Goal: Task Accomplishment & Management: Complete application form

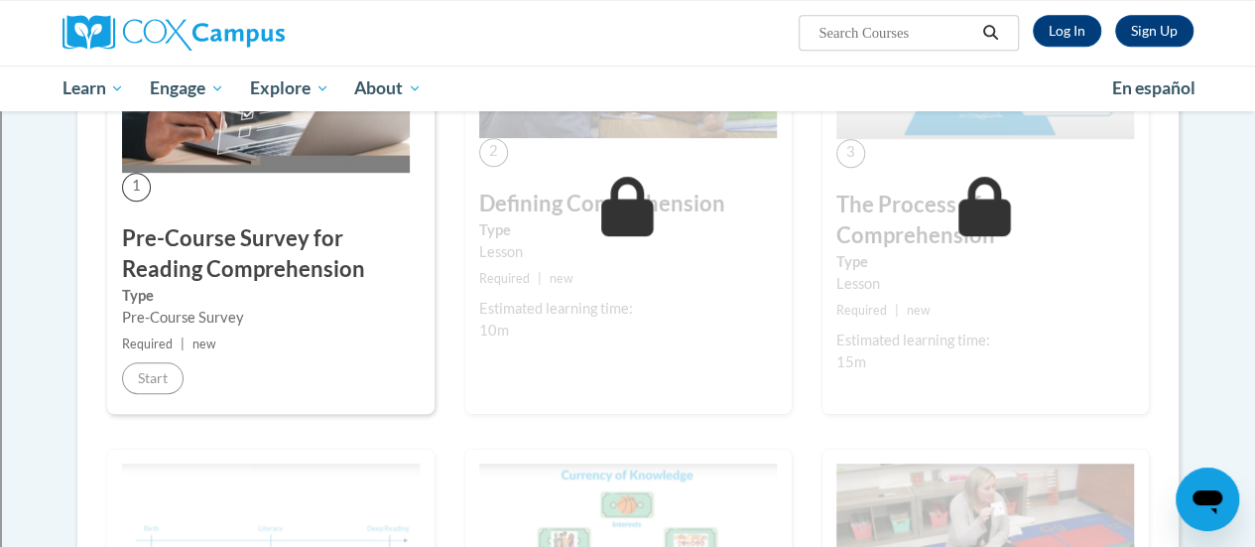
scroll to position [490, 0]
click at [351, 309] on div "Pre-Course Survey" at bounding box center [271, 318] width 298 height 22
click at [1068, 26] on link "Log In" at bounding box center [1067, 31] width 68 height 32
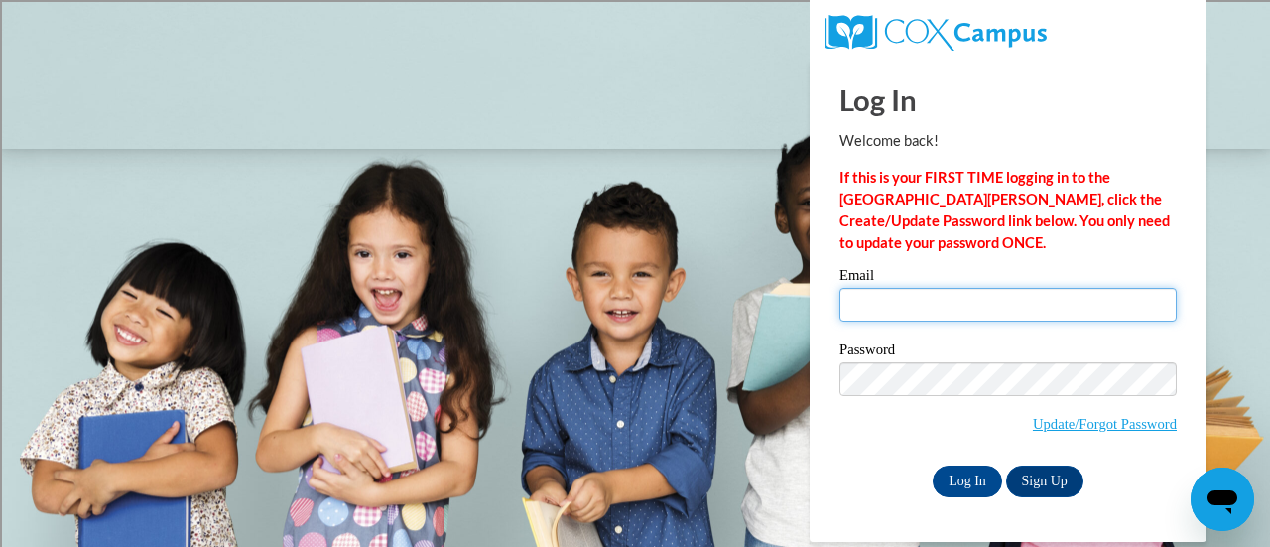
type input "chelsea.allen@rusd.org"
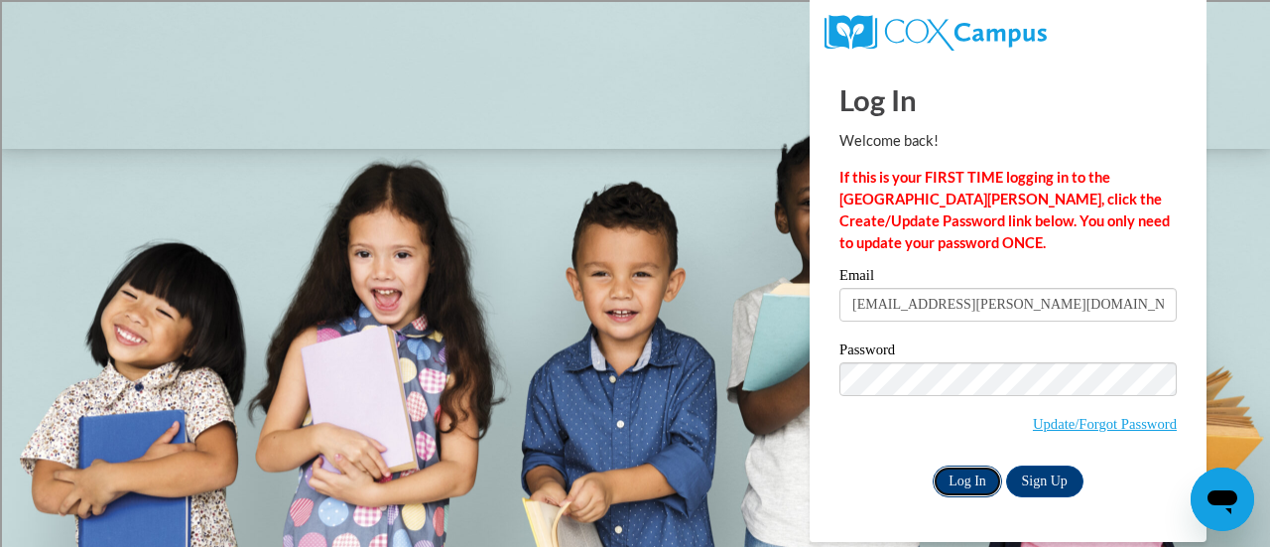
click at [975, 475] on input "Log In" at bounding box center [966, 481] width 69 height 32
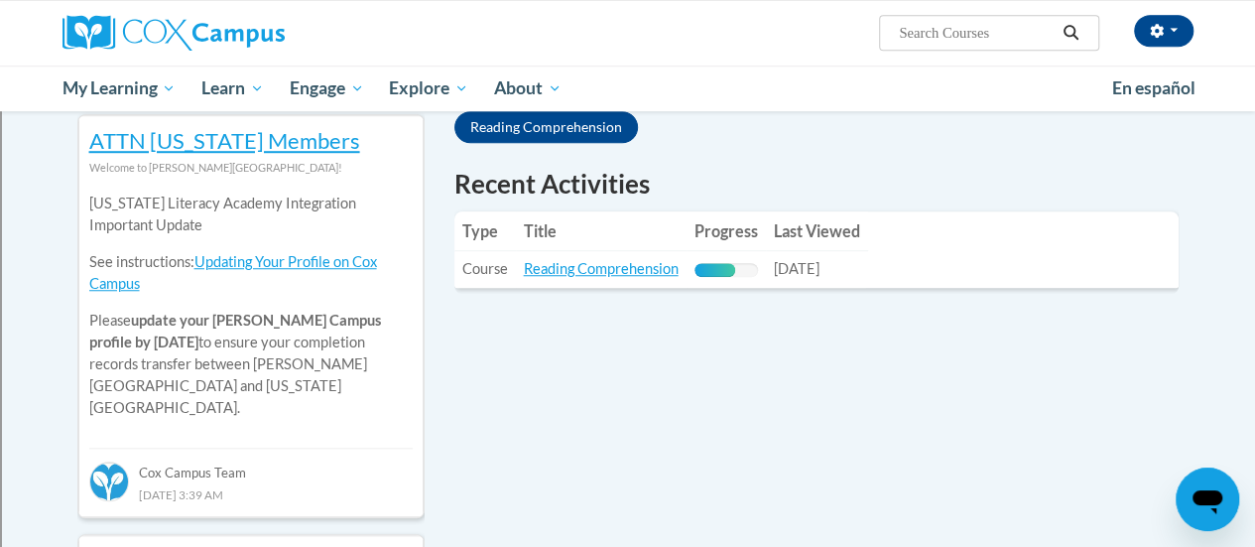
scroll to position [666, 0]
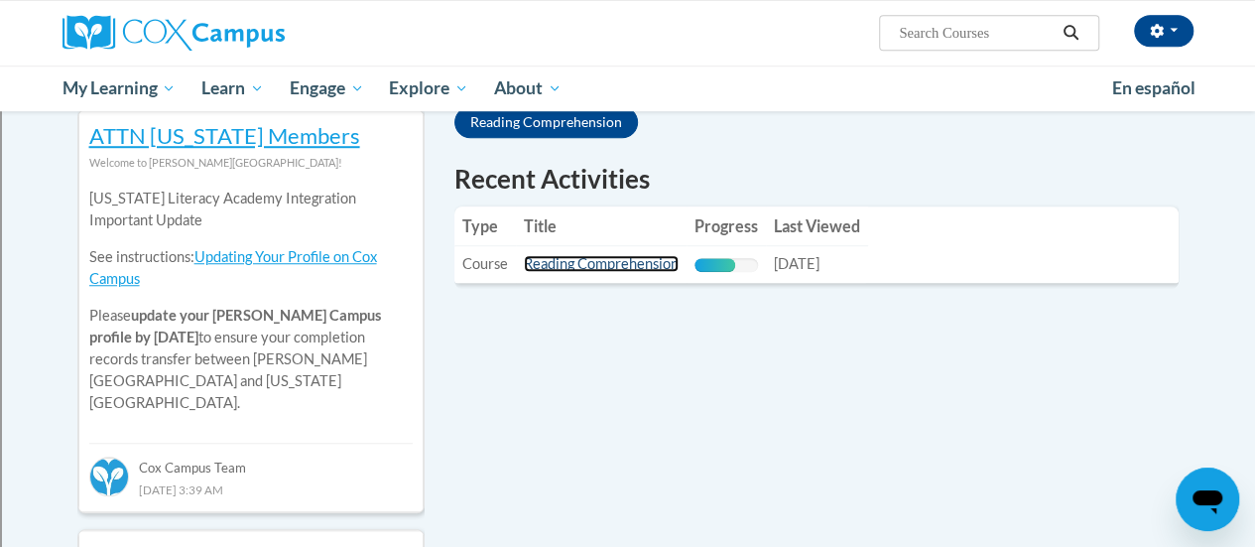
click at [631, 267] on link "Reading Comprehension" at bounding box center [601, 263] width 155 height 17
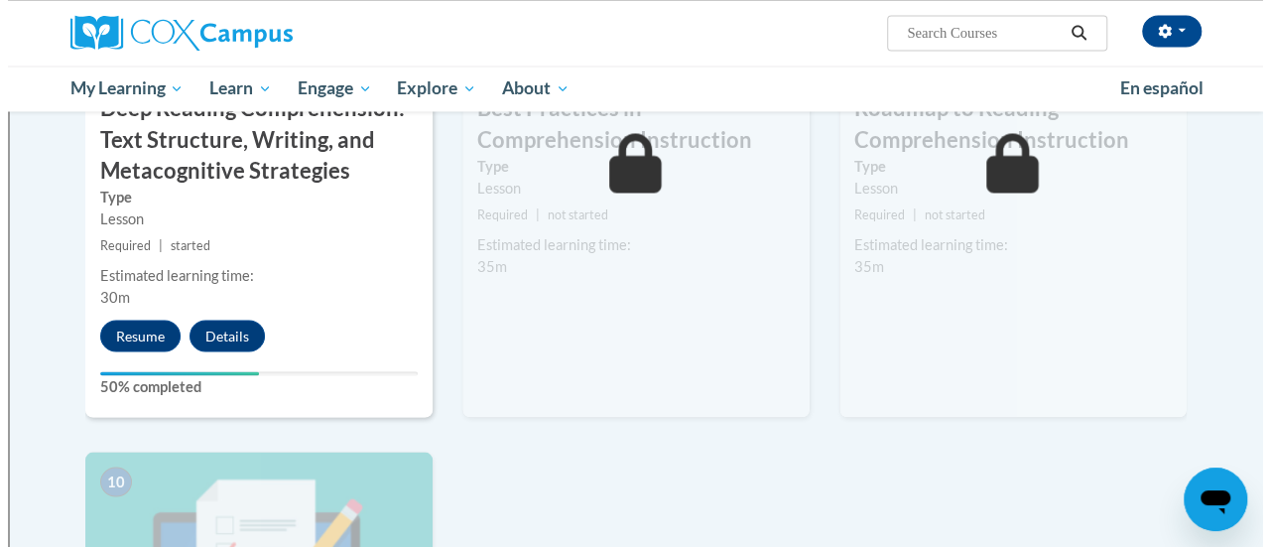
scroll to position [1740, 0]
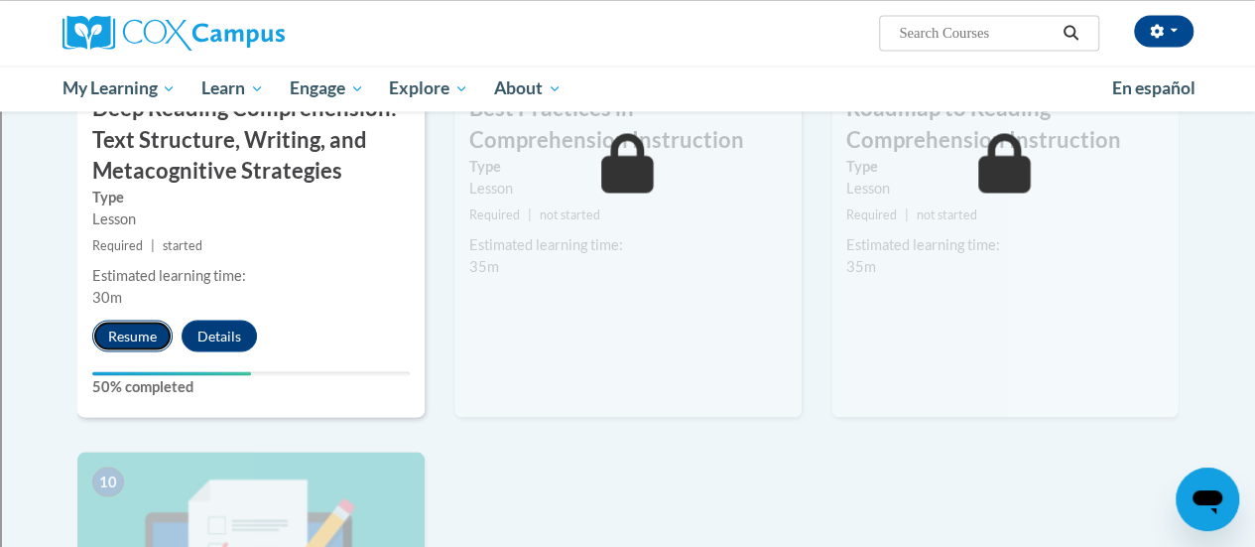
click at [143, 330] on button "Resume" at bounding box center [132, 335] width 80 height 32
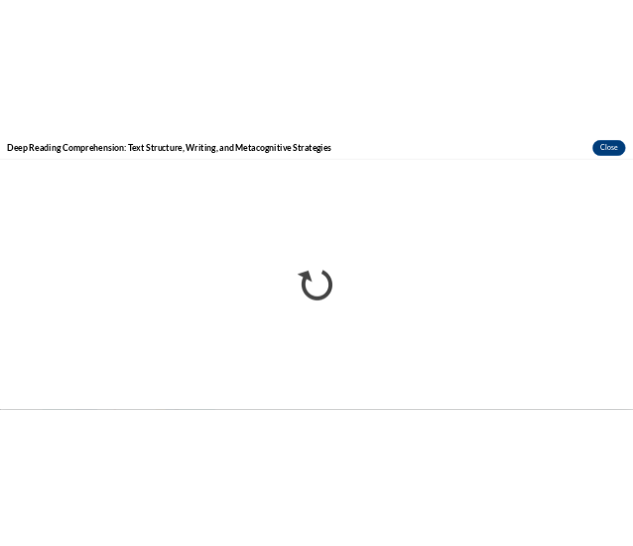
scroll to position [0, 0]
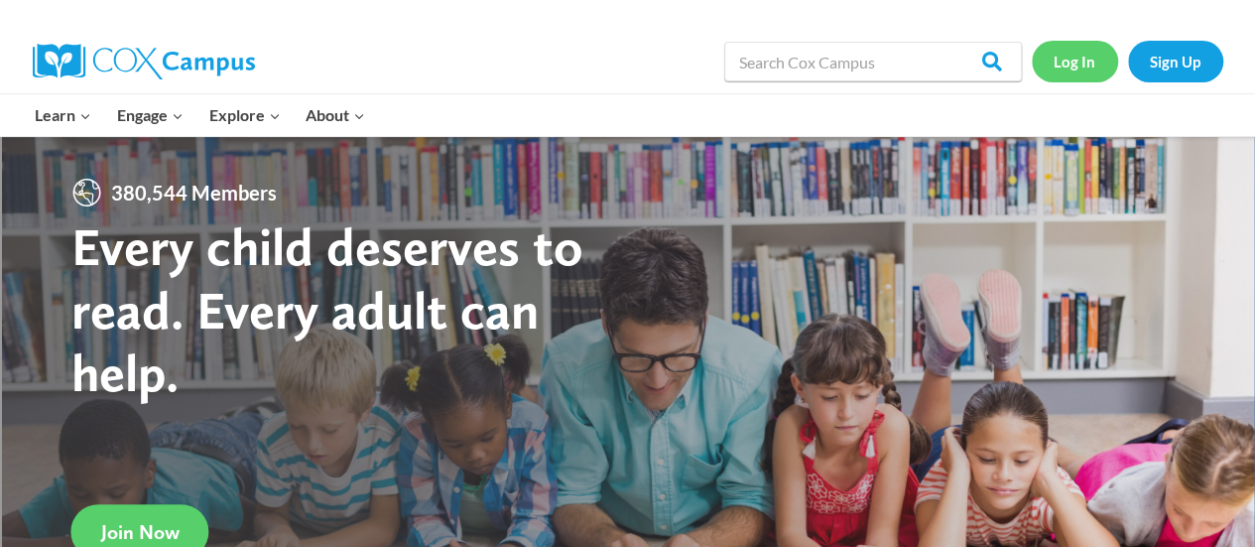
click at [1055, 69] on link "Log In" at bounding box center [1075, 61] width 86 height 41
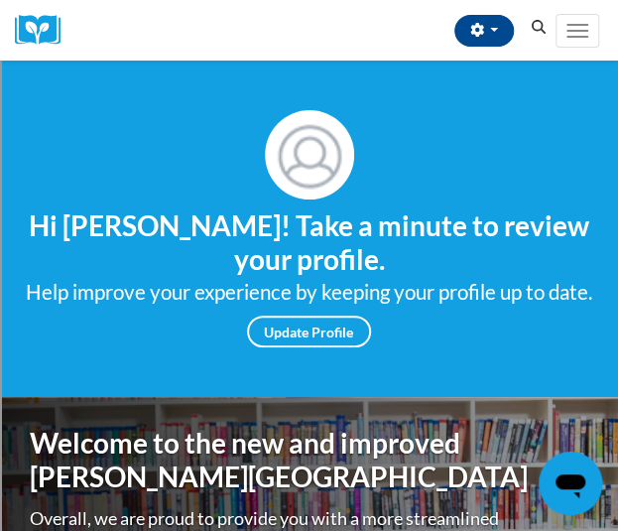
click at [537, 30] on icon "Search" at bounding box center [539, 27] width 18 height 15
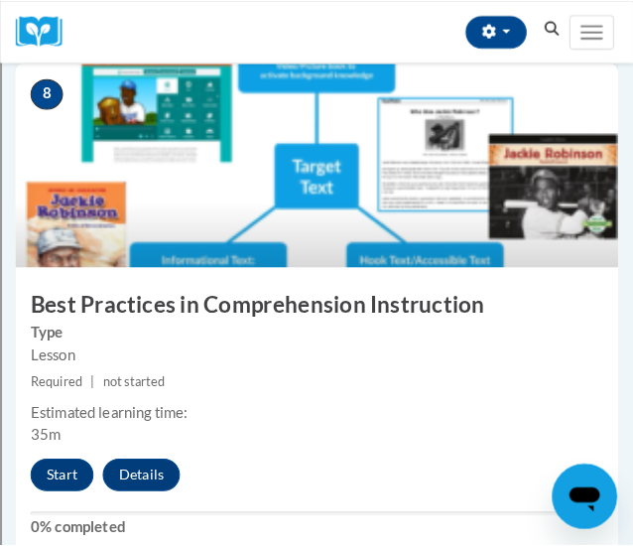
scroll to position [4103, 0]
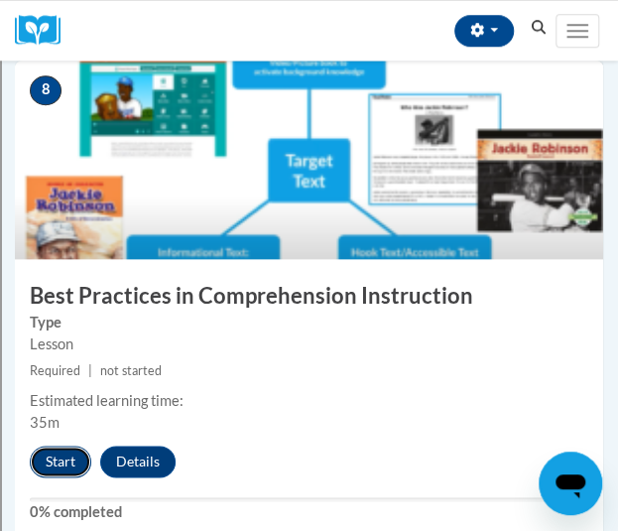
click at [51, 455] on button "Start" at bounding box center [61, 461] width 62 height 32
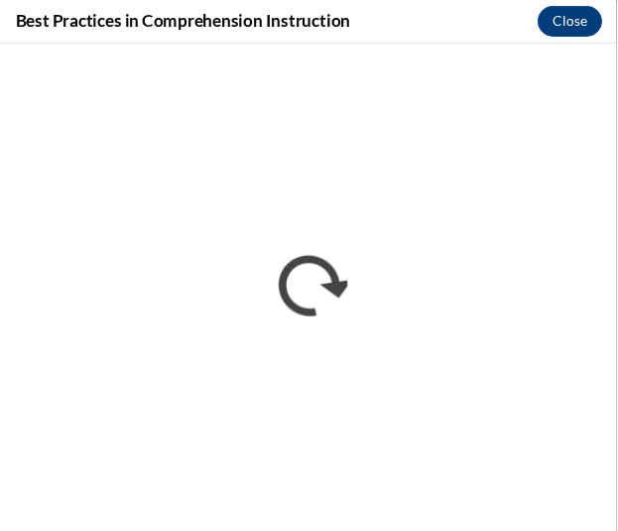
scroll to position [0, 0]
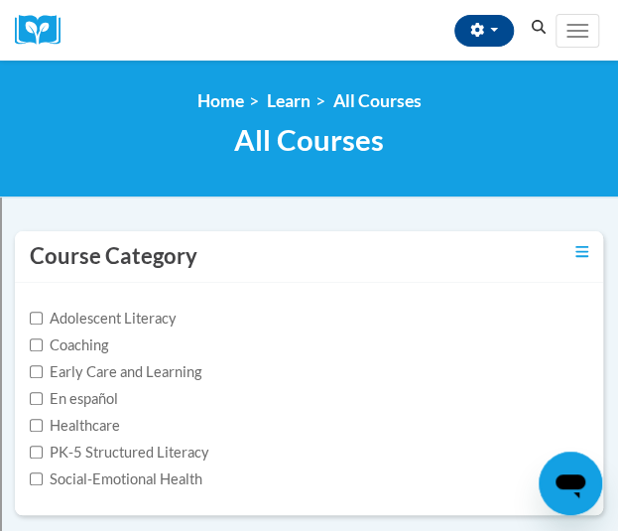
click at [540, 31] on icon "Search" at bounding box center [539, 27] width 15 height 15
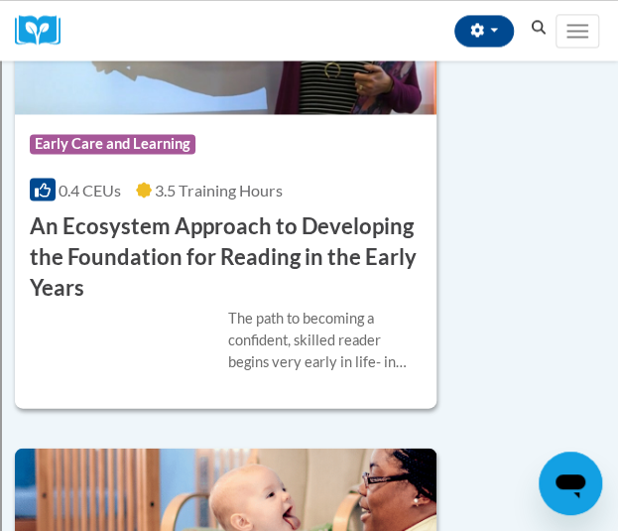
scroll to position [741, 0]
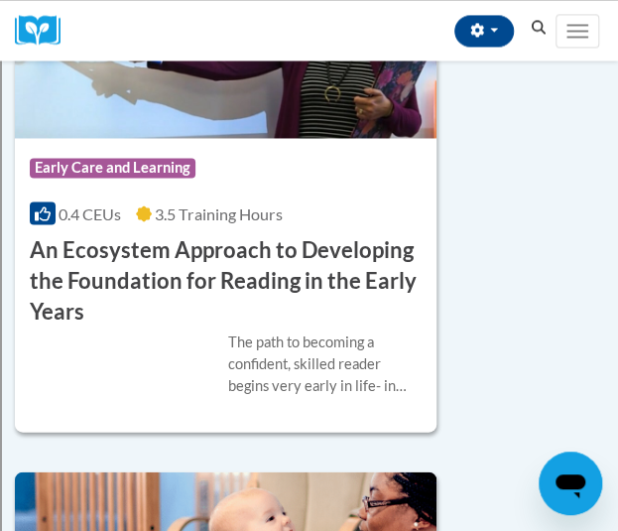
click at [539, 35] on icon "Search" at bounding box center [539, 27] width 18 height 15
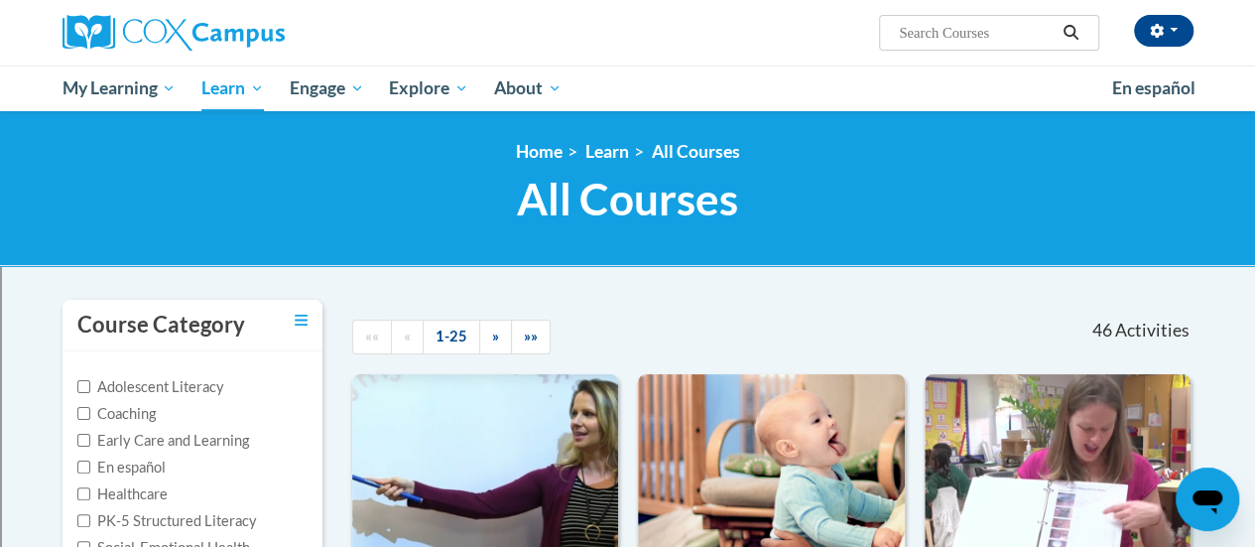
click at [617, 43] on input "Search..." at bounding box center [976, 33] width 159 height 24
type input "respon"
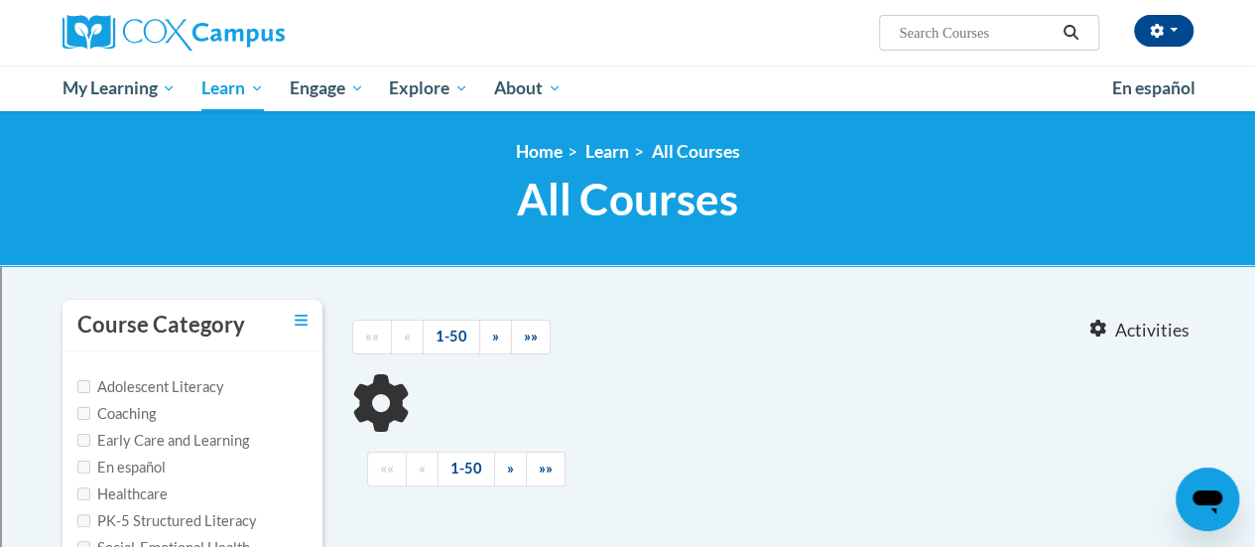
type input "respon"
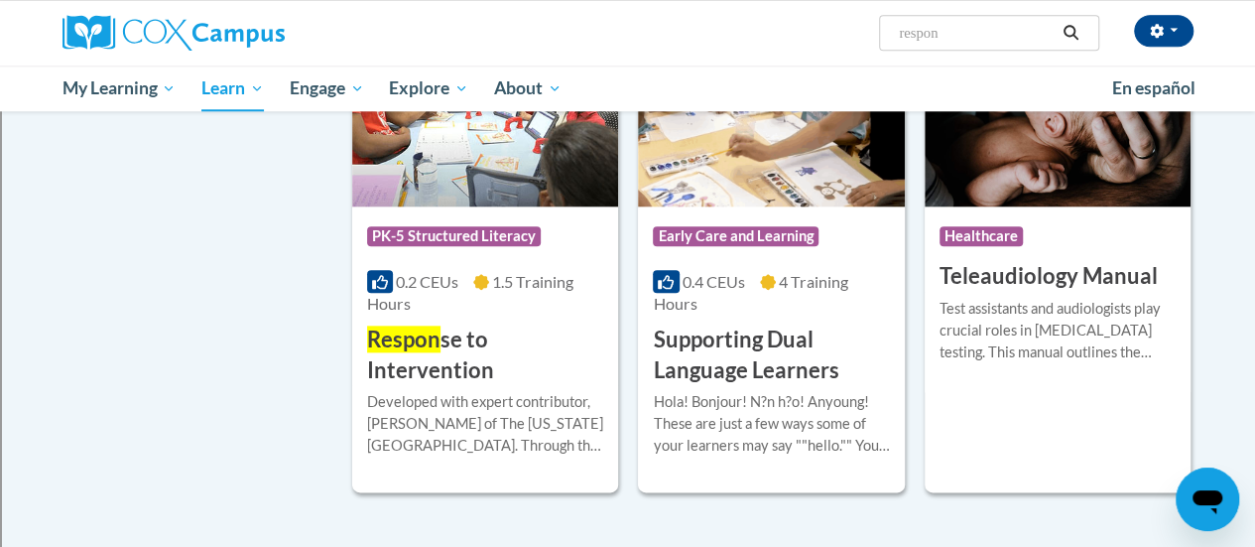
scroll to position [979, 0]
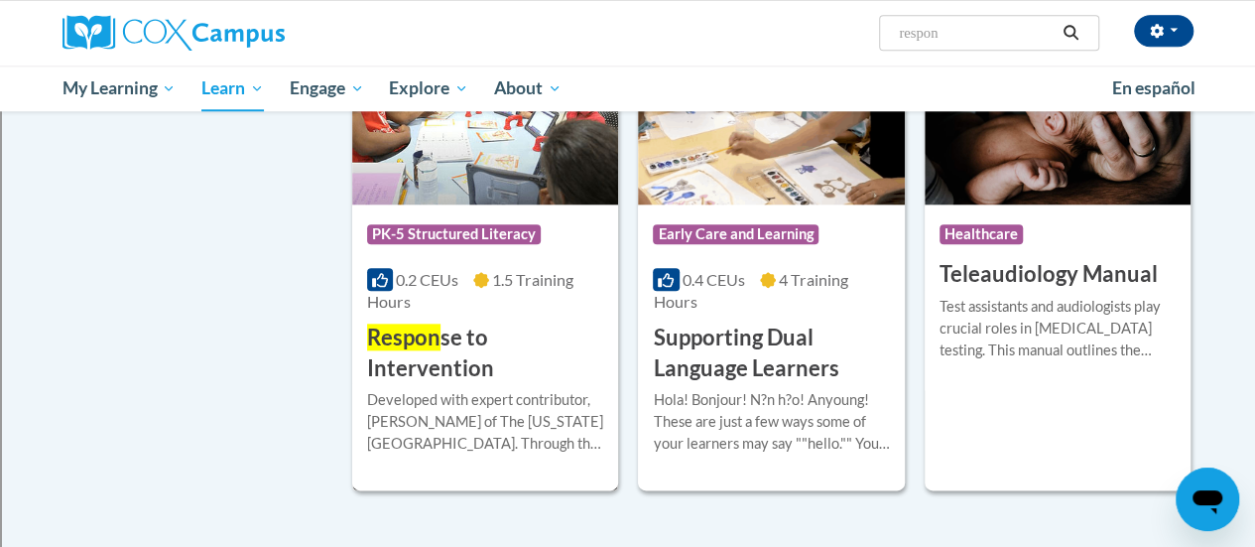
click at [532, 350] on h3 "Respon se to Intervention" at bounding box center [485, 353] width 236 height 62
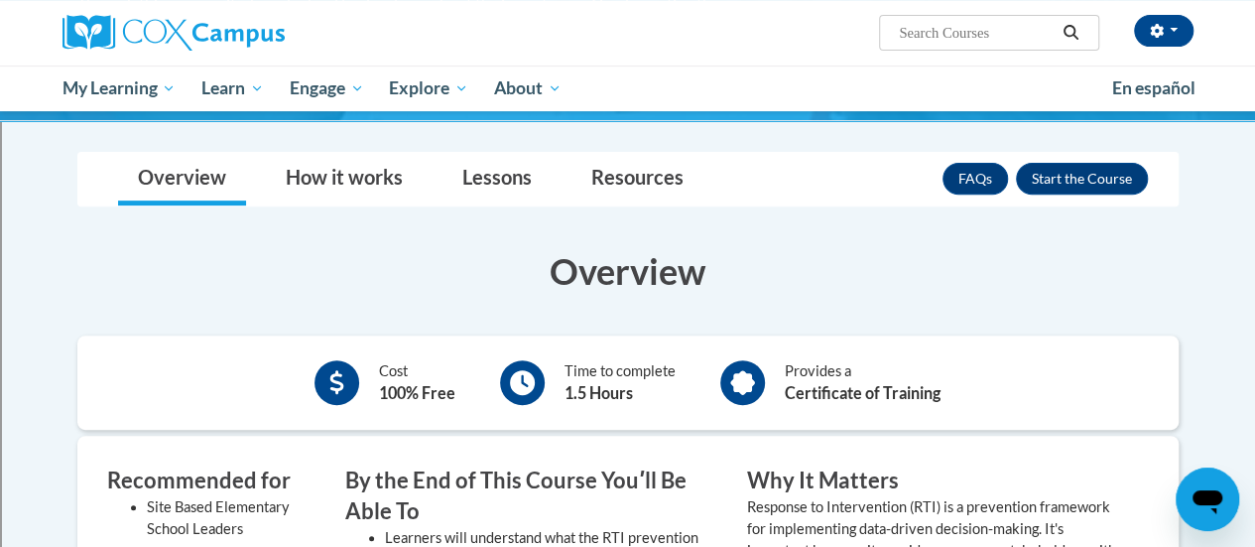
scroll to position [298, 0]
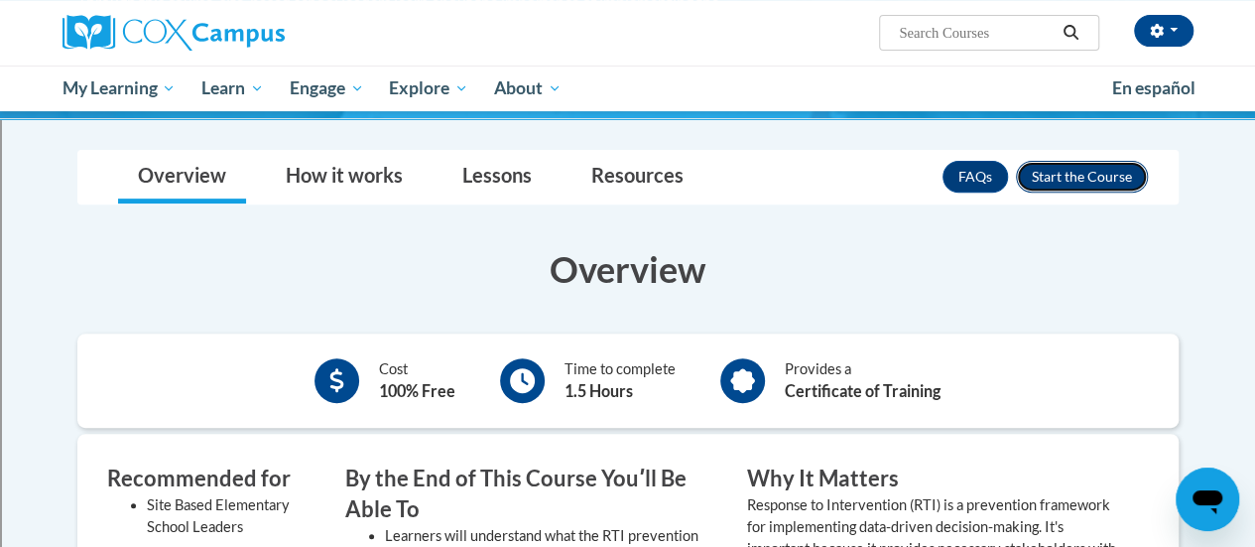
click at [1078, 172] on button "Enroll" at bounding box center [1082, 177] width 132 height 32
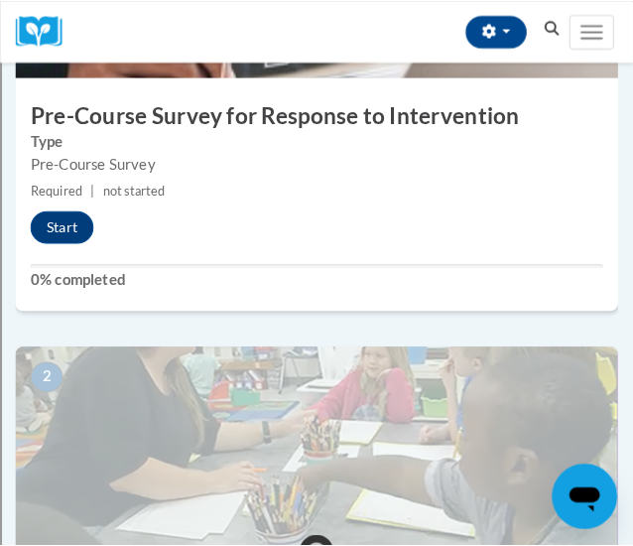
scroll to position [635, 0]
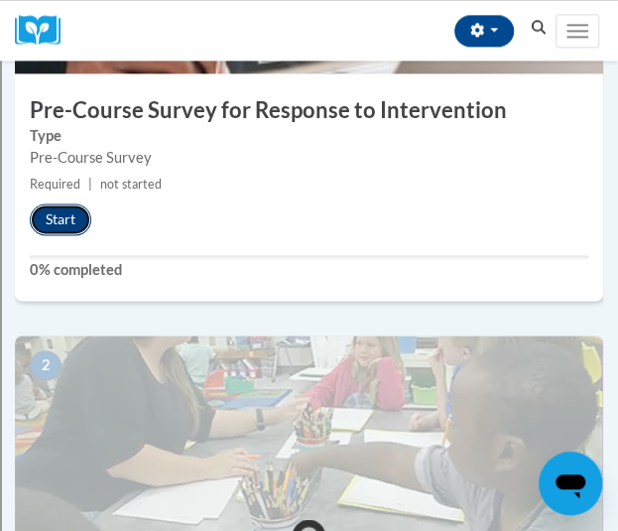
click at [79, 225] on button "Start" at bounding box center [61, 219] width 62 height 32
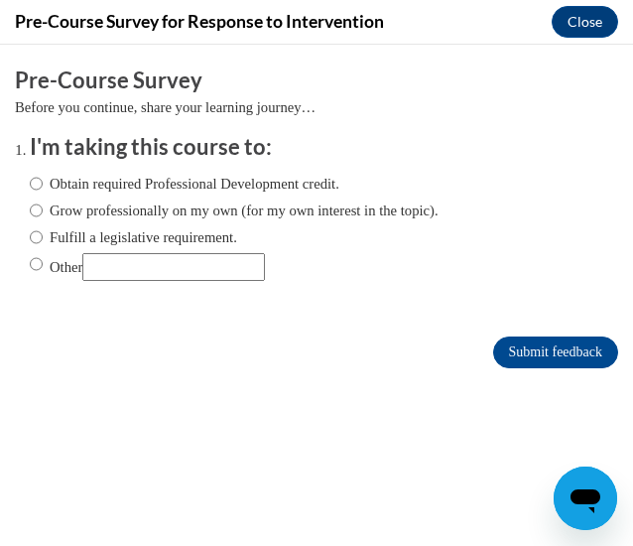
scroll to position [0, 0]
click at [32, 210] on input "Grow professionally on my own (for my own interest in the topic)." at bounding box center [36, 210] width 13 height 22
radio input "true"
click at [33, 184] on input "Obtain required Professional Development credit." at bounding box center [36, 184] width 13 height 22
radio input "true"
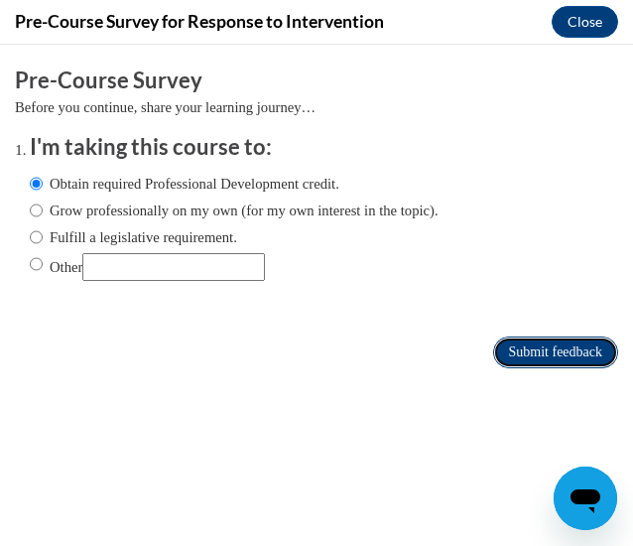
click at [498, 342] on input "Submit feedback" at bounding box center [555, 352] width 125 height 32
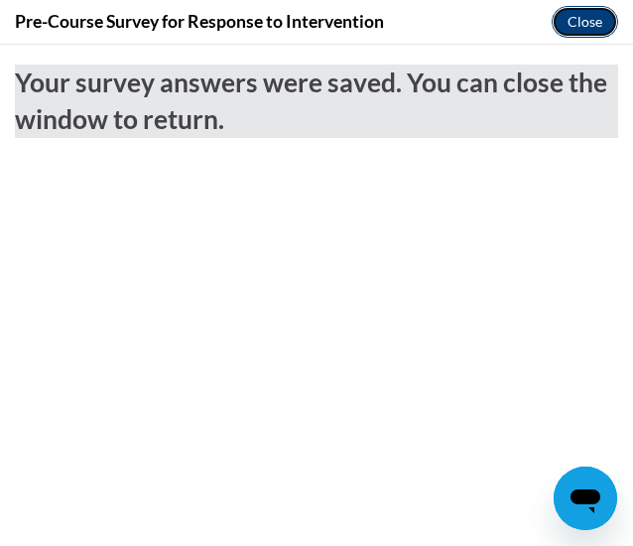
click at [581, 23] on button "Close" at bounding box center [585, 22] width 66 height 32
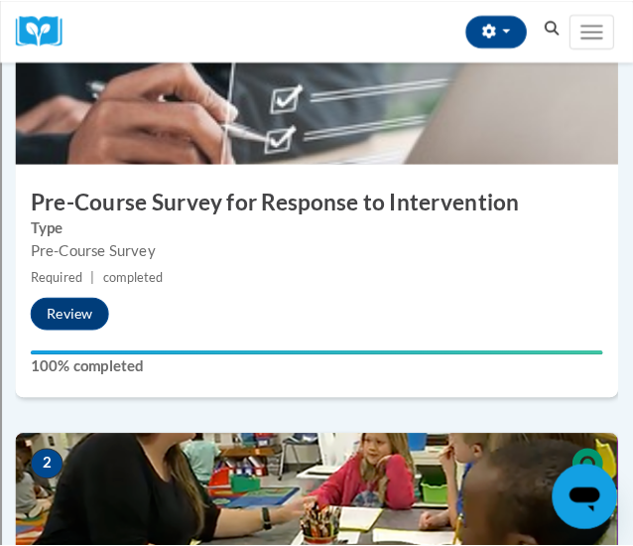
scroll to position [494, 0]
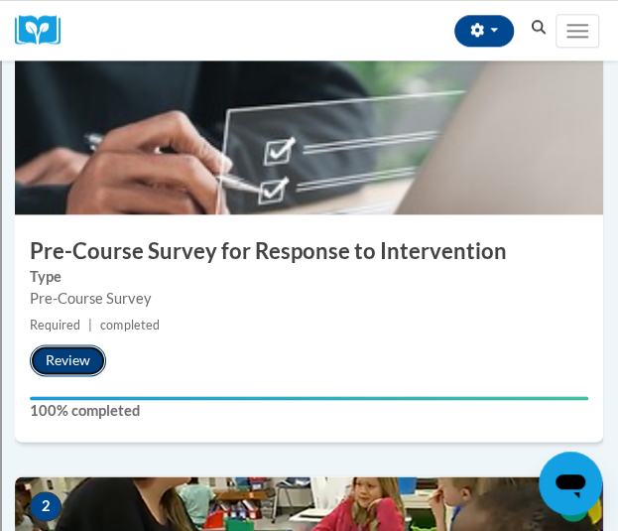
click at [65, 355] on button "Review" at bounding box center [68, 360] width 76 height 32
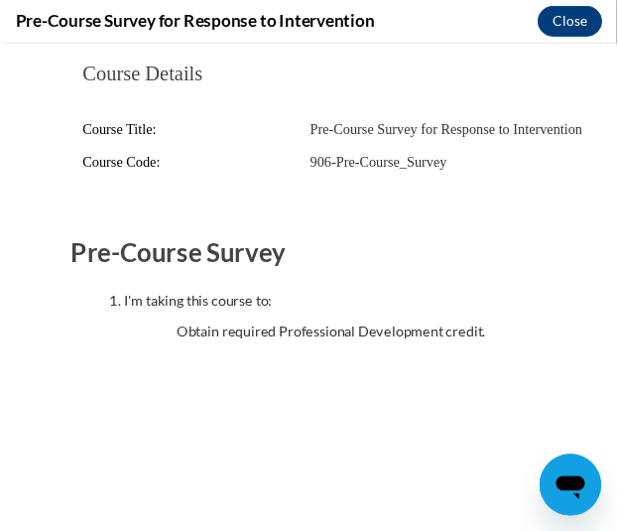
scroll to position [20, 0]
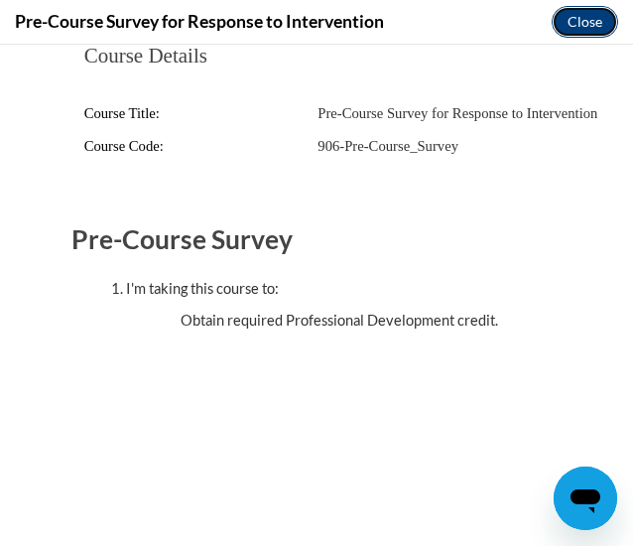
click at [568, 20] on button "Close" at bounding box center [585, 22] width 66 height 32
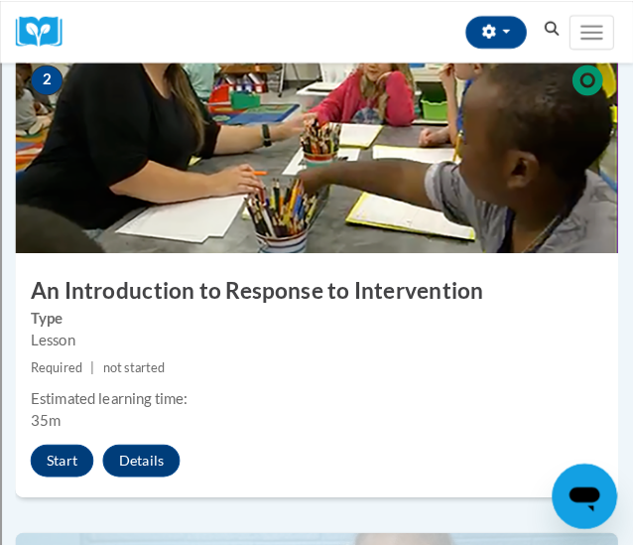
scroll to position [928, 0]
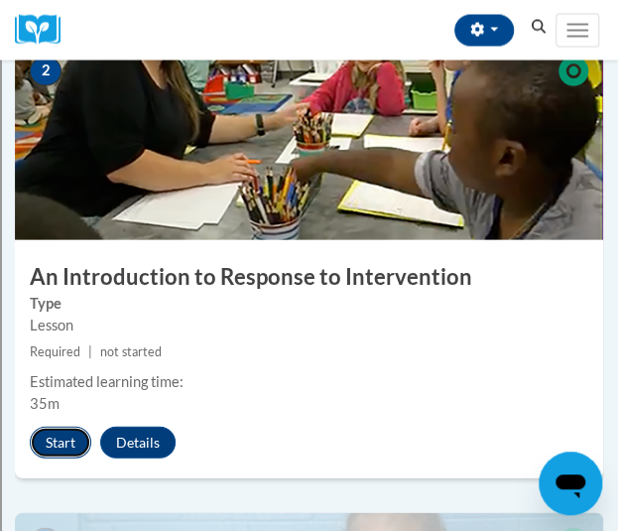
click at [50, 442] on button "Start" at bounding box center [61, 443] width 62 height 32
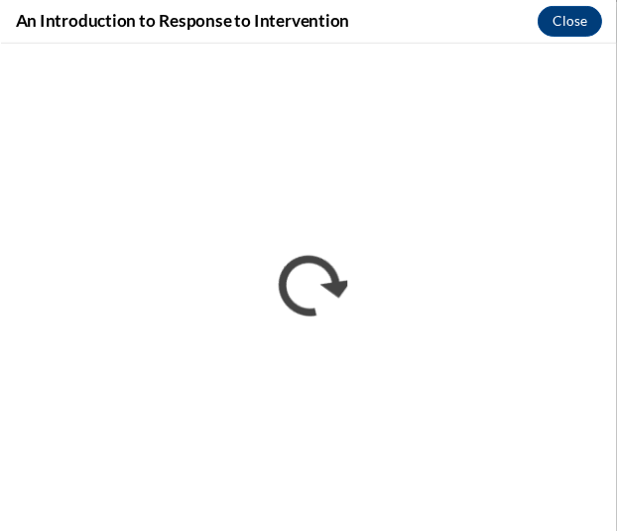
scroll to position [0, 0]
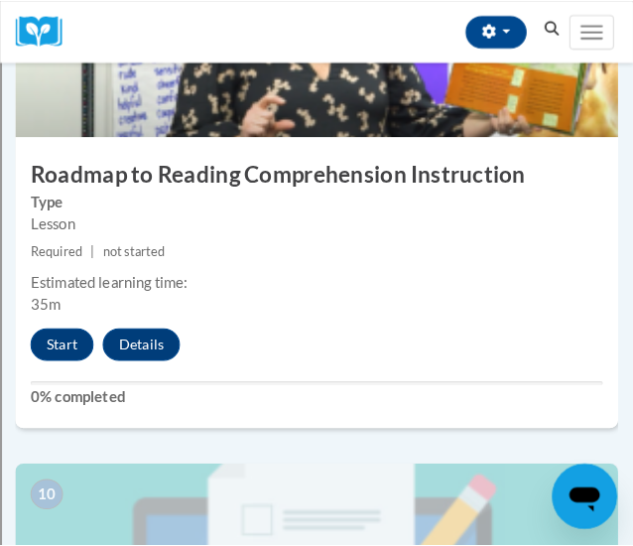
scroll to position [4747, 0]
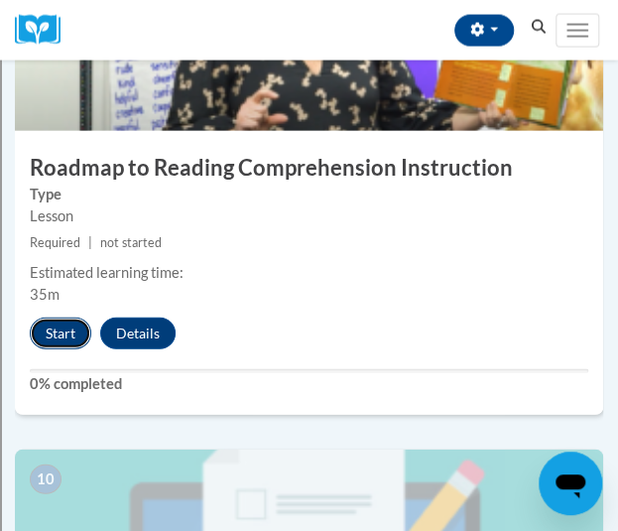
click at [56, 333] on button "Start" at bounding box center [61, 333] width 62 height 32
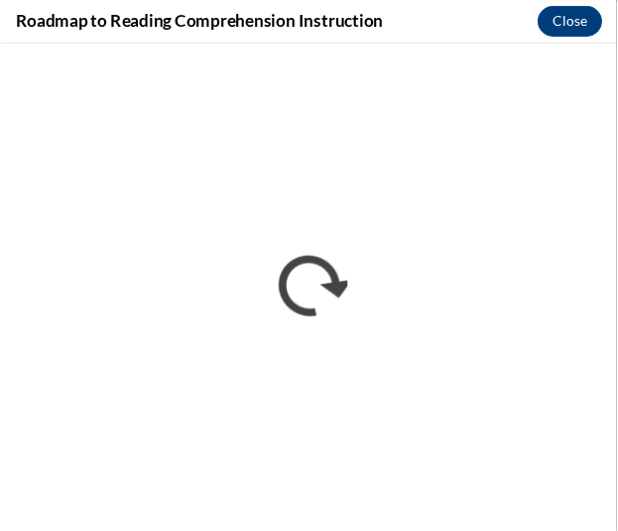
scroll to position [0, 0]
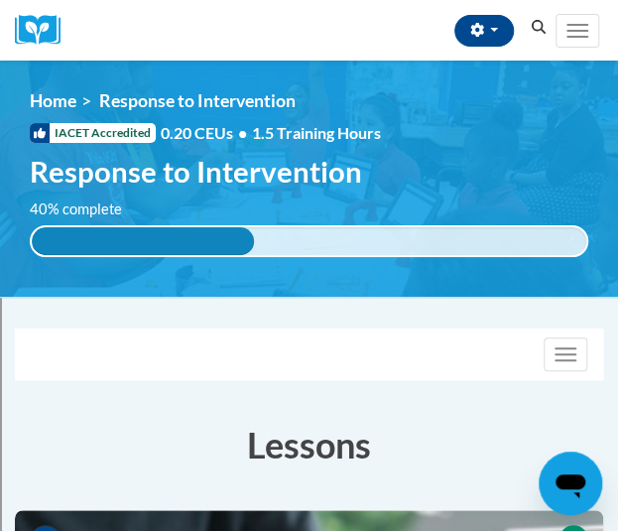
click at [565, 64] on img at bounding box center [309, 179] width 618 height 236
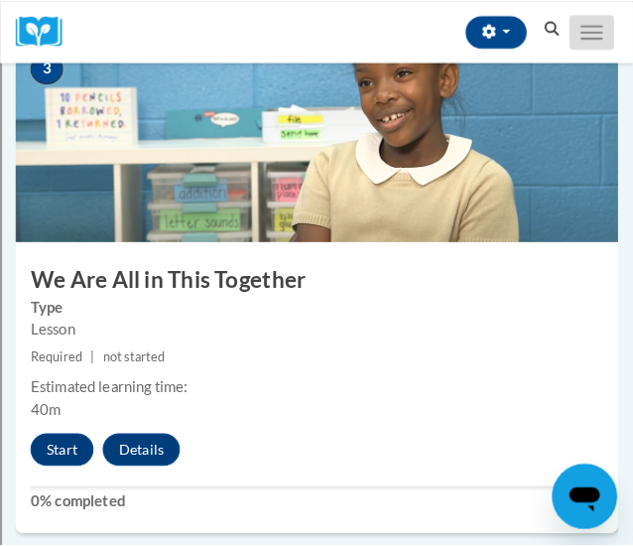
scroll to position [1450, 0]
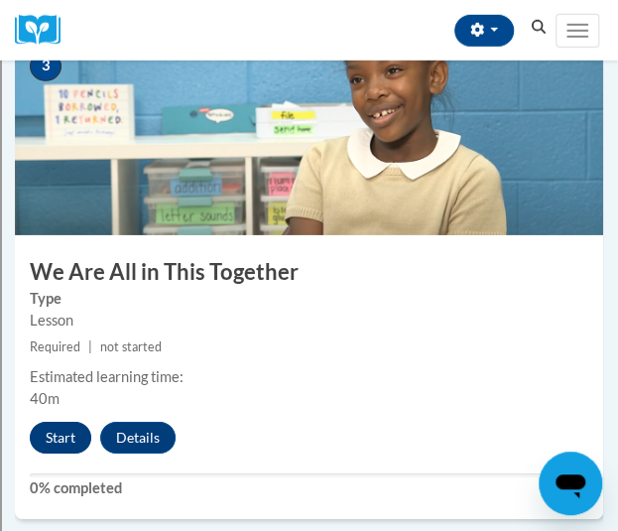
click at [62, 444] on button "Start" at bounding box center [61, 438] width 62 height 32
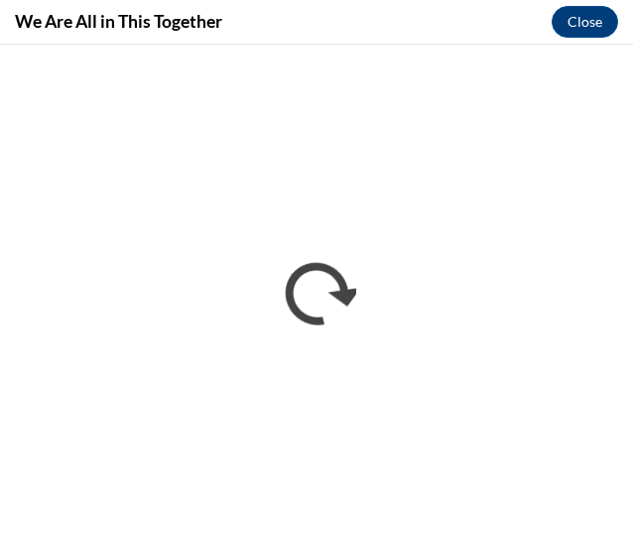
scroll to position [0, 0]
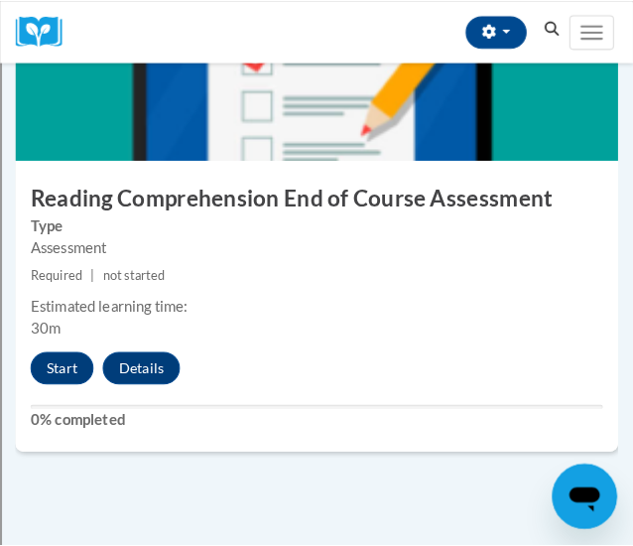
scroll to position [5241, 0]
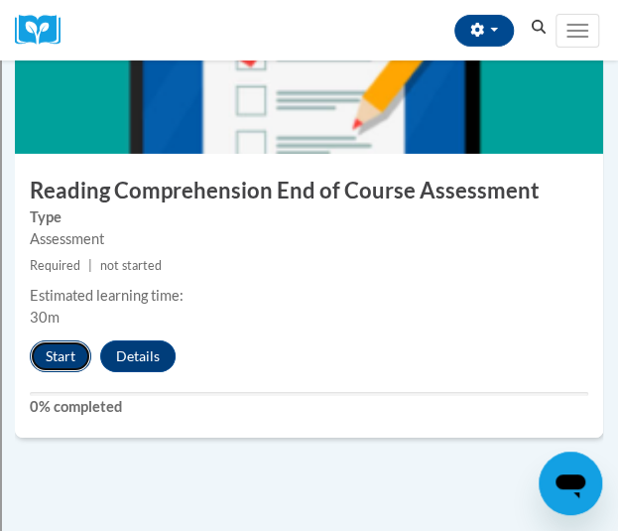
click at [54, 346] on button "Start" at bounding box center [61, 356] width 62 height 32
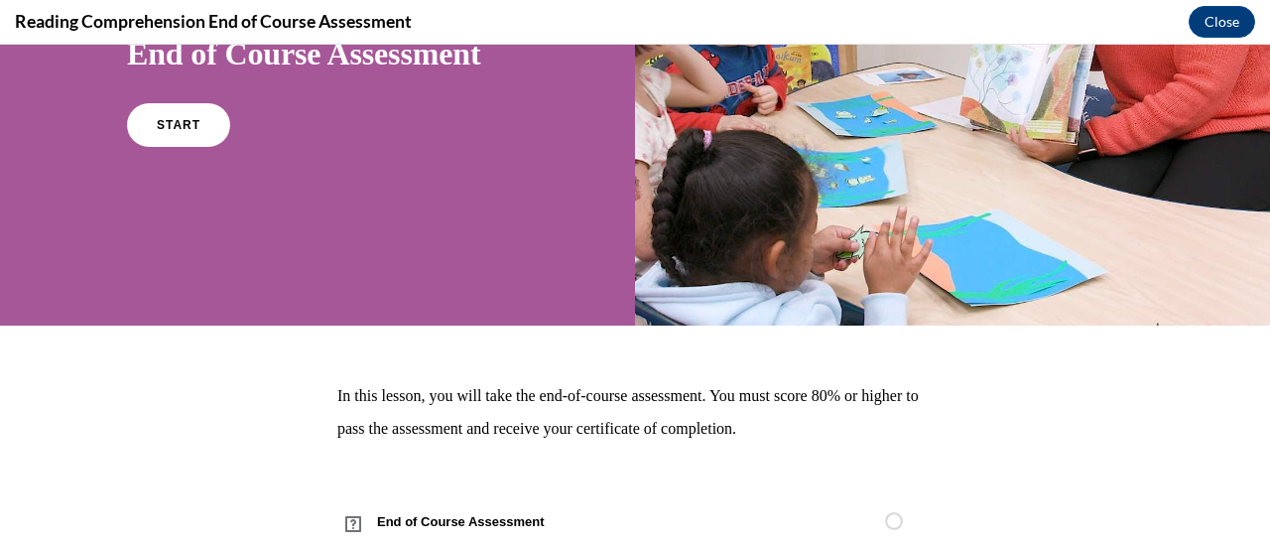
scroll to position [320, 0]
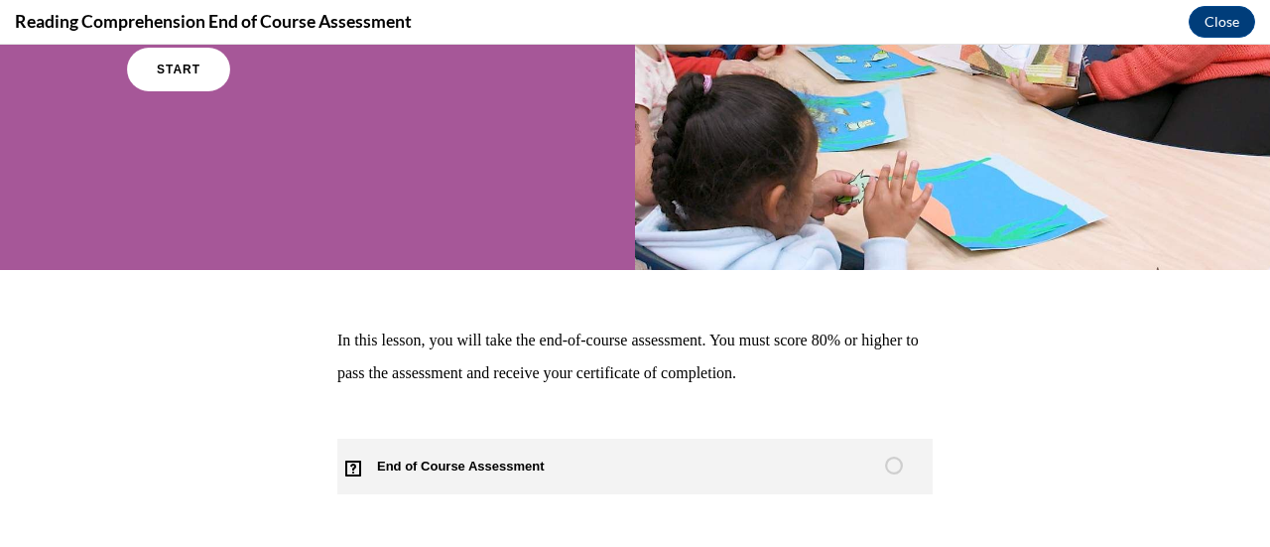
click at [546, 450] on span "End of Course Assessment" at bounding box center [472, 466] width 270 height 56
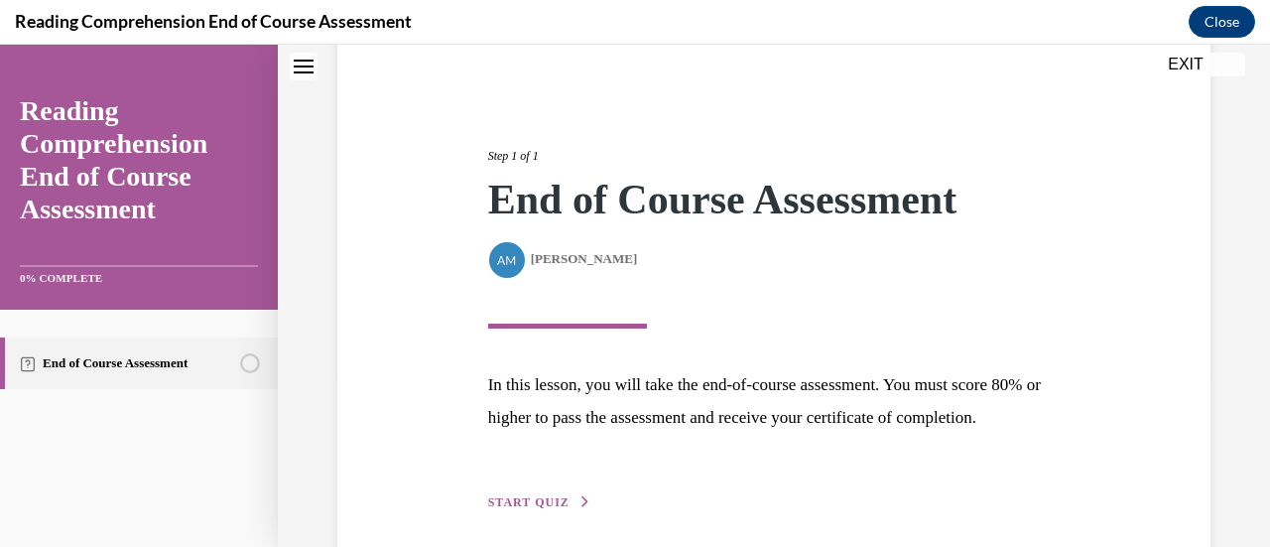
scroll to position [291, 0]
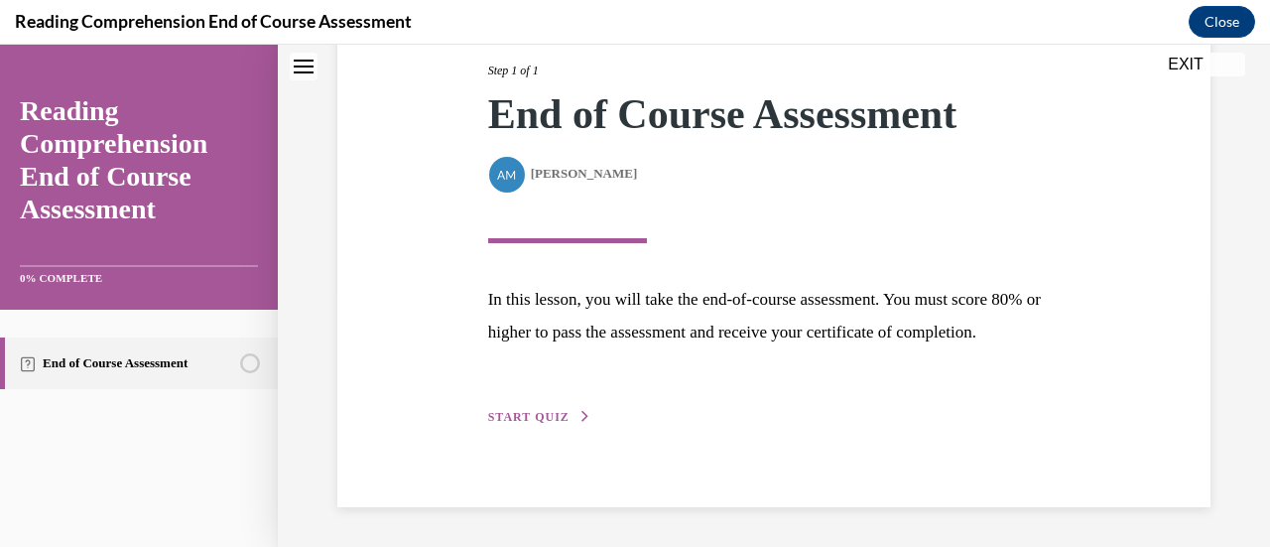
click at [554, 418] on span "START QUIZ" at bounding box center [528, 417] width 81 height 14
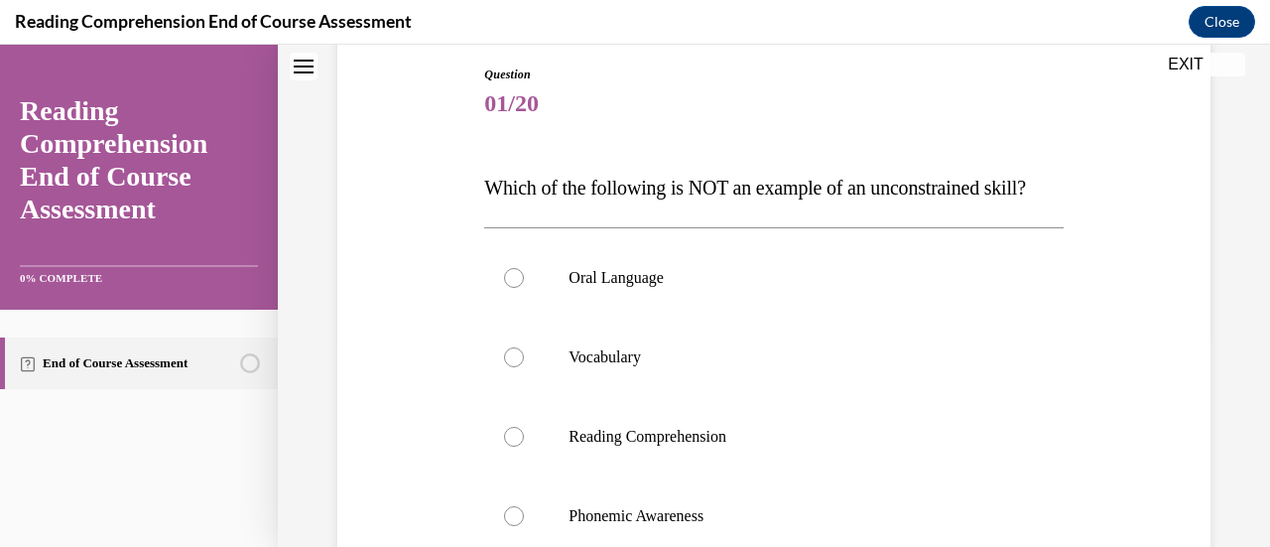
scroll to position [213, 0]
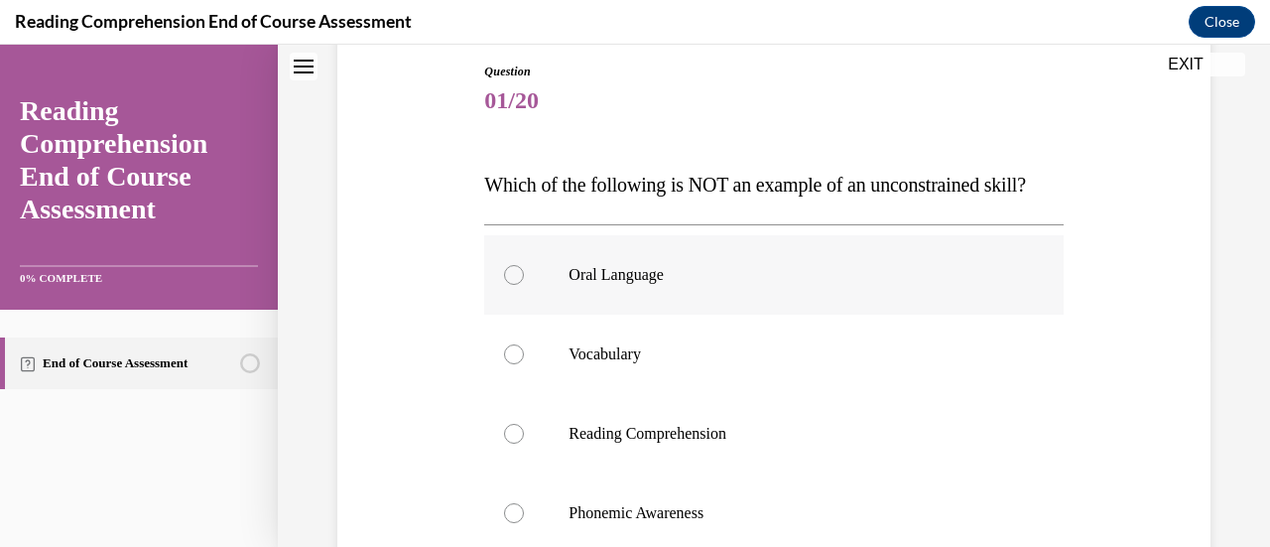
click at [613, 285] on p "Oral Language" at bounding box center [790, 275] width 444 height 20
click at [524, 285] on input "Oral Language" at bounding box center [514, 275] width 20 height 20
radio input "true"
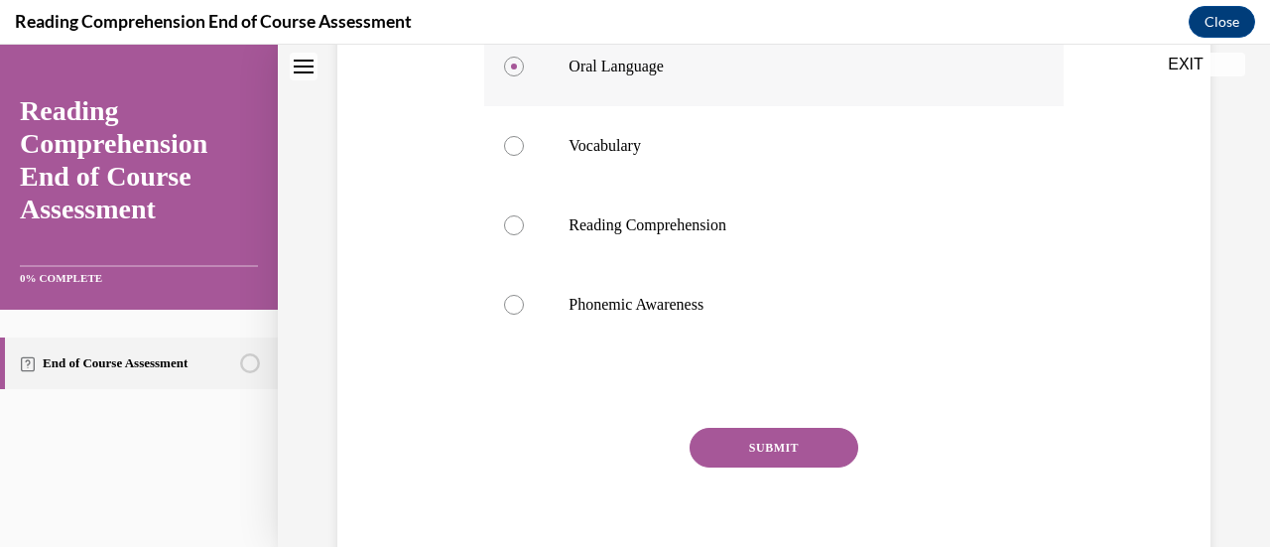
scroll to position [432, 0]
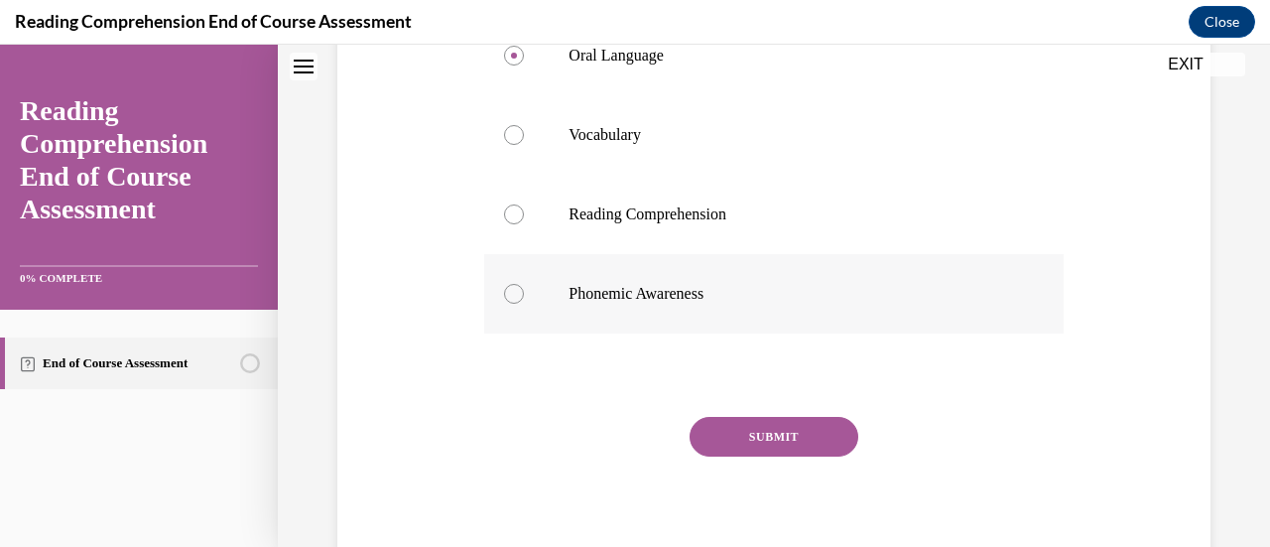
click at [617, 304] on p "Phonemic Awareness" at bounding box center [790, 294] width 444 height 20
click at [524, 304] on input "Phonemic Awareness" at bounding box center [514, 294] width 20 height 20
radio input "true"
click at [617, 456] on button "SUBMIT" at bounding box center [773, 437] width 169 height 40
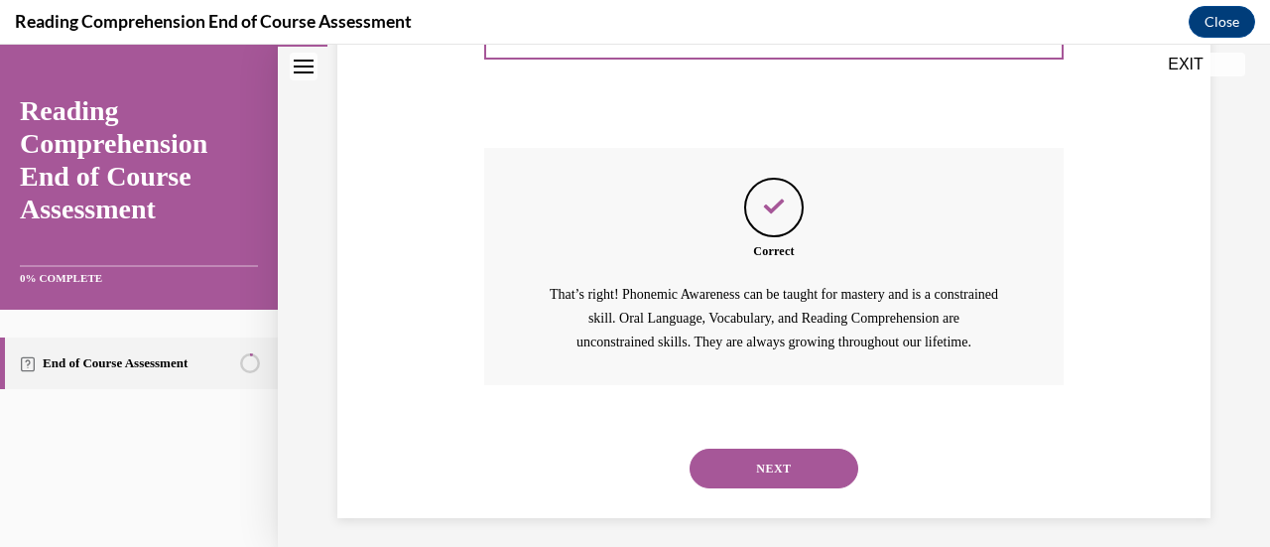
scroll to position [751, 0]
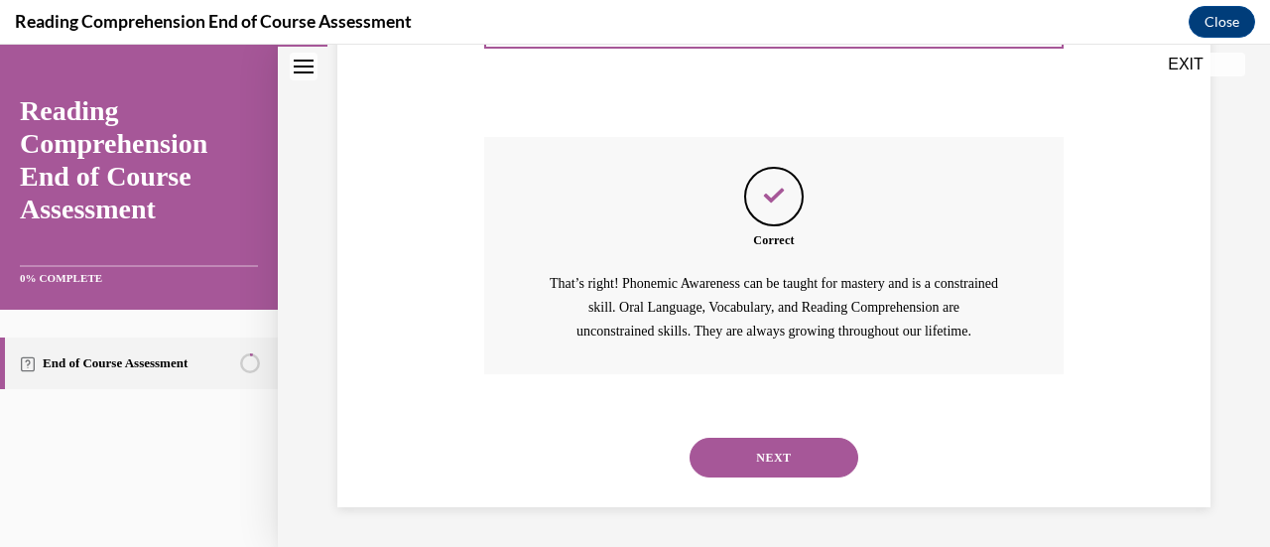
click at [617, 474] on button "NEXT" at bounding box center [773, 457] width 169 height 40
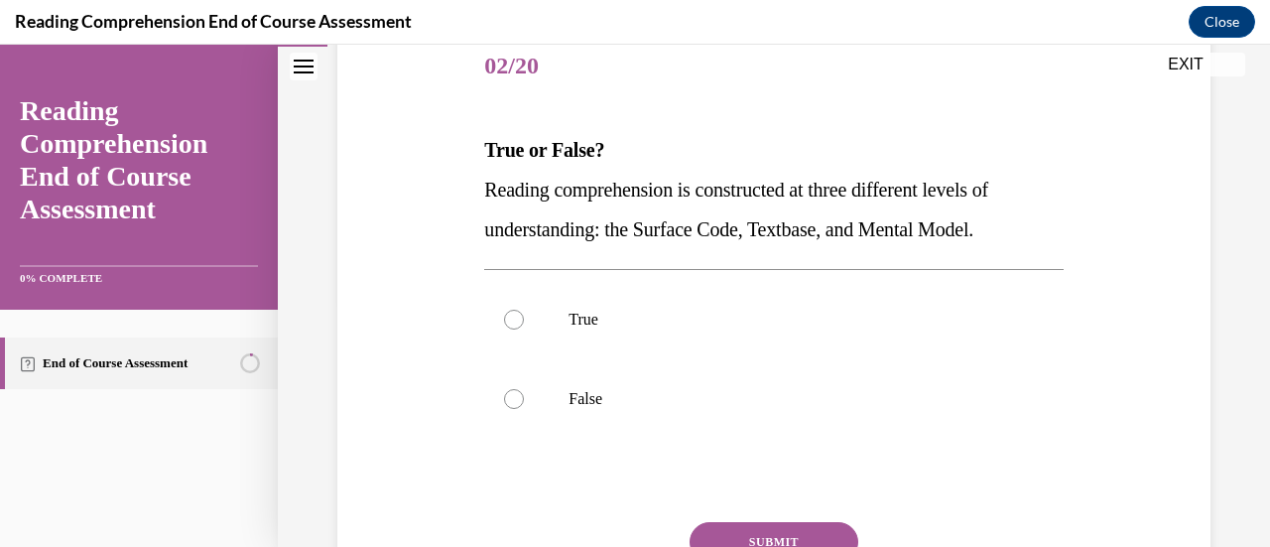
scroll to position [285, 0]
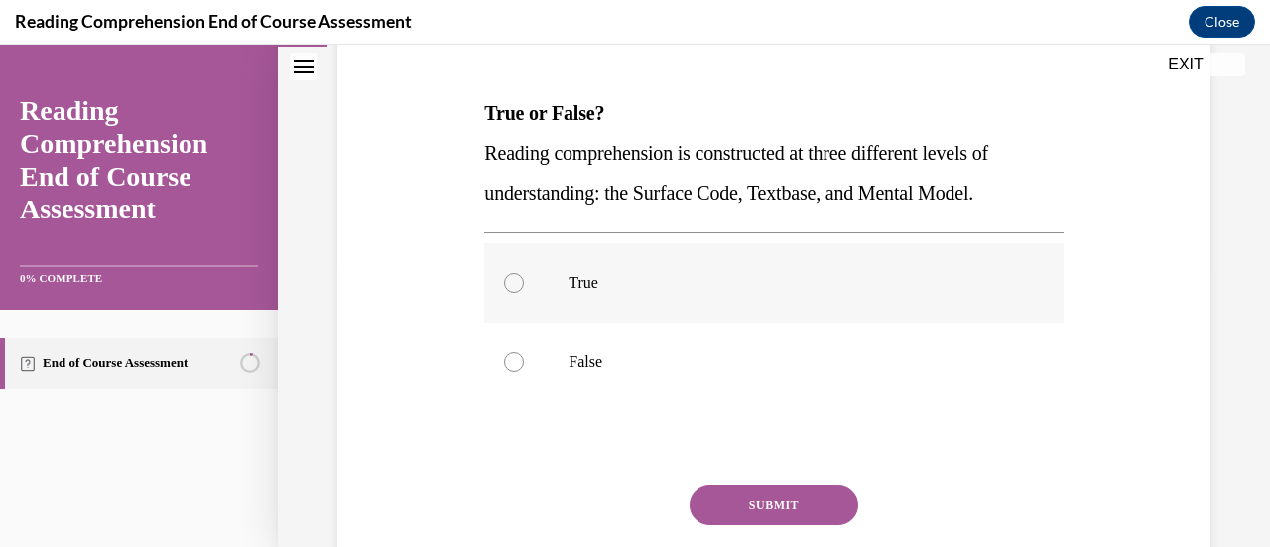
click at [617, 275] on p "True" at bounding box center [790, 283] width 444 height 20
click at [524, 275] on input "True" at bounding box center [514, 283] width 20 height 20
radio input "true"
click at [617, 491] on button "SUBMIT" at bounding box center [773, 505] width 169 height 40
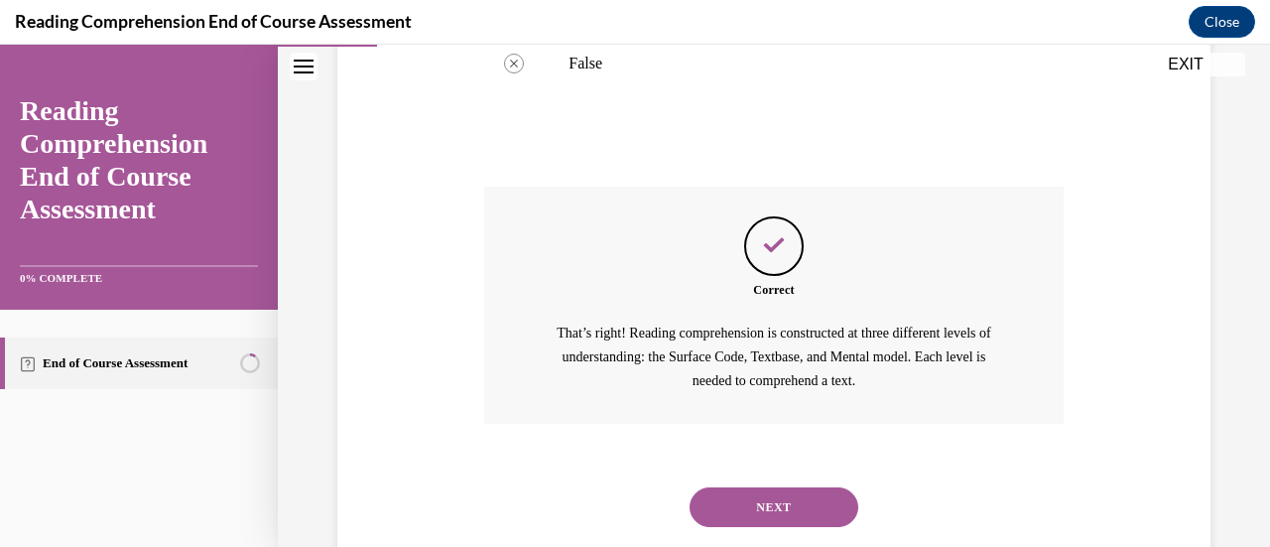
scroll to position [632, 0]
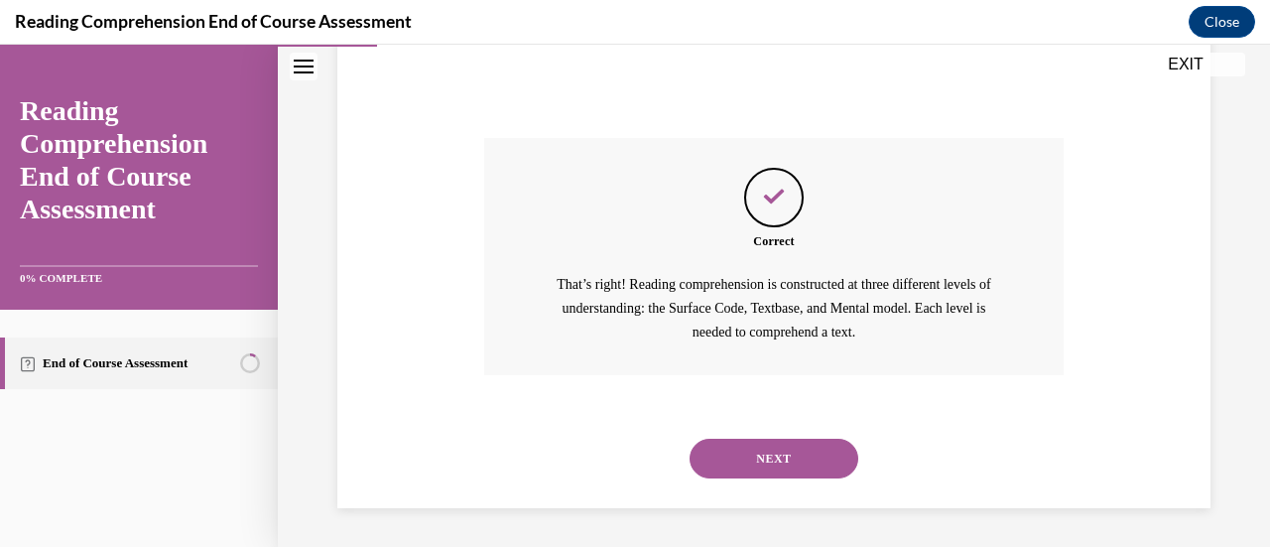
click at [617, 449] on button "NEXT" at bounding box center [773, 458] width 169 height 40
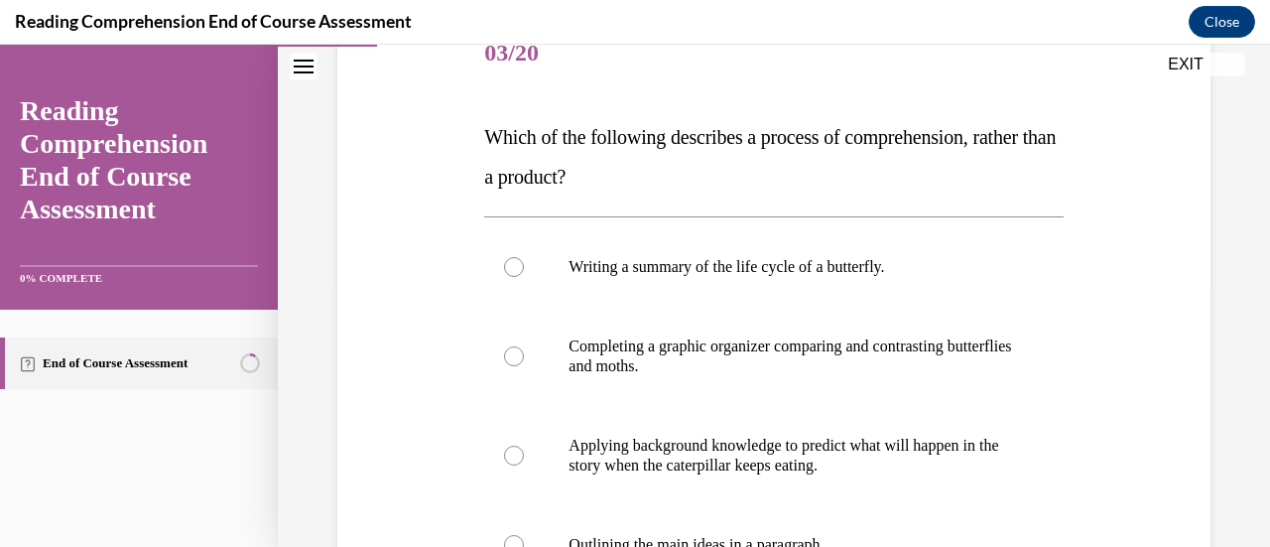
scroll to position [264, 0]
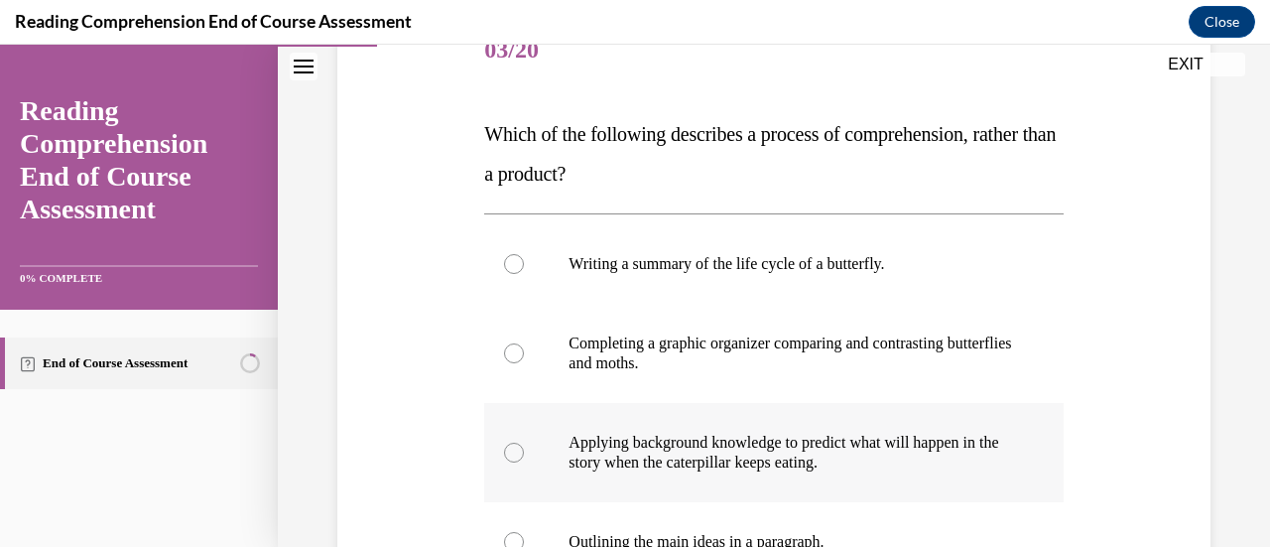
click at [617, 422] on label "Applying background knowledge to predict what will happen in the story when the…" at bounding box center [773, 452] width 578 height 99
click at [524, 442] on input "Applying background knowledge to predict what will happen in the story when the…" at bounding box center [514, 452] width 20 height 20
radio input "true"
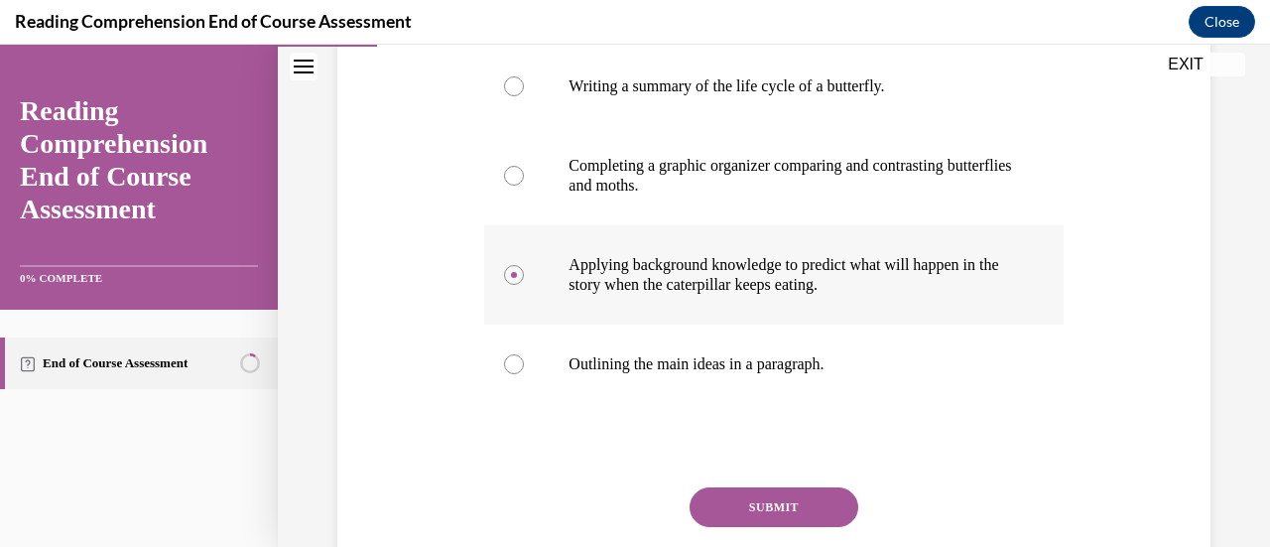
scroll to position [448, 0]
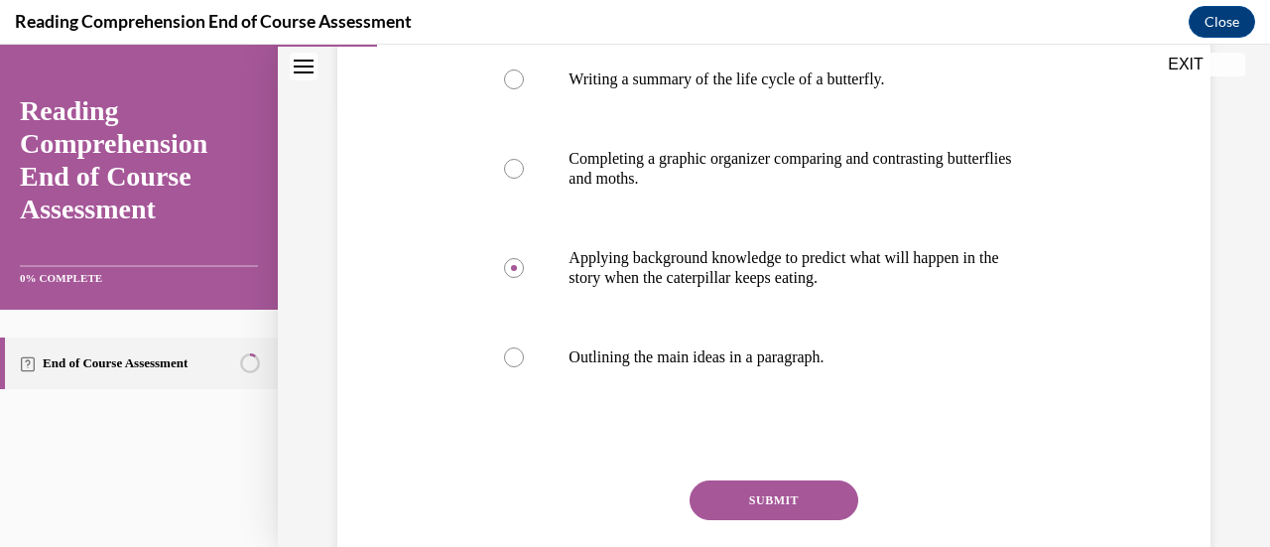
click at [617, 498] on button "SUBMIT" at bounding box center [773, 500] width 169 height 40
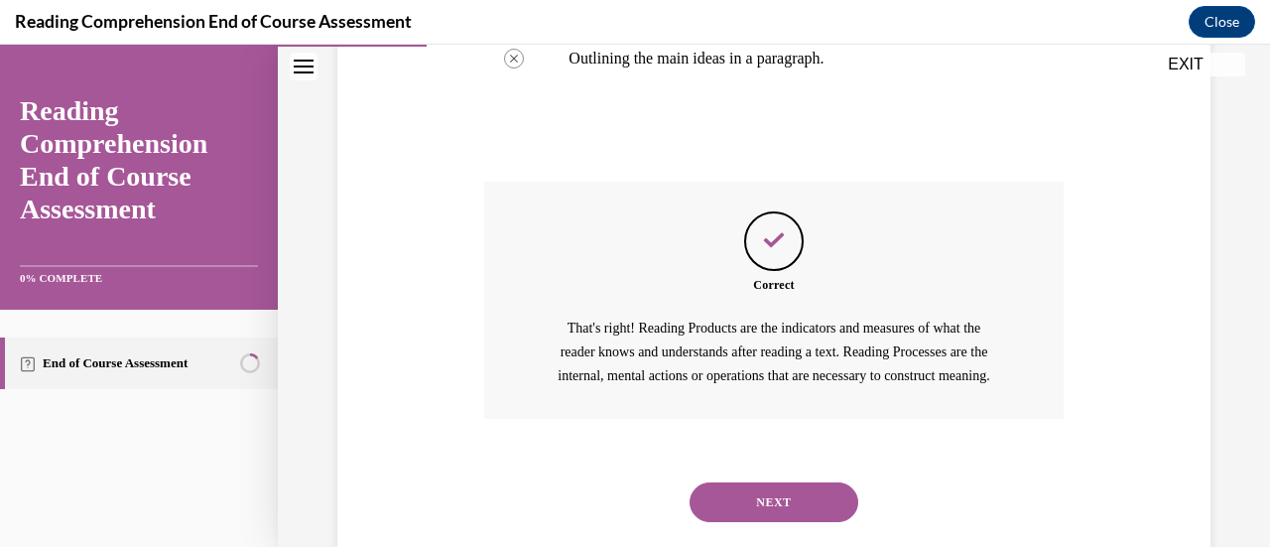
scroll to position [814, 0]
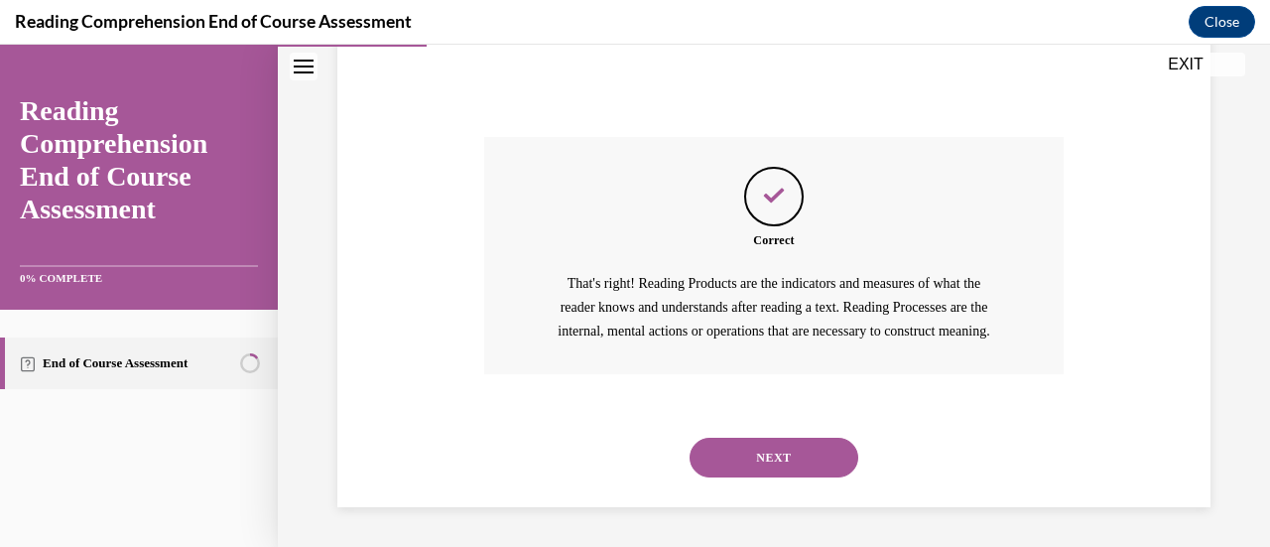
click at [617, 454] on button "NEXT" at bounding box center [773, 457] width 169 height 40
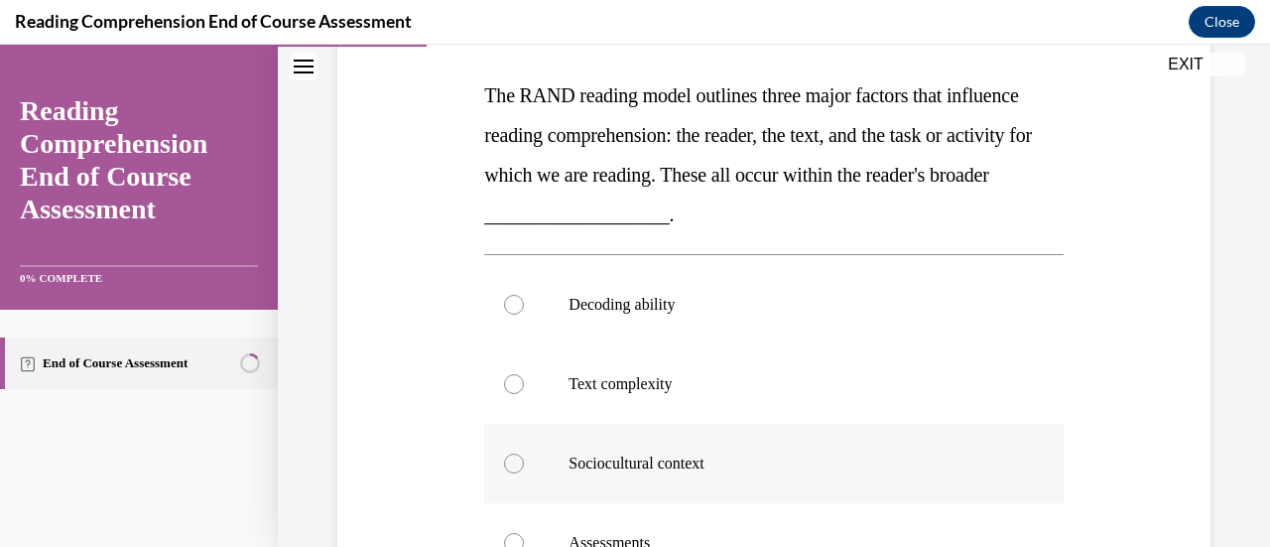
click at [617, 456] on p "Sociocultural context" at bounding box center [790, 463] width 444 height 20
click at [524, 456] on input "Sociocultural context" at bounding box center [514, 463] width 20 height 20
radio input "true"
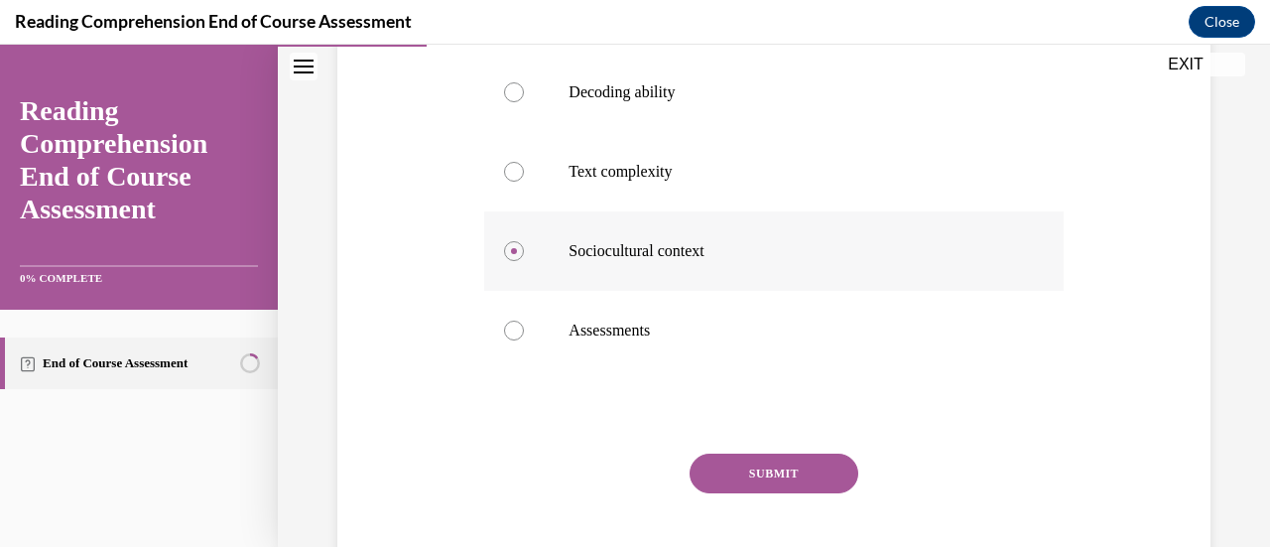
scroll to position [518, 0]
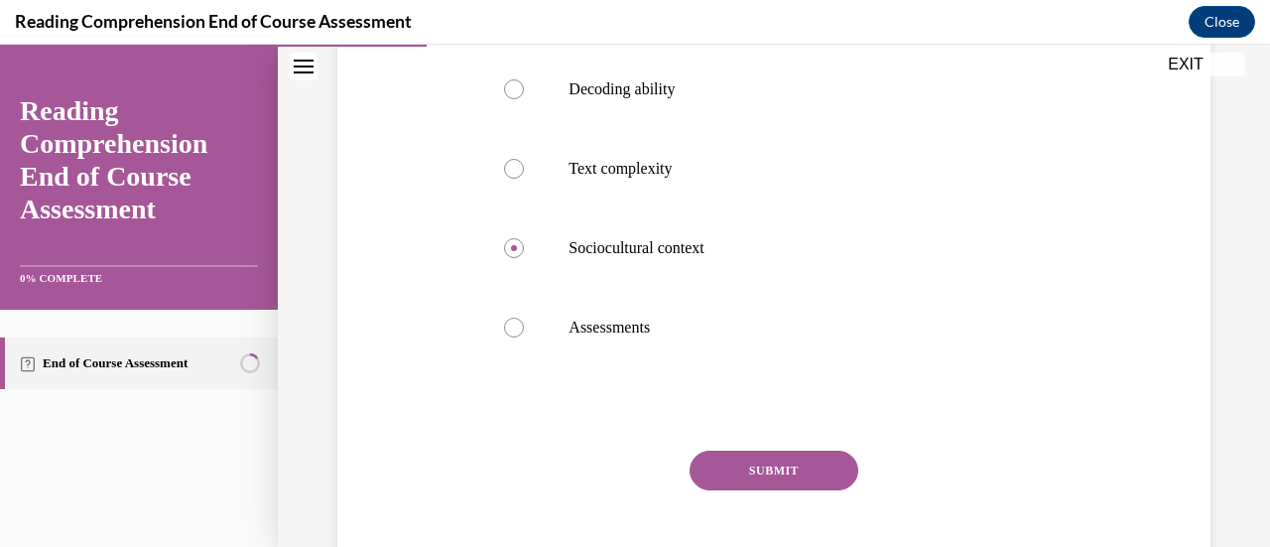
click at [617, 464] on button "SUBMIT" at bounding box center [773, 470] width 169 height 40
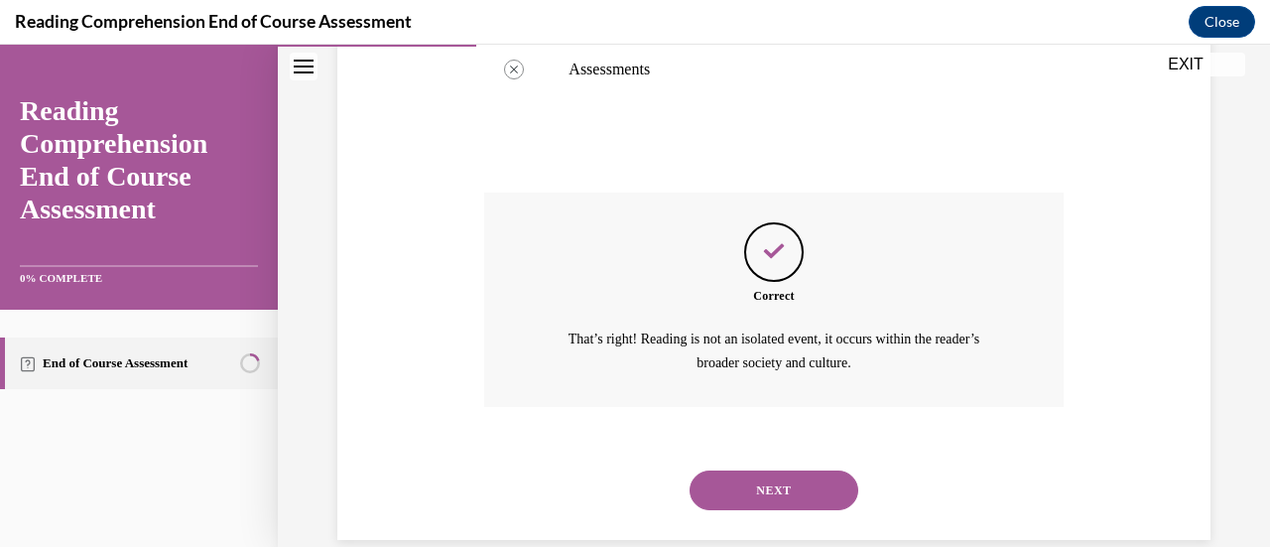
scroll to position [806, 0]
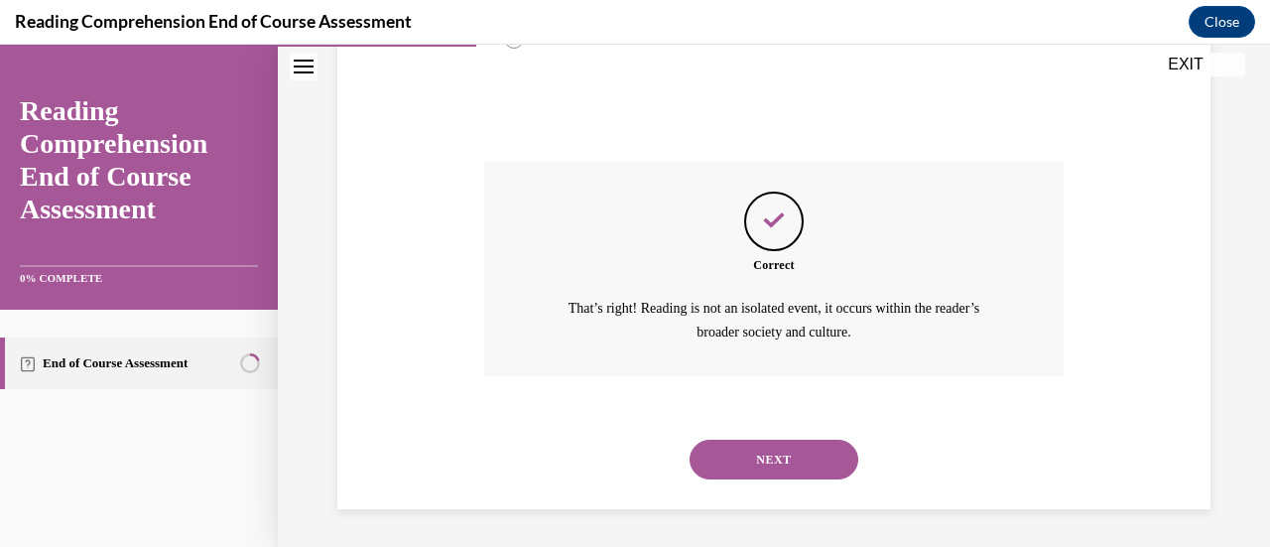
click at [617, 464] on button "NEXT" at bounding box center [773, 459] width 169 height 40
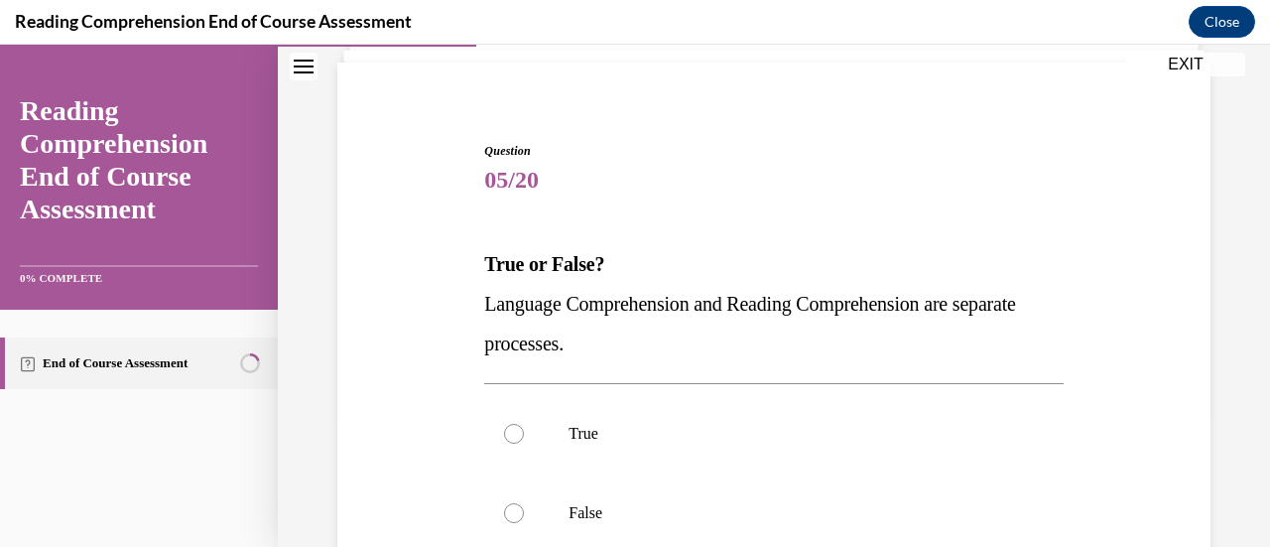
scroll to position [159, 0]
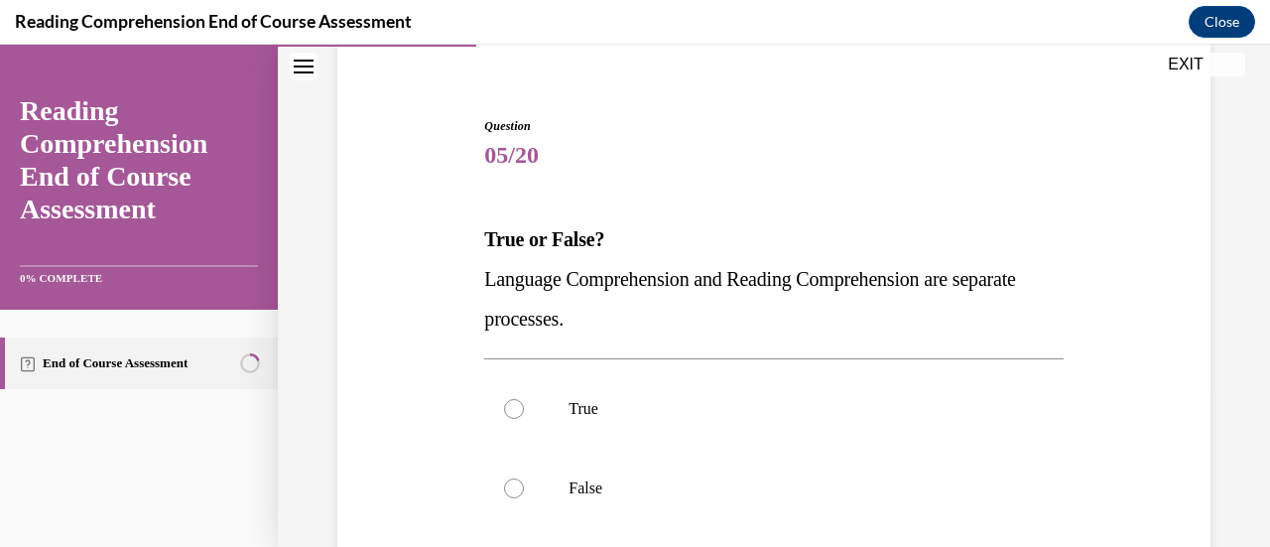
click at [617, 464] on label "False" at bounding box center [773, 487] width 578 height 79
click at [524, 478] on input "False" at bounding box center [514, 488] width 20 height 20
radio input "true"
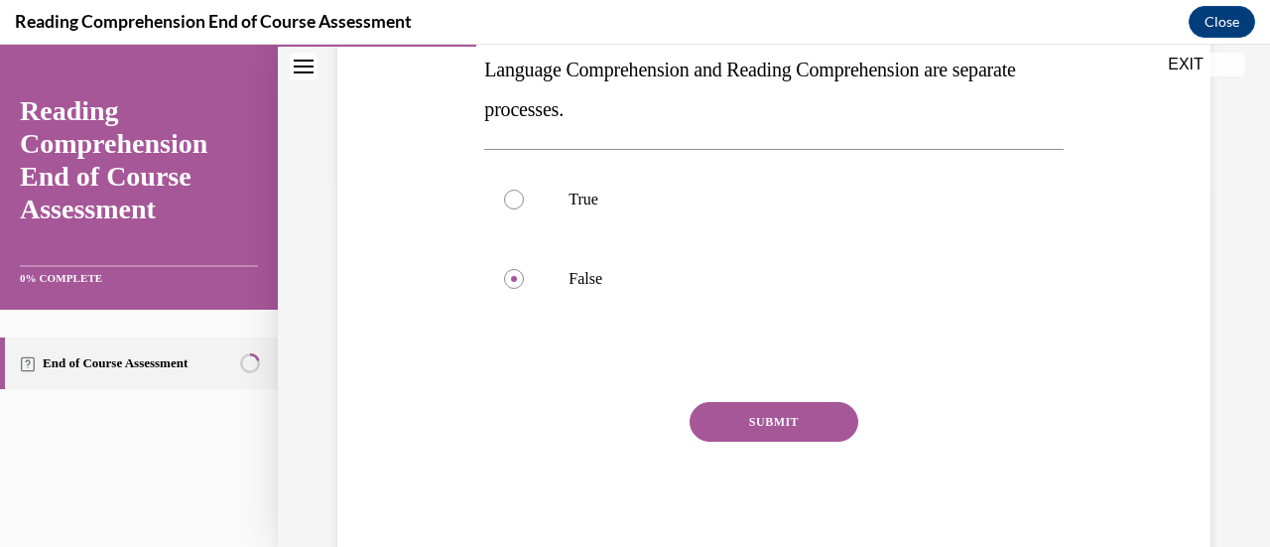
scroll to position [371, 0]
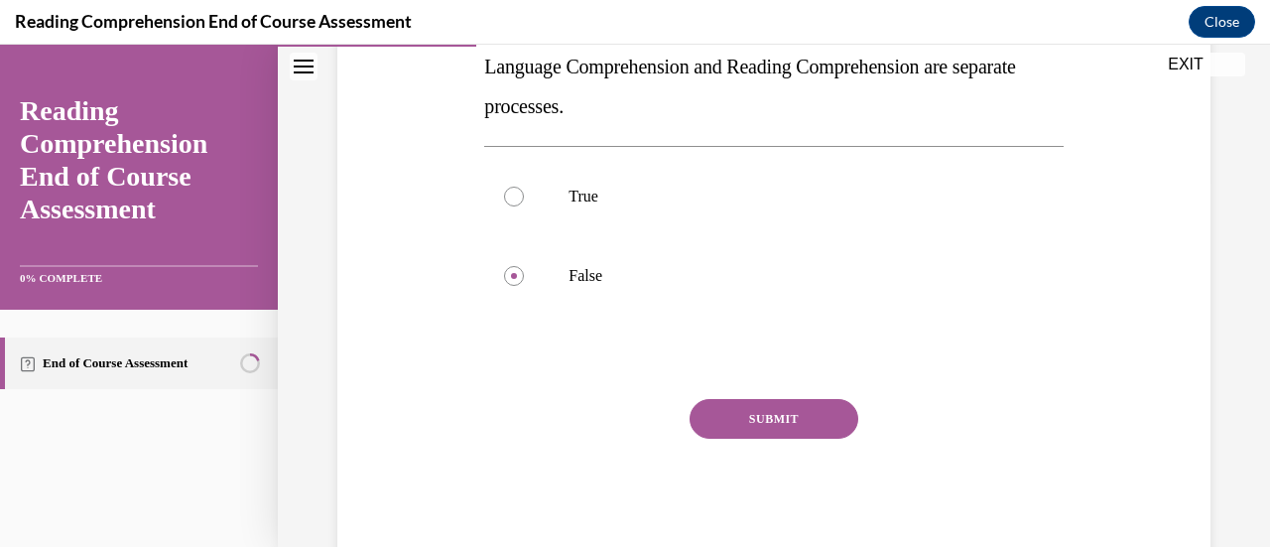
click at [617, 428] on button "SUBMIT" at bounding box center [773, 419] width 169 height 40
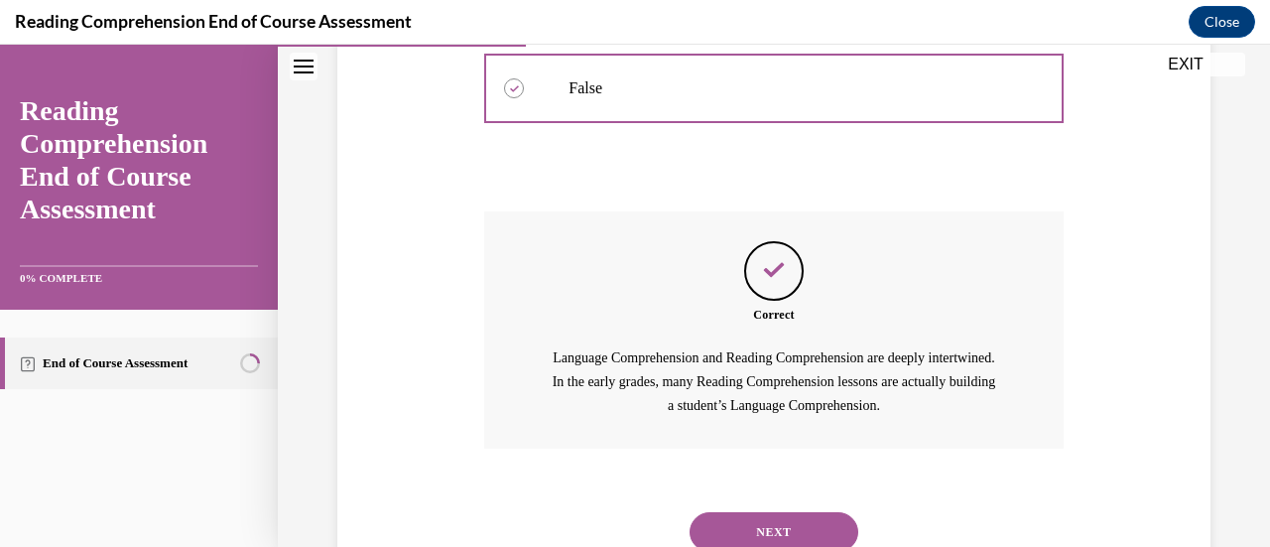
scroll to position [545, 0]
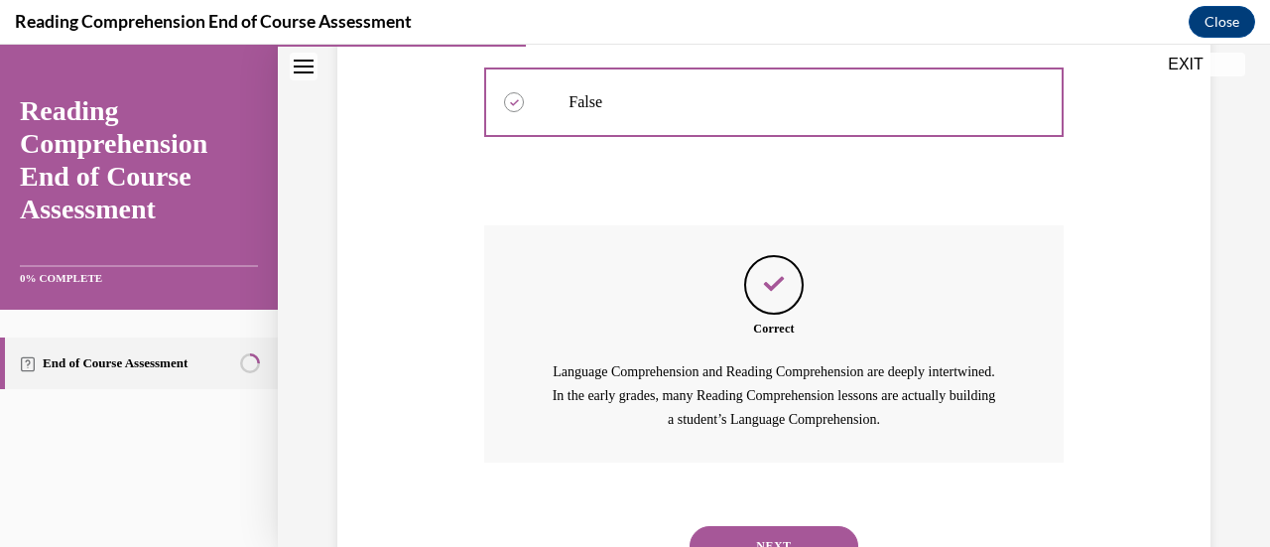
click at [617, 530] on button "NEXT" at bounding box center [773, 546] width 169 height 40
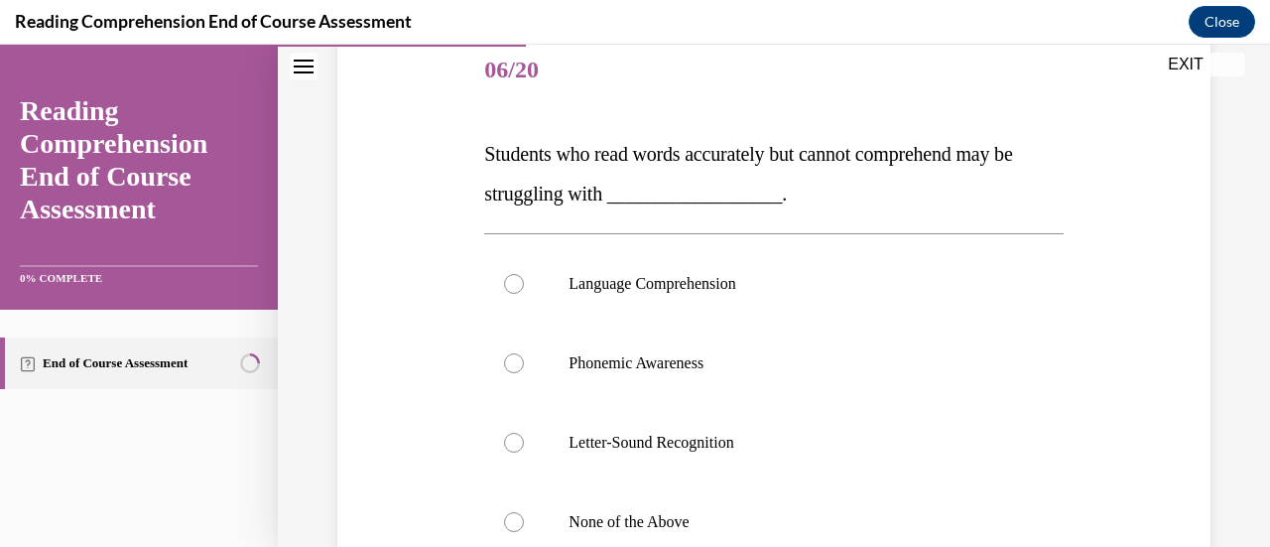
scroll to position [248, 0]
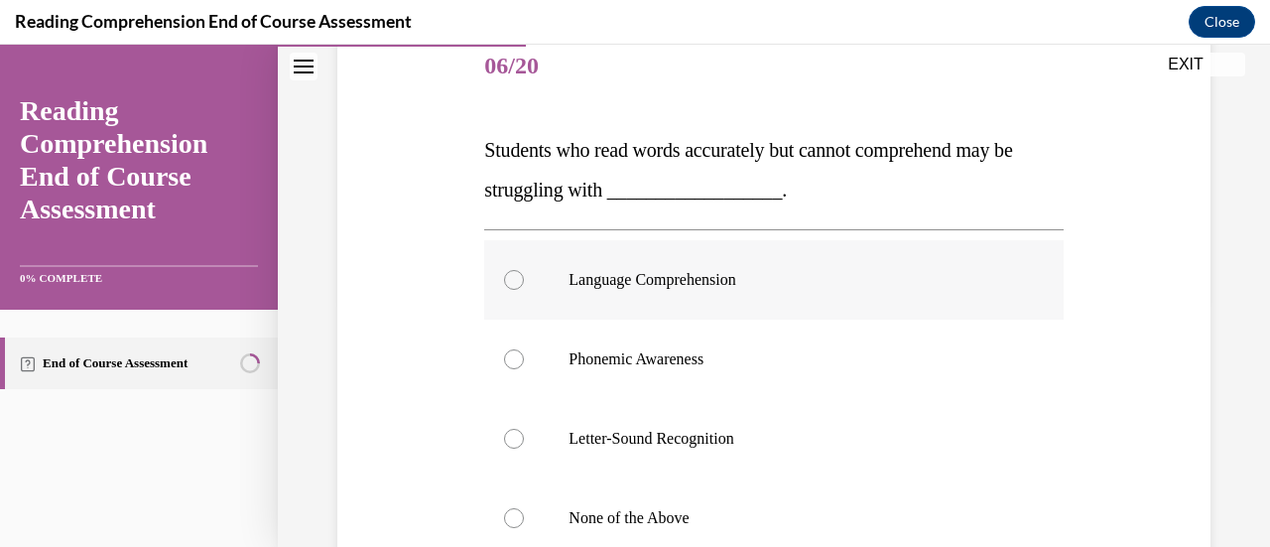
click at [617, 301] on label "Language Comprehension" at bounding box center [773, 279] width 578 height 79
click at [524, 290] on input "Language Comprehension" at bounding box center [514, 280] width 20 height 20
radio input "true"
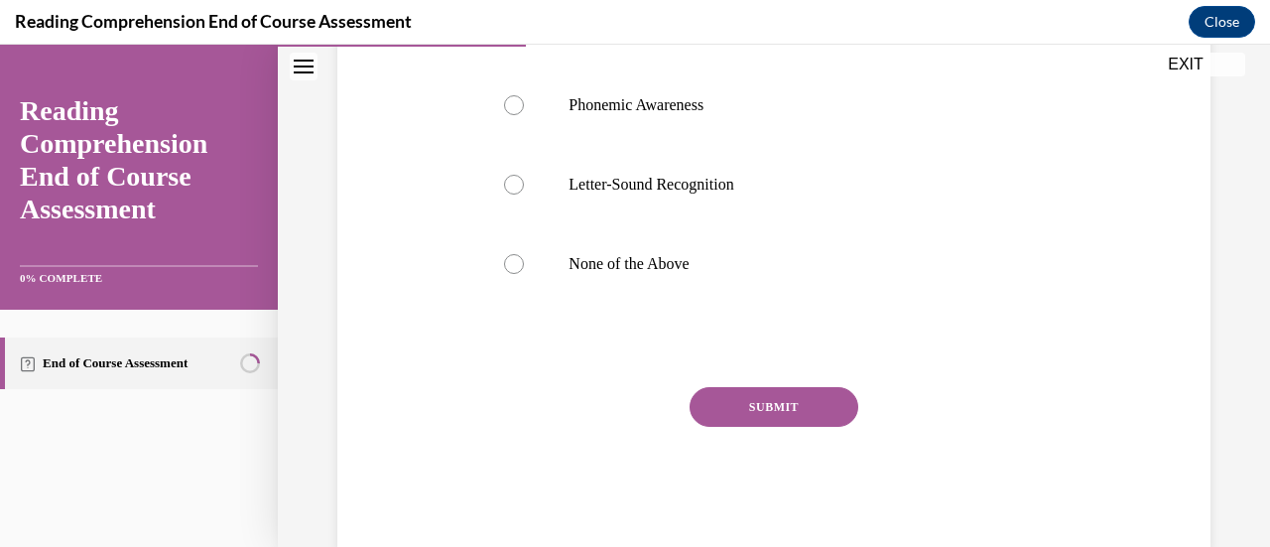
scroll to position [506, 0]
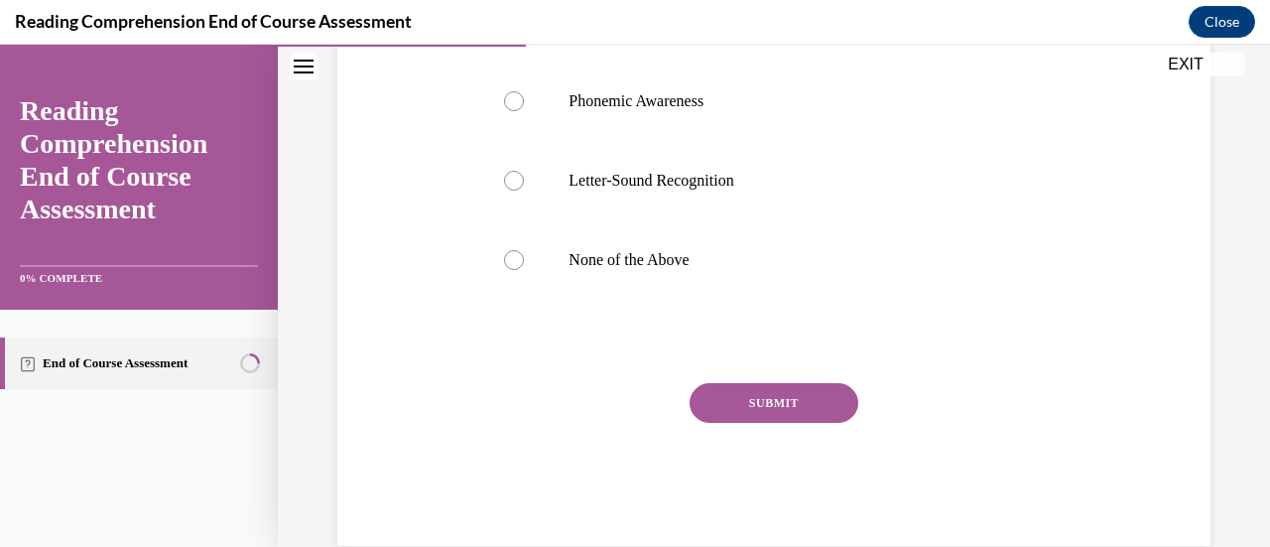
click at [617, 399] on button "SUBMIT" at bounding box center [773, 403] width 169 height 40
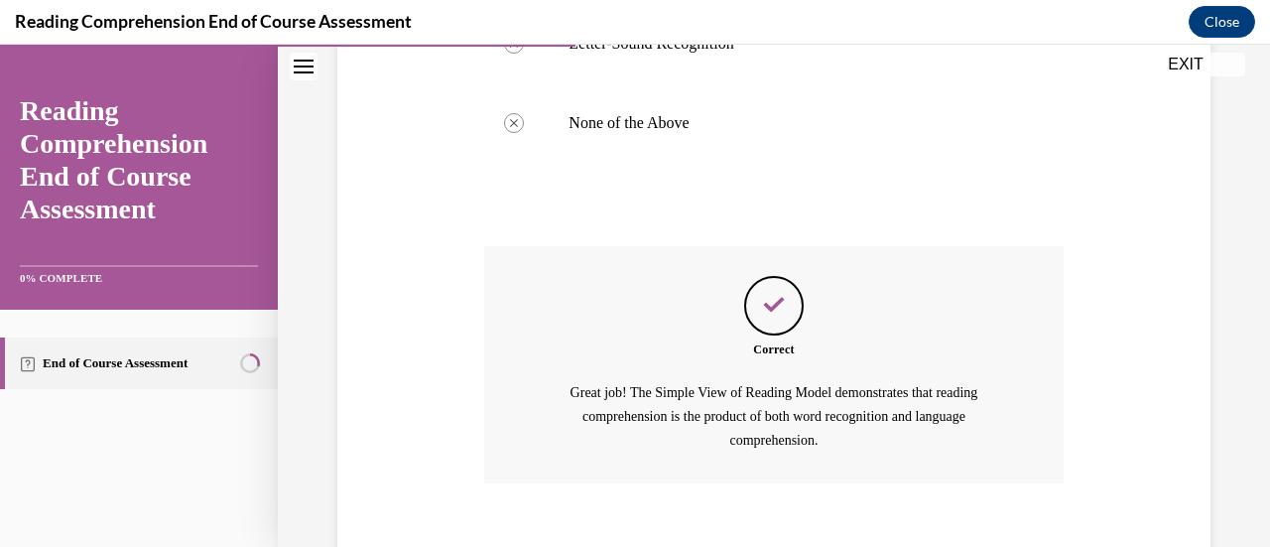
scroll to position [751, 0]
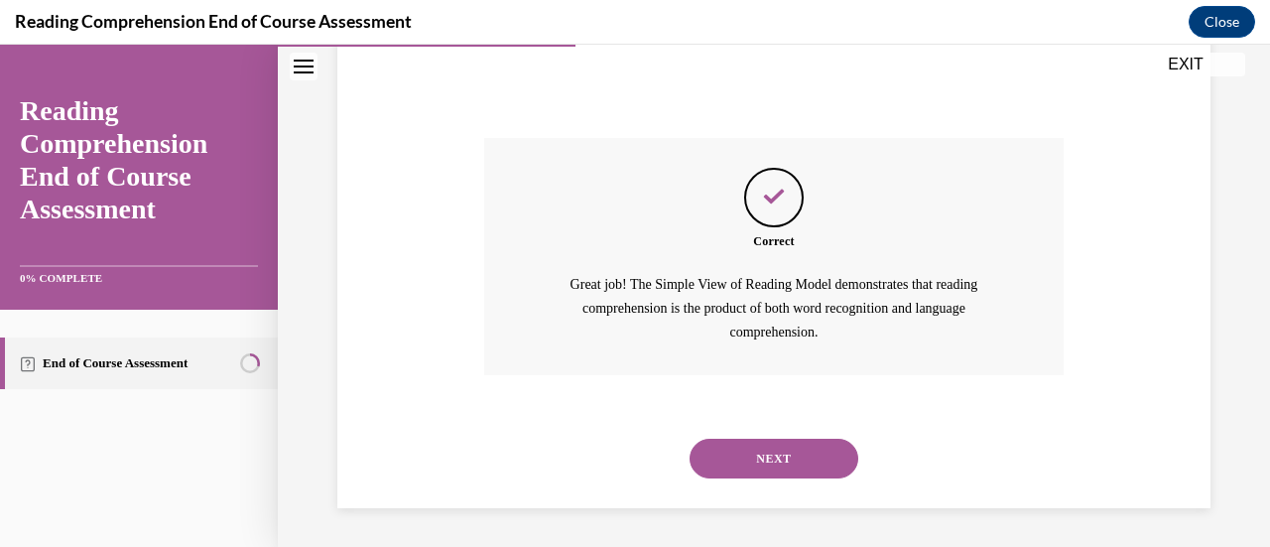
click at [617, 463] on button "NEXT" at bounding box center [773, 458] width 169 height 40
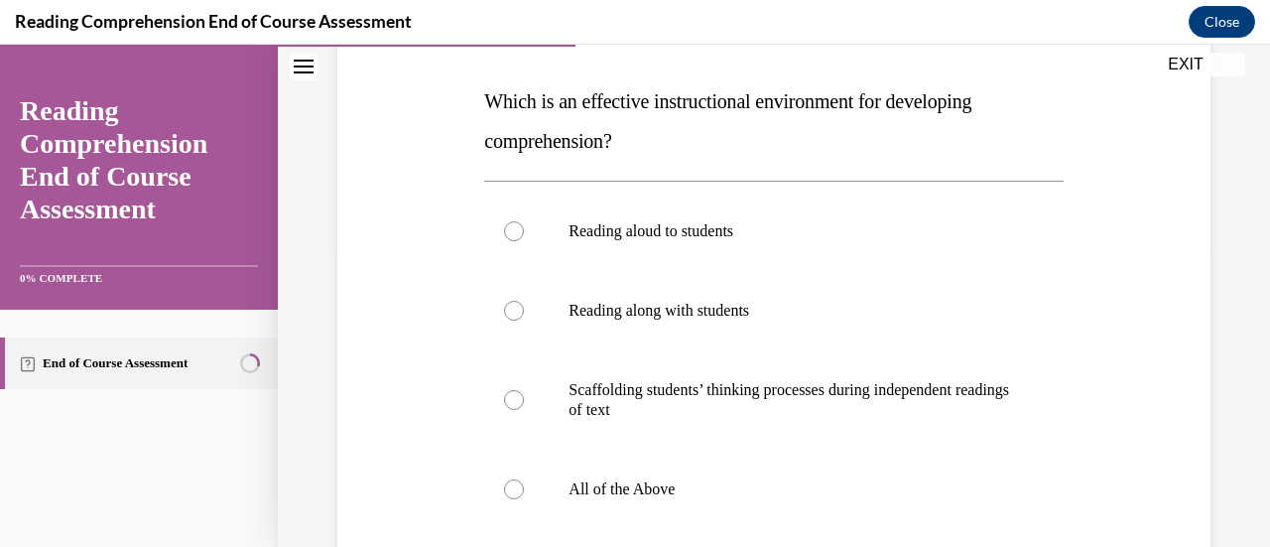
scroll to position [396, 0]
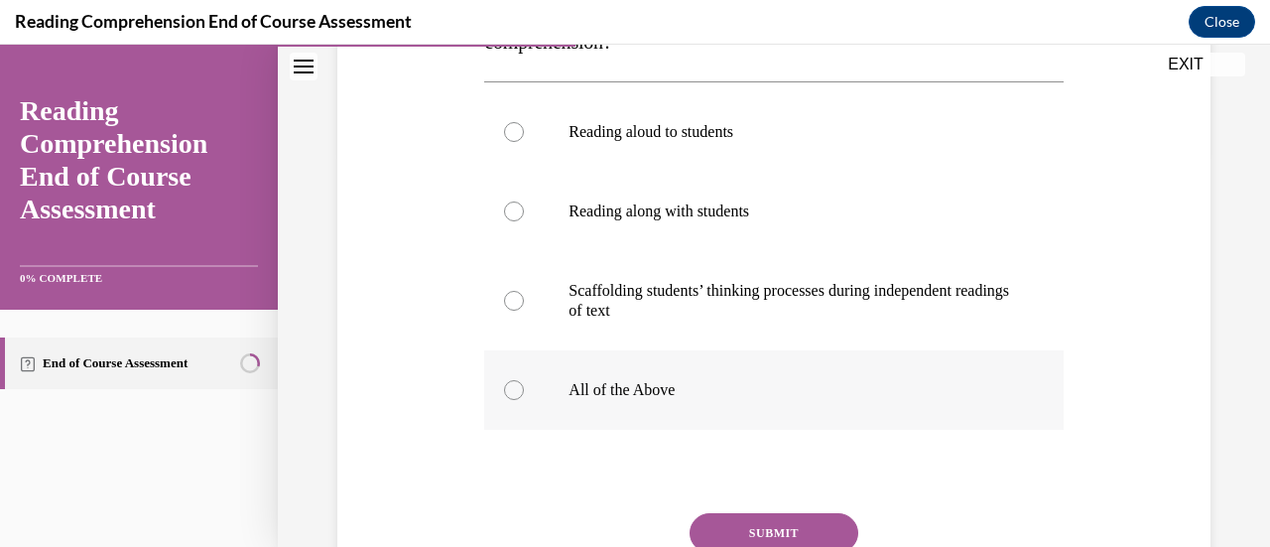
click at [617, 390] on p "All of the Above" at bounding box center [790, 390] width 444 height 20
click at [524, 390] on input "All of the Above" at bounding box center [514, 390] width 20 height 20
radio input "true"
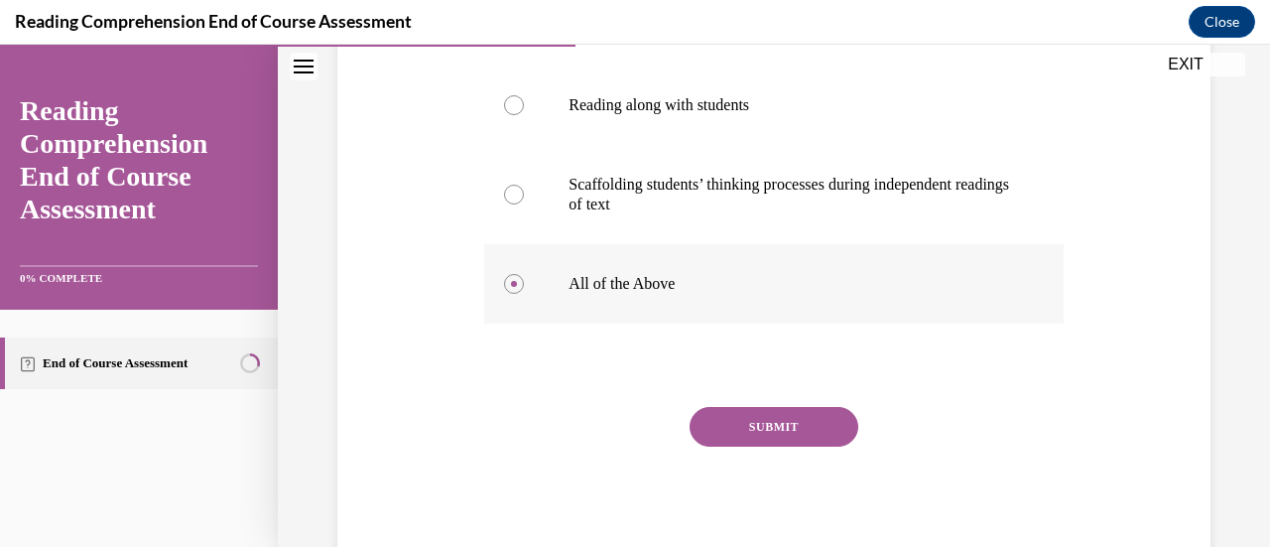
scroll to position [521, 0]
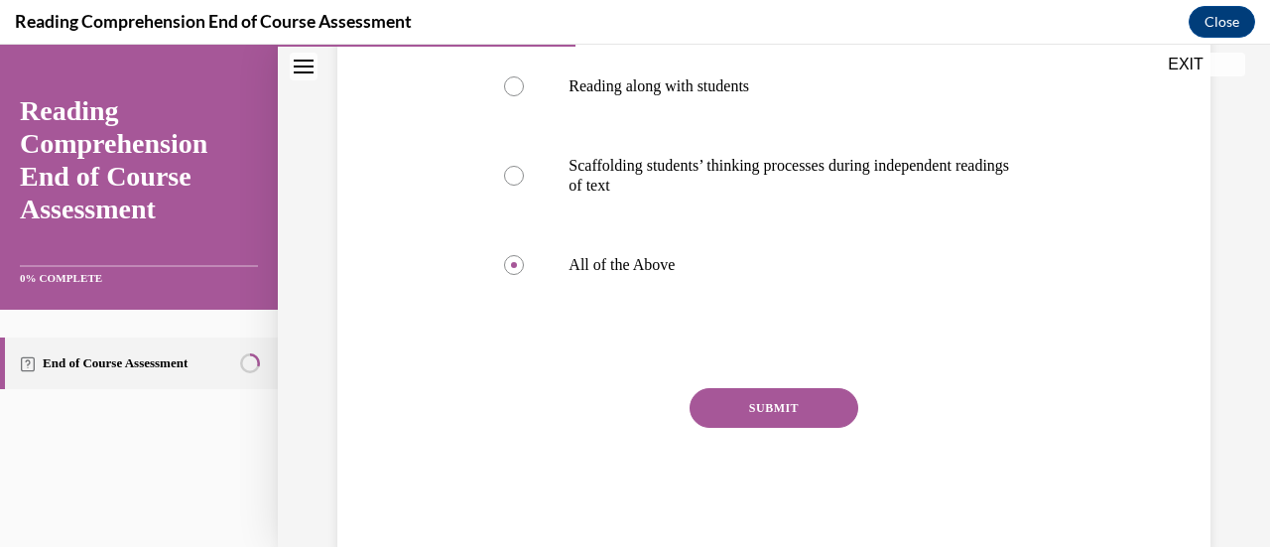
click at [617, 400] on button "SUBMIT" at bounding box center [773, 408] width 169 height 40
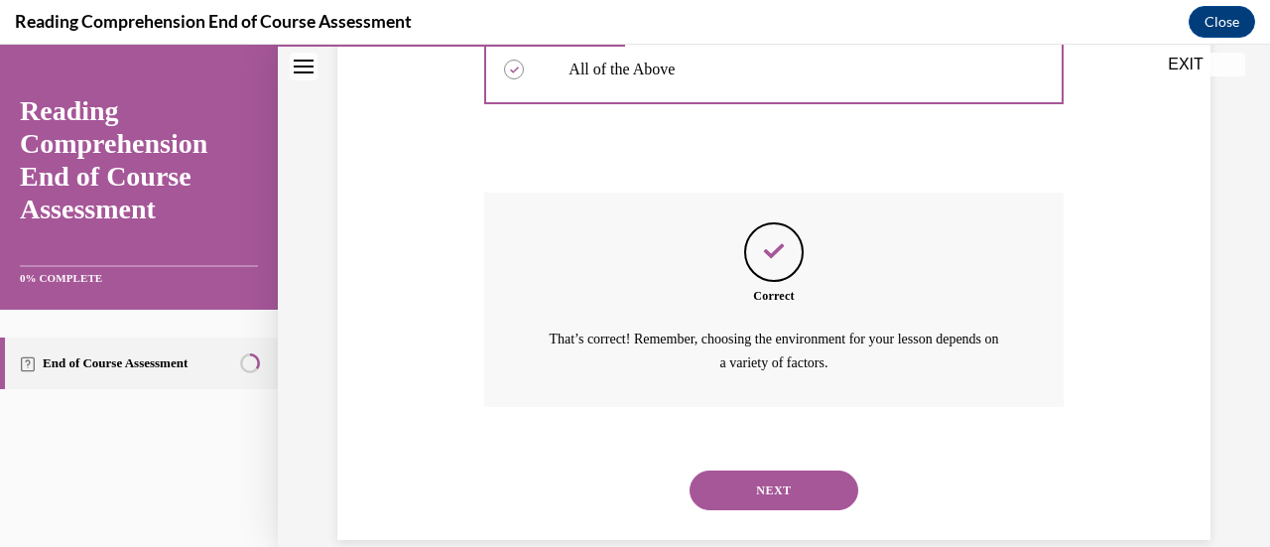
scroll to position [747, 0]
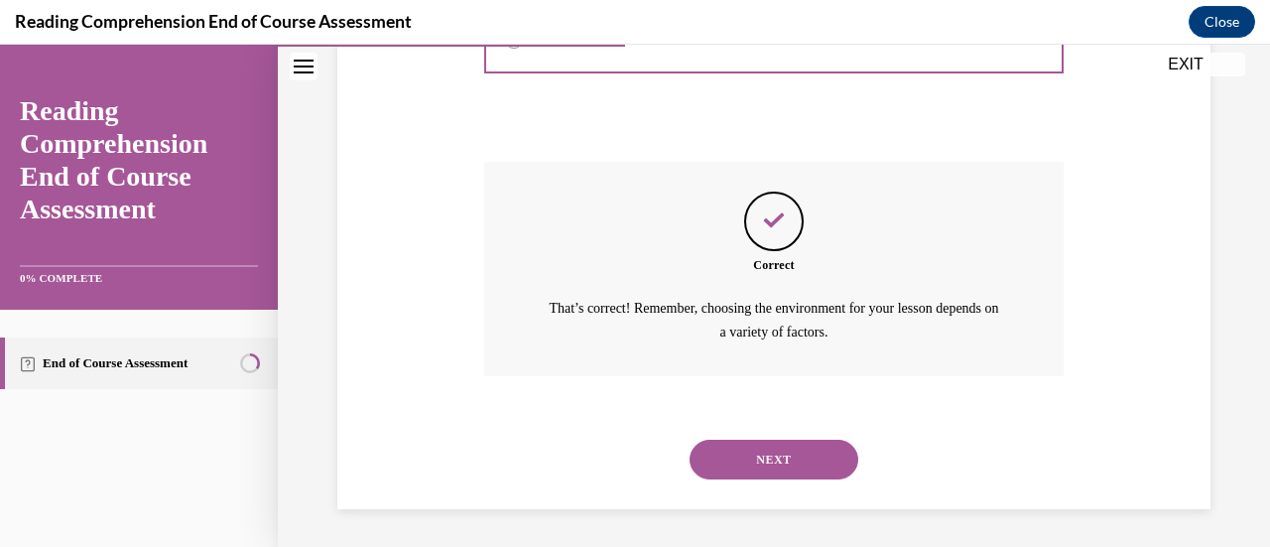
click at [617, 453] on button "NEXT" at bounding box center [773, 459] width 169 height 40
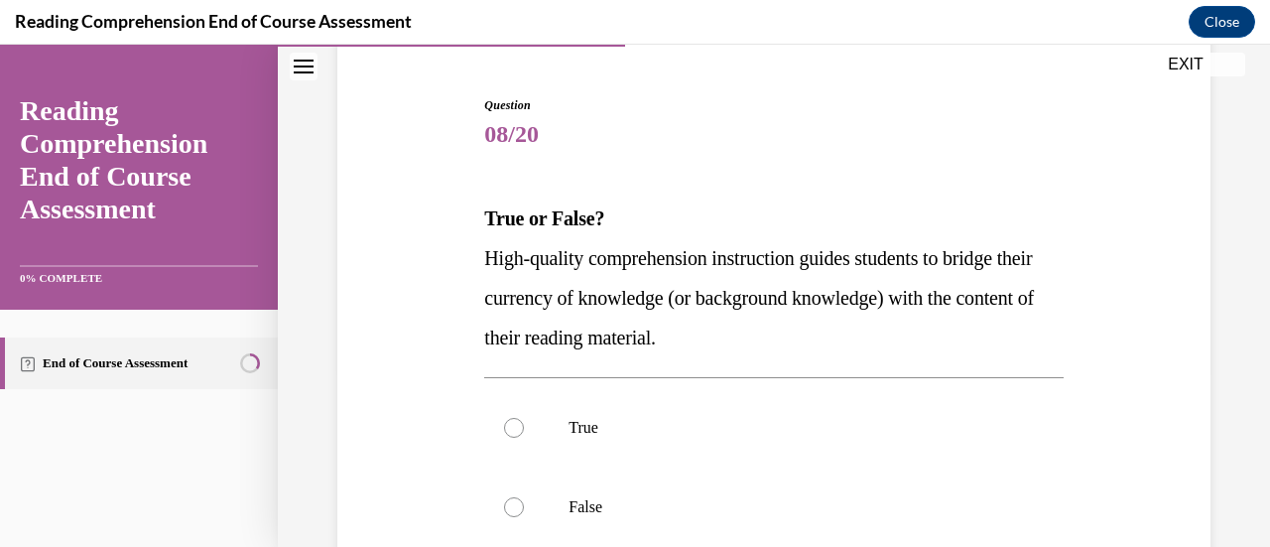
scroll to position [190, 0]
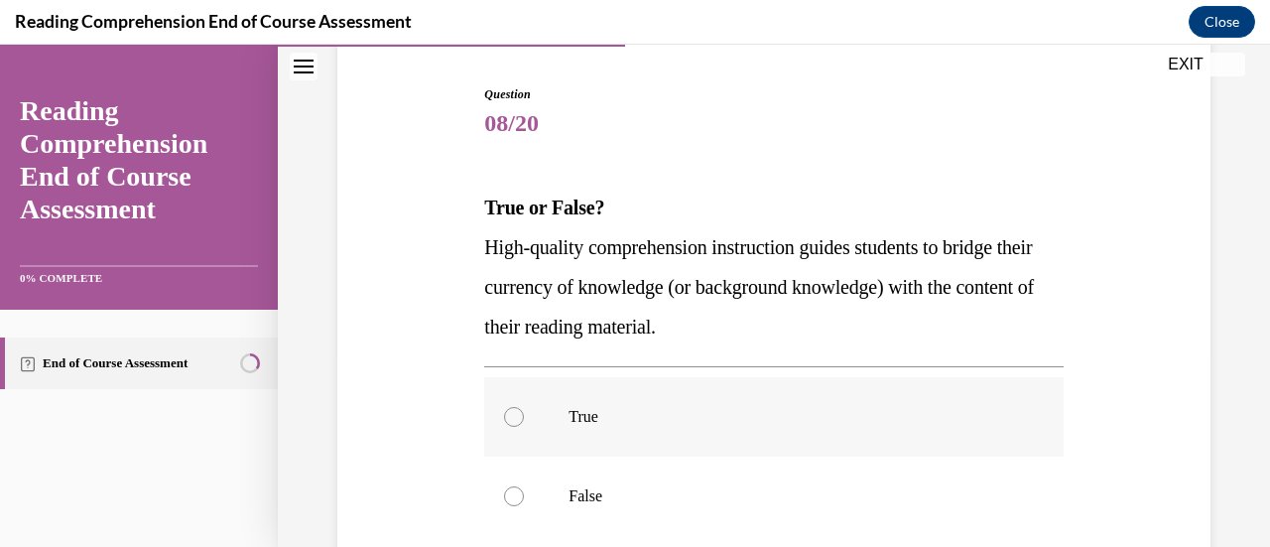
click at [617, 437] on label "True" at bounding box center [773, 416] width 578 height 79
click at [524, 427] on input "True" at bounding box center [514, 417] width 20 height 20
radio input "true"
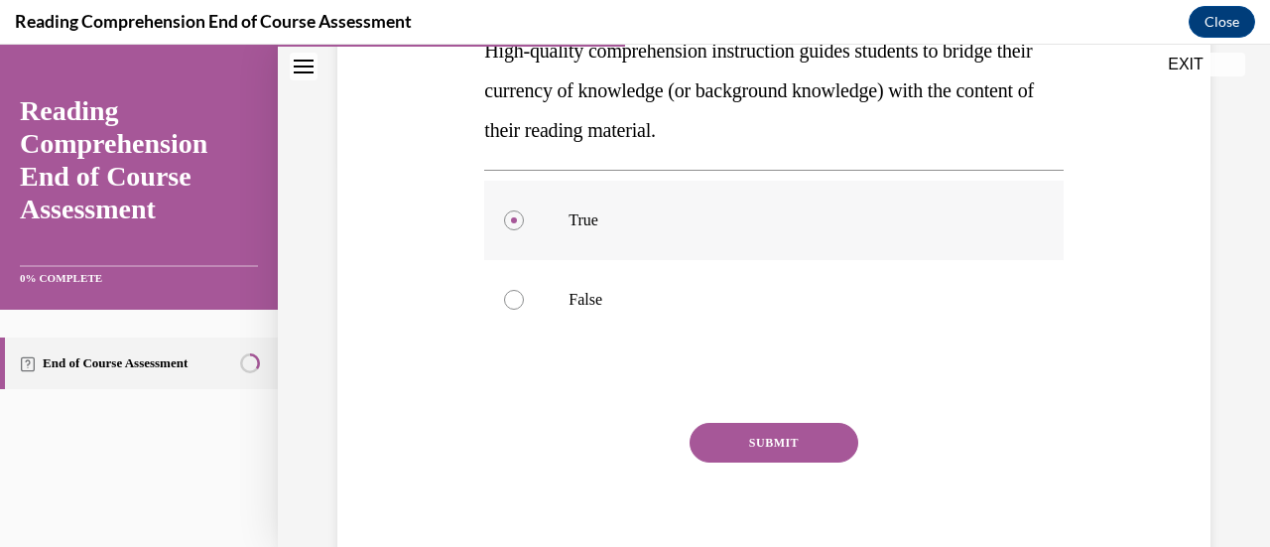
scroll to position [388, 0]
click at [617, 441] on button "SUBMIT" at bounding box center [773, 442] width 169 height 40
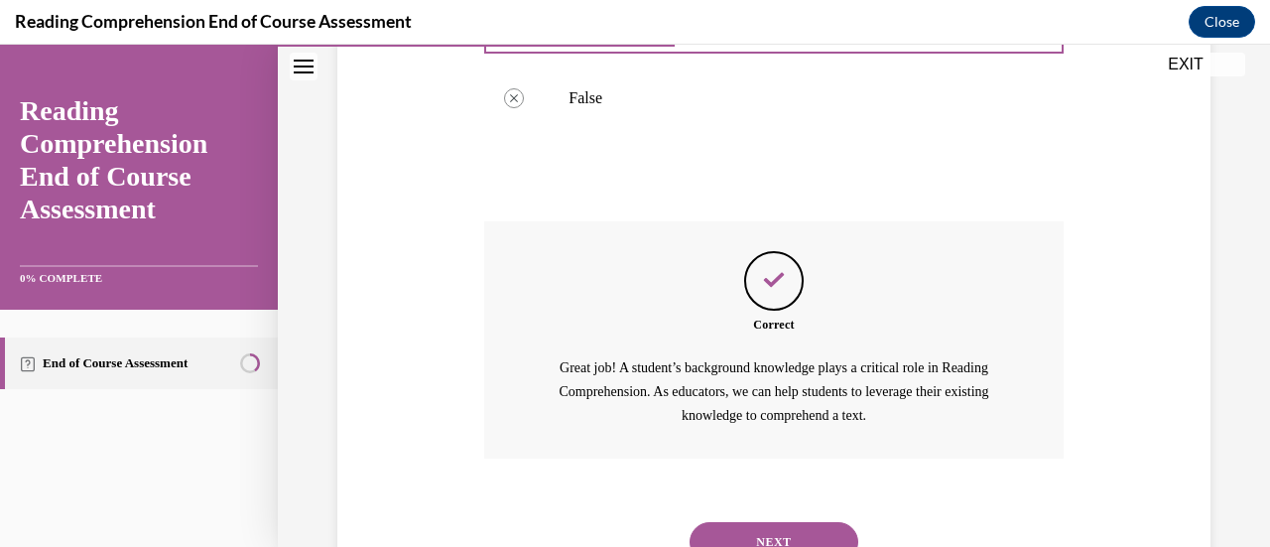
scroll to position [672, 0]
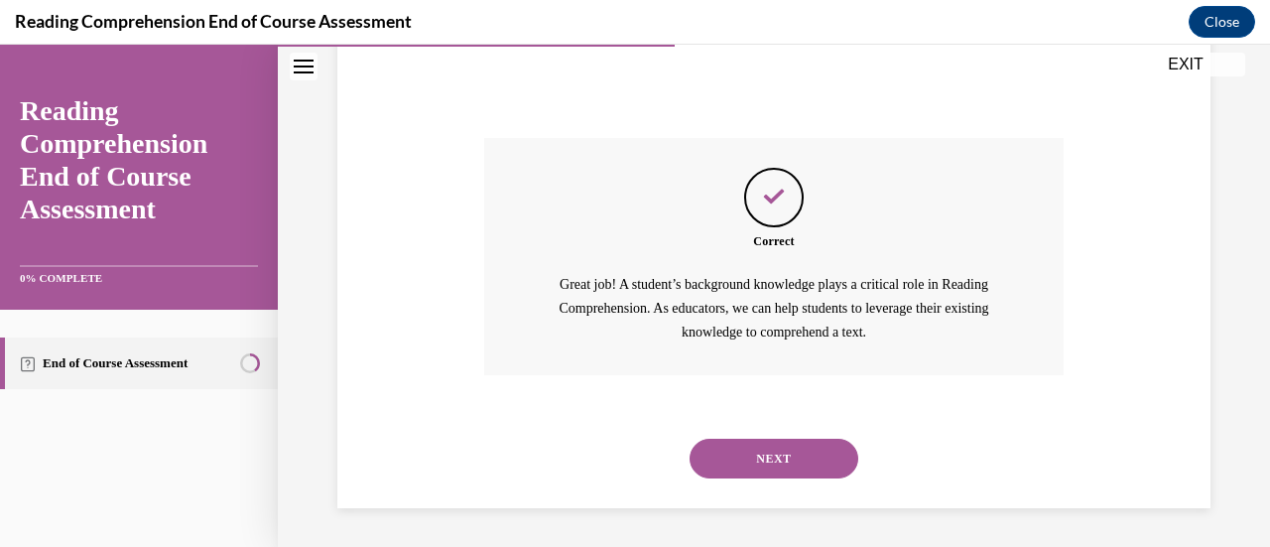
click at [617, 455] on button "NEXT" at bounding box center [773, 458] width 169 height 40
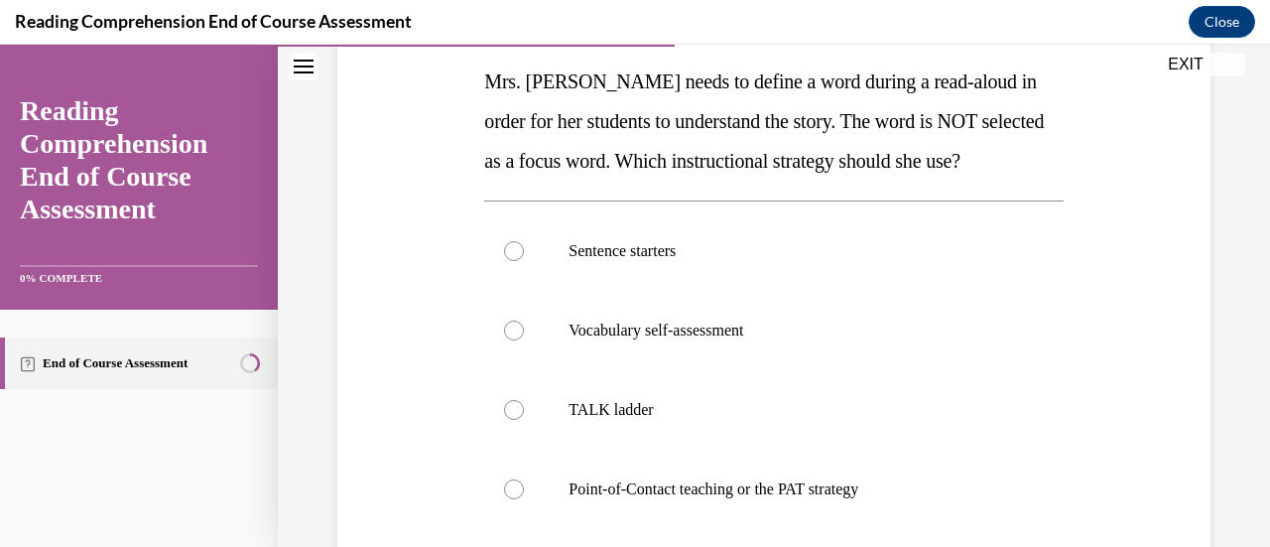
scroll to position [328, 0]
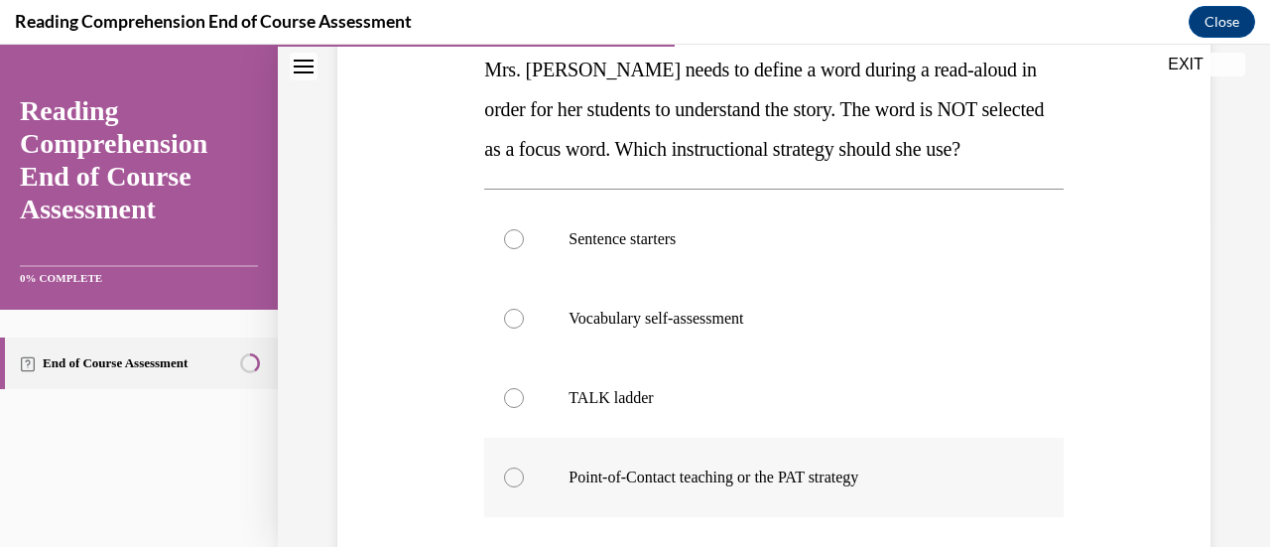
click at [617, 468] on p "Point-of-Contact teaching or the PAT strategy" at bounding box center [790, 477] width 444 height 20
click at [524, 468] on input "Point-of-Contact teaching or the PAT strategy" at bounding box center [514, 477] width 20 height 20
radio input "true"
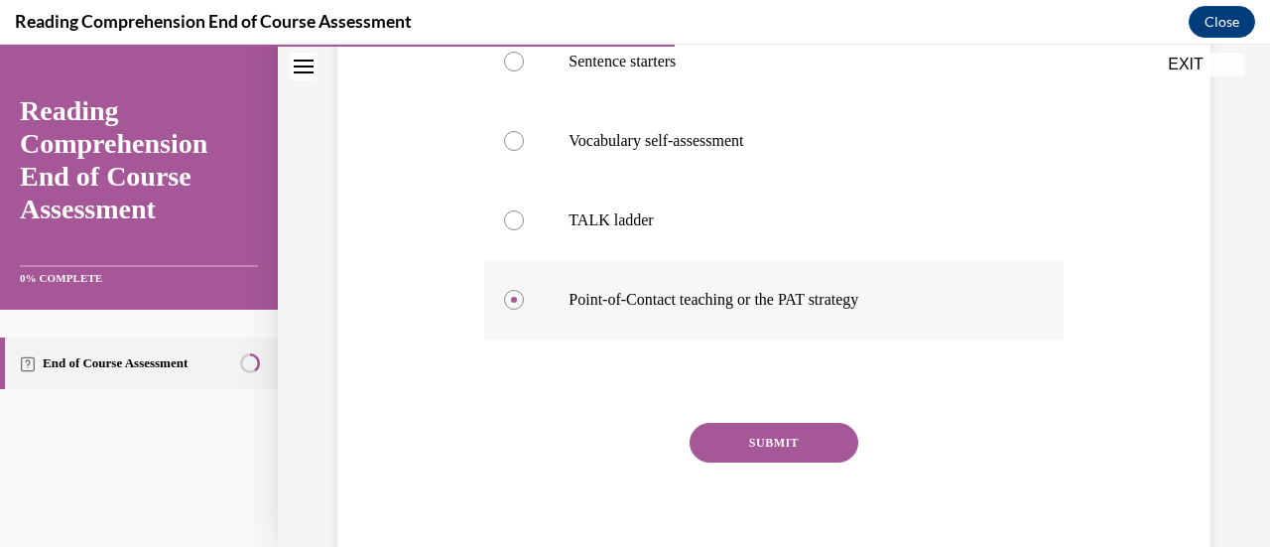
scroll to position [509, 0]
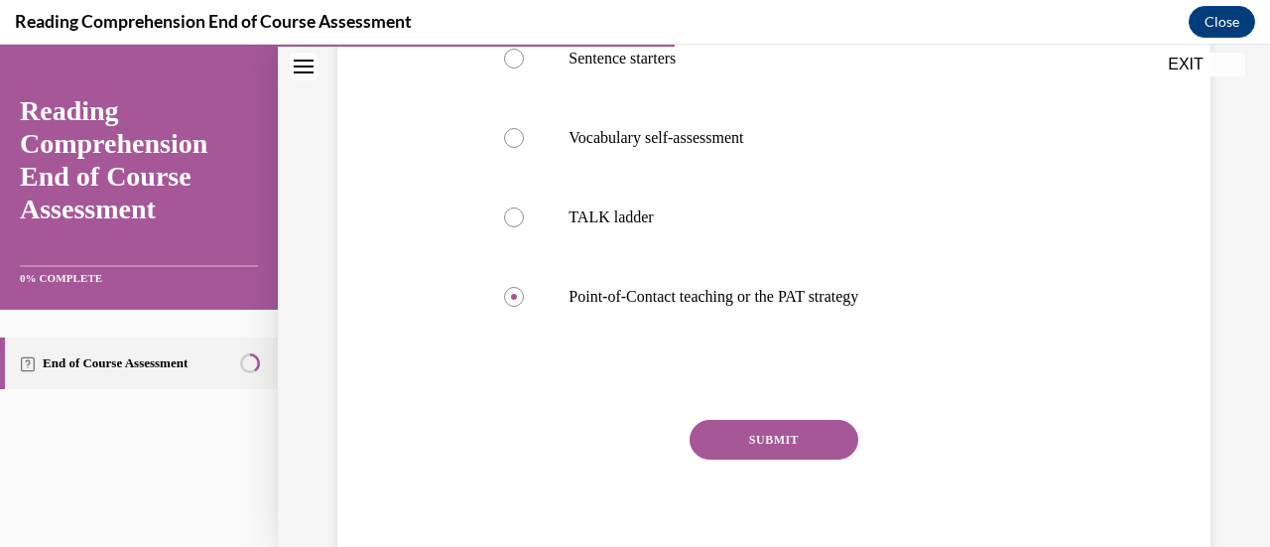
click at [617, 446] on button "SUBMIT" at bounding box center [773, 440] width 169 height 40
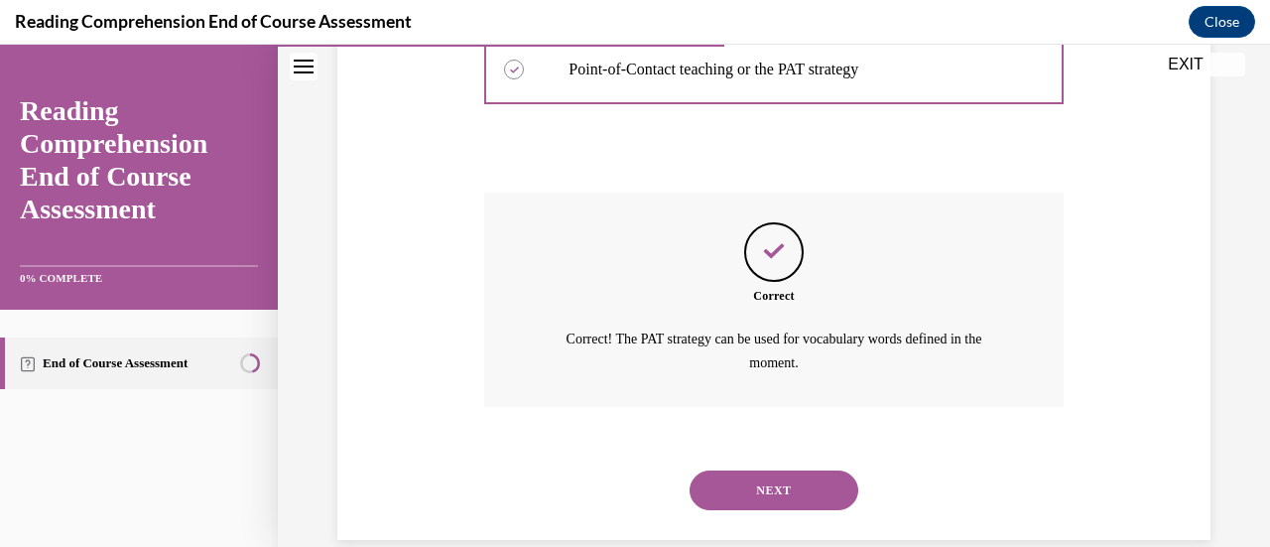
scroll to position [767, 0]
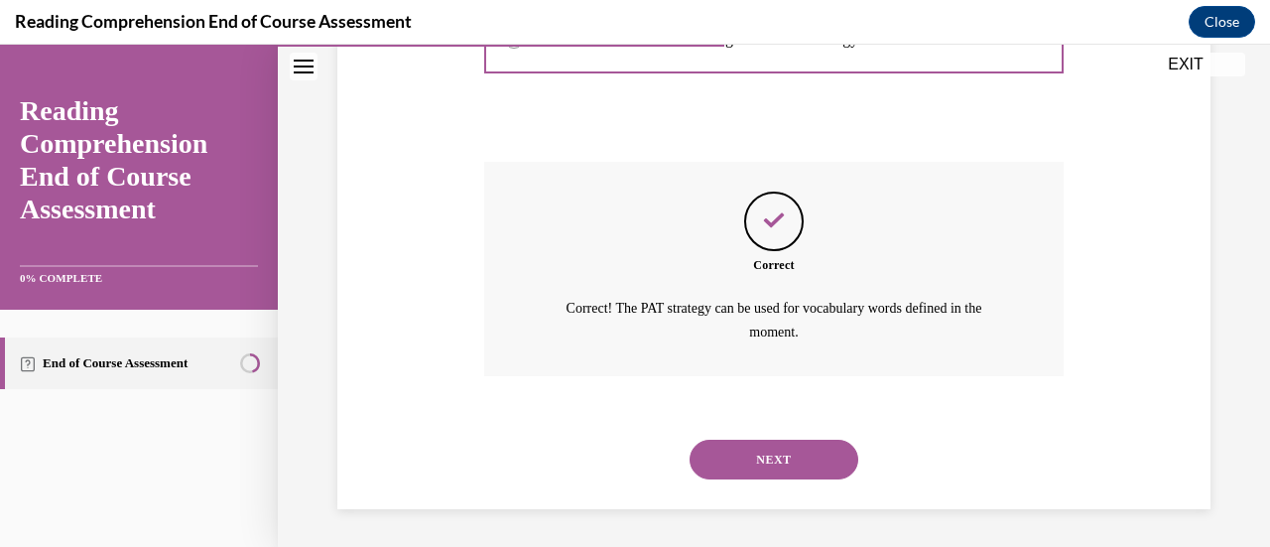
click at [617, 442] on button "NEXT" at bounding box center [773, 459] width 169 height 40
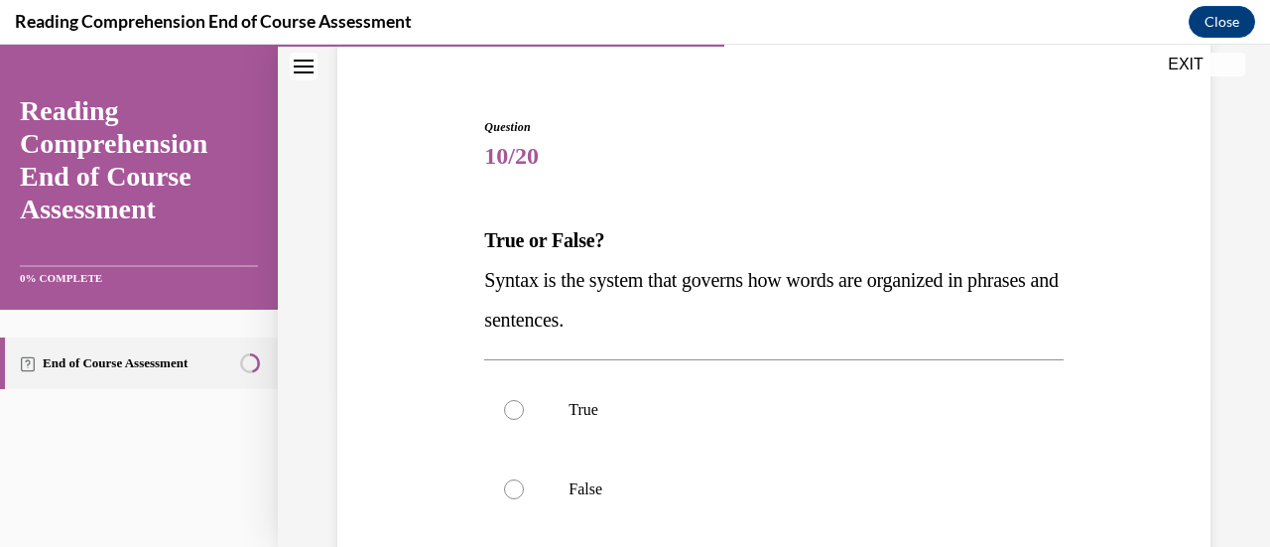
scroll to position [160, 0]
click at [617, 413] on p "True" at bounding box center [790, 408] width 444 height 20
click at [524, 413] on input "True" at bounding box center [514, 408] width 20 height 20
radio input "true"
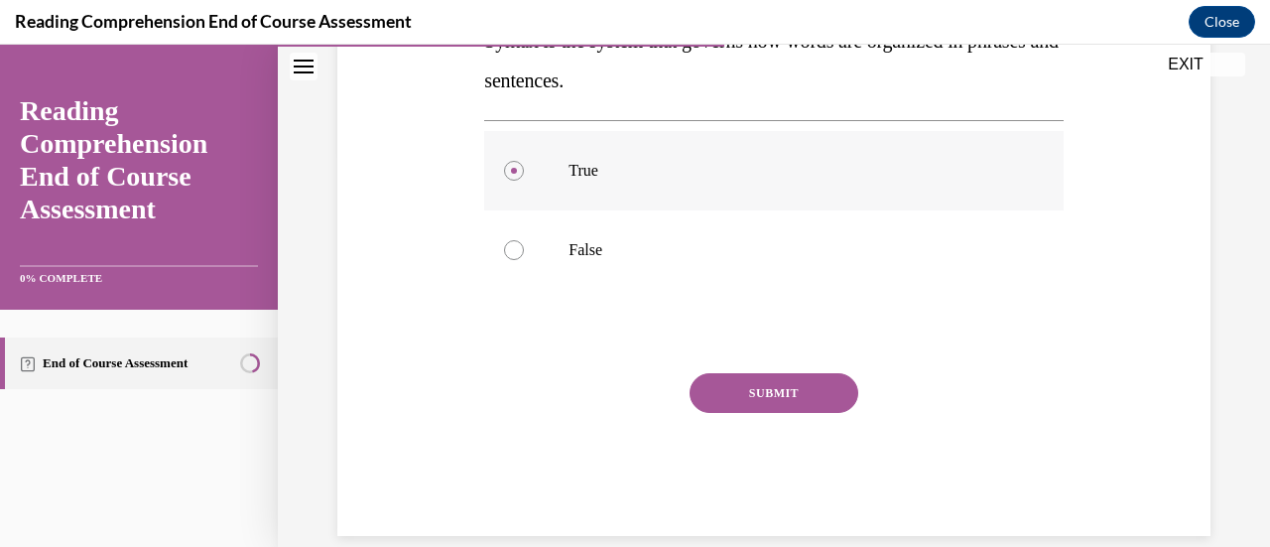
scroll to position [402, 0]
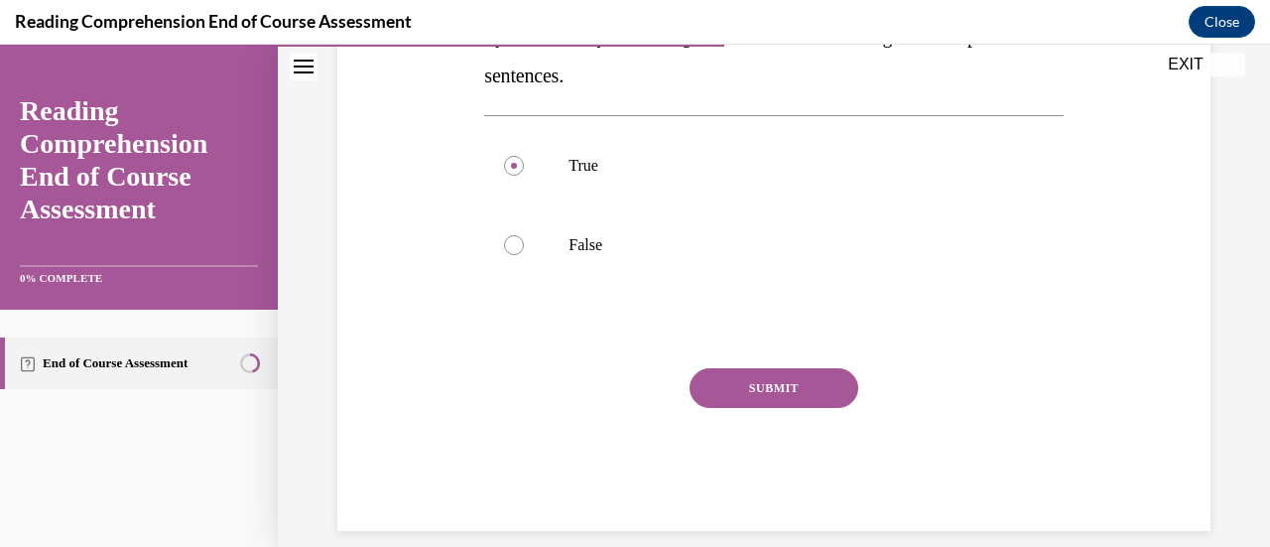
click at [617, 376] on button "SUBMIT" at bounding box center [773, 388] width 169 height 40
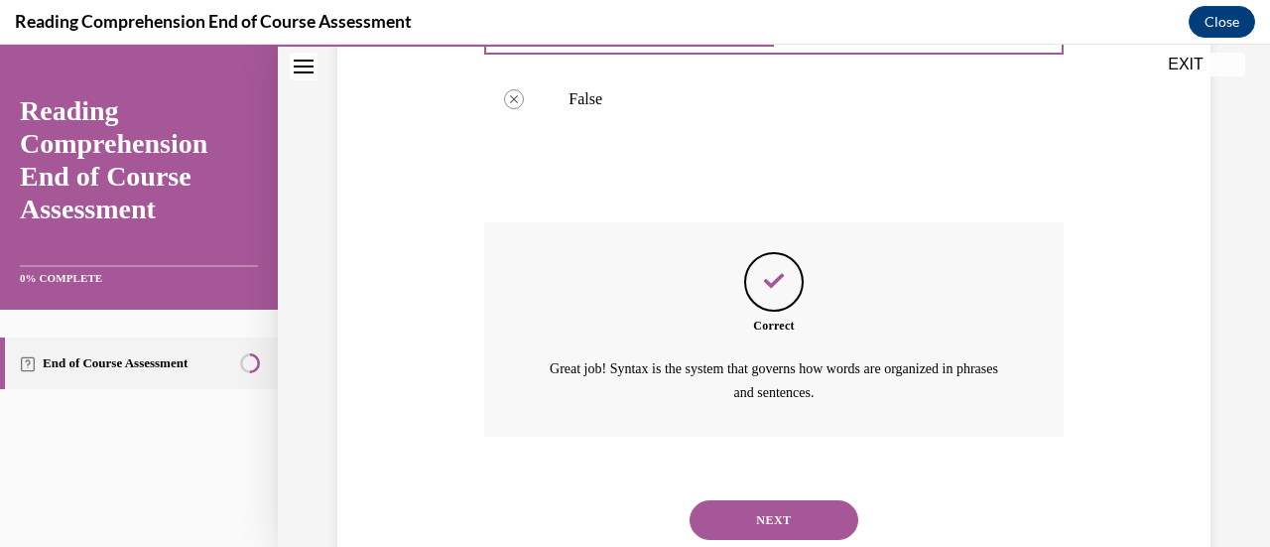
scroll to position [608, 0]
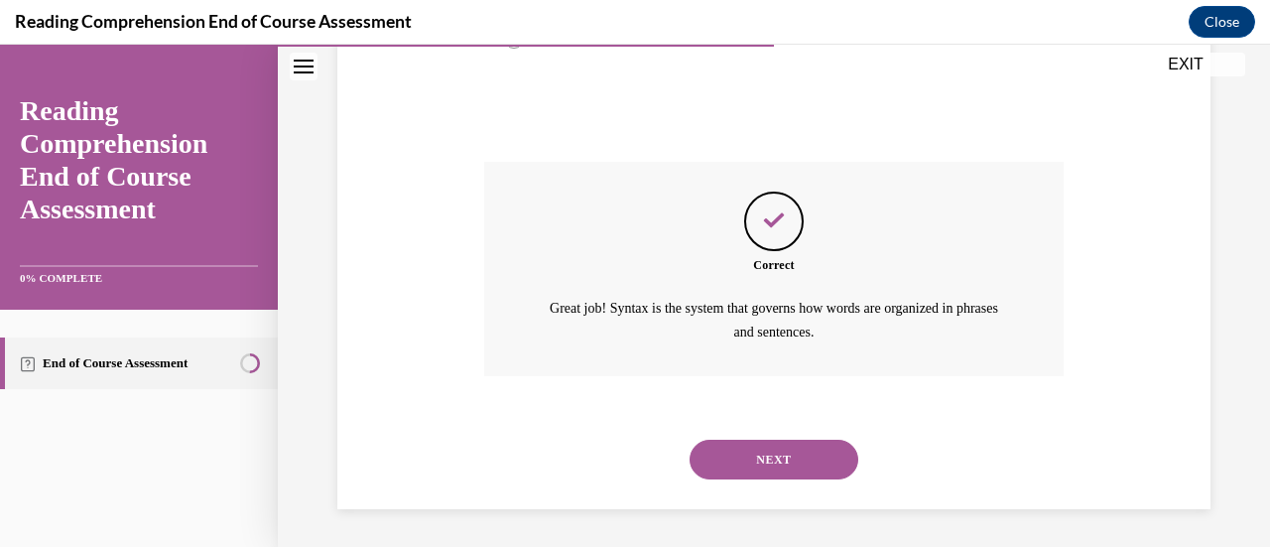
click at [617, 453] on button "NEXT" at bounding box center [773, 459] width 169 height 40
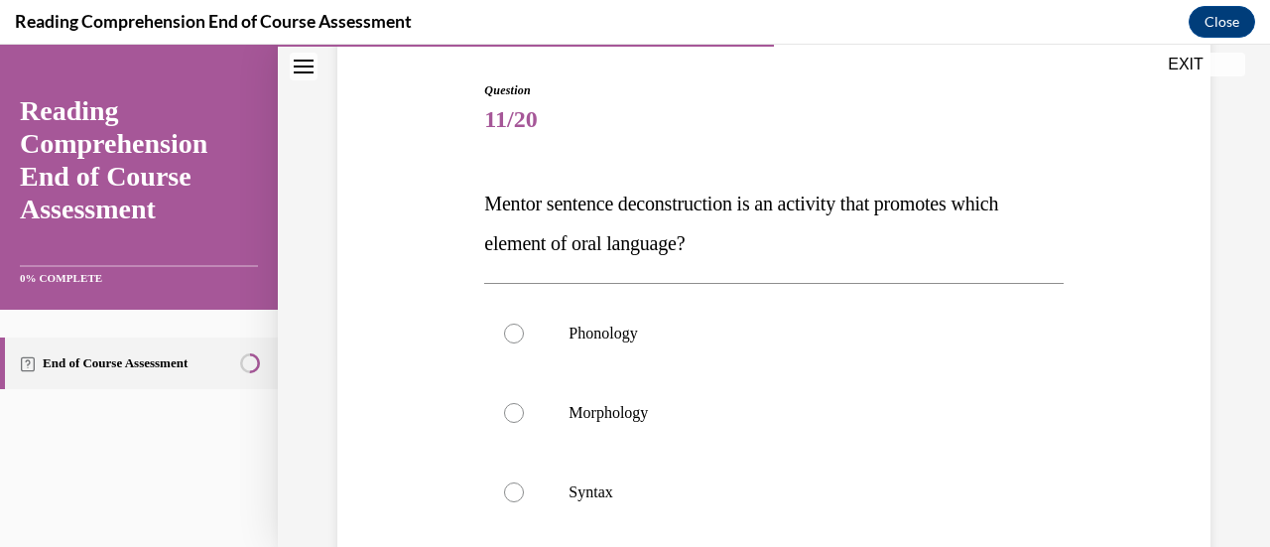
scroll to position [212, 0]
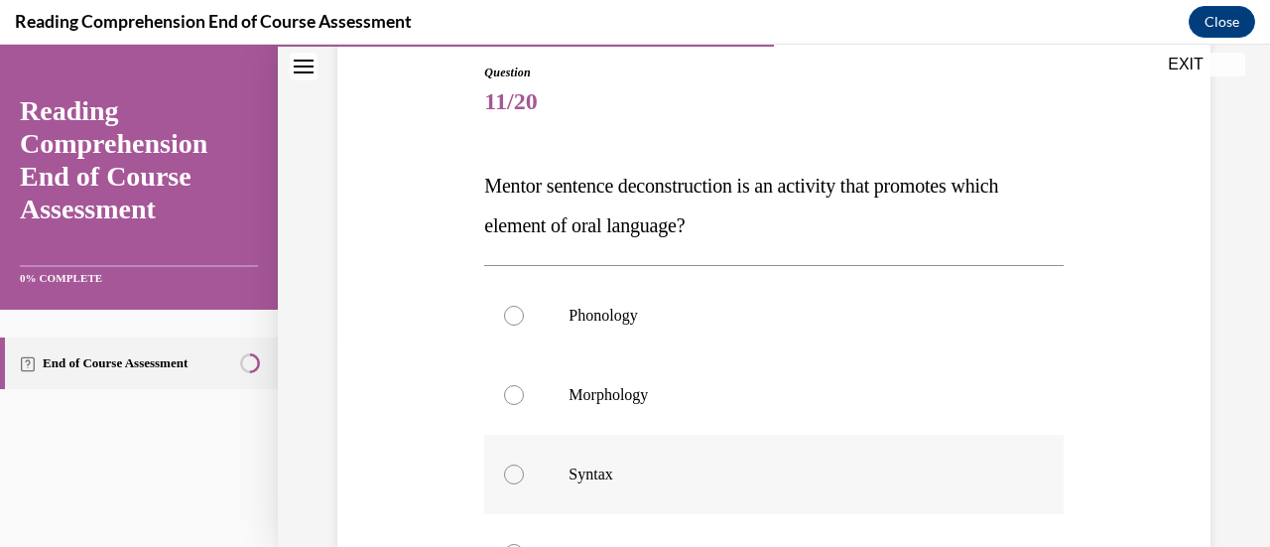
click at [617, 494] on label "Syntax" at bounding box center [773, 473] width 578 height 79
click at [524, 484] on input "Syntax" at bounding box center [514, 474] width 20 height 20
radio input "true"
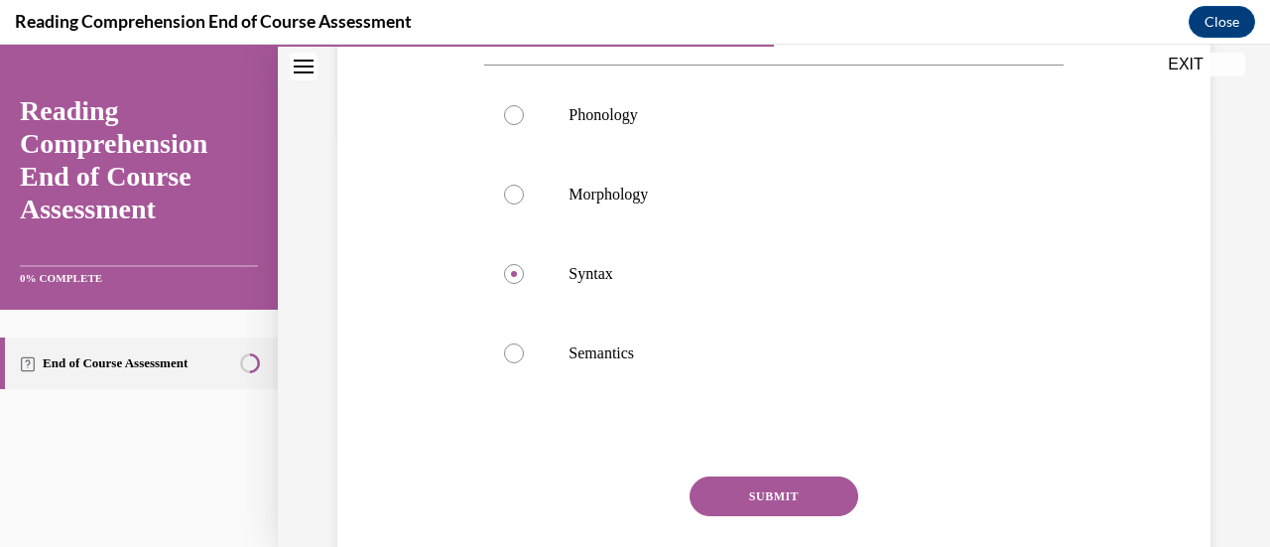
click at [617, 495] on button "SUBMIT" at bounding box center [773, 496] width 169 height 40
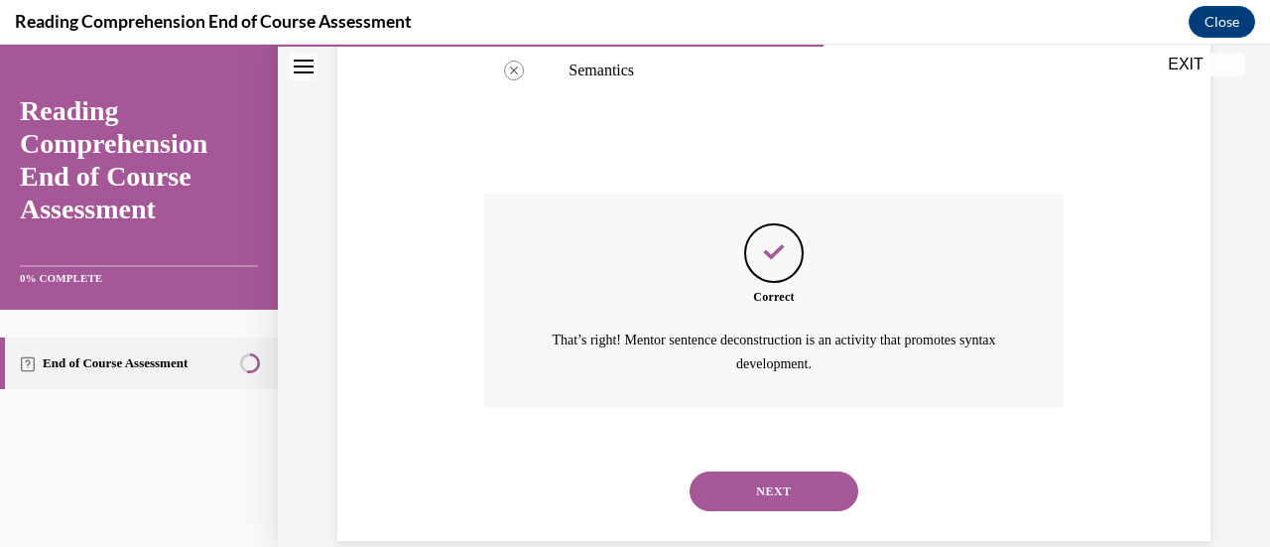
scroll to position [727, 0]
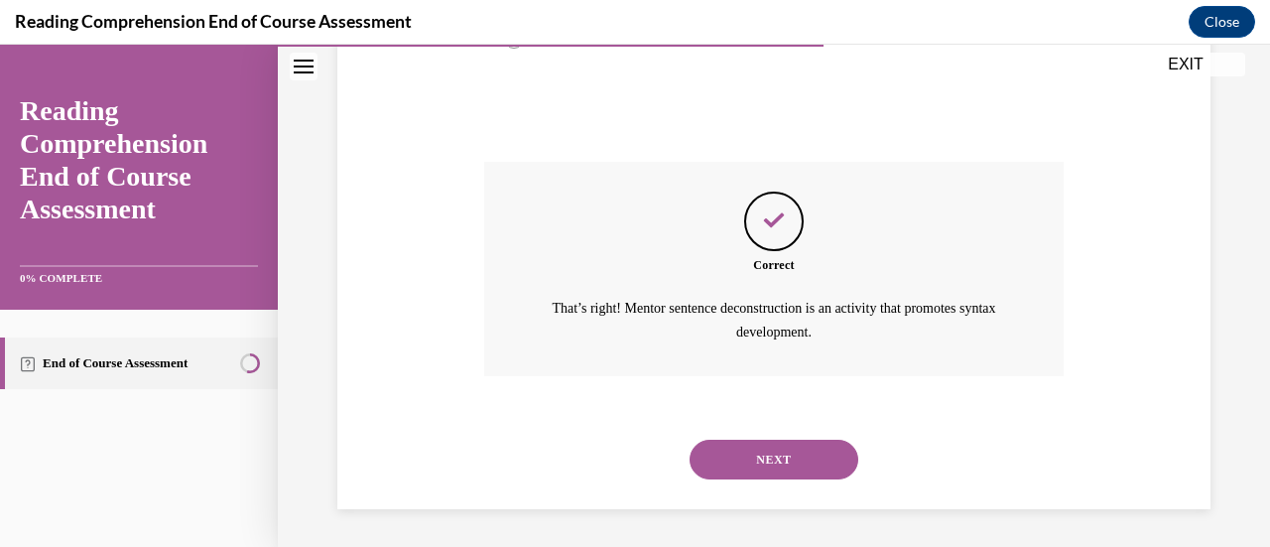
click at [617, 463] on button "NEXT" at bounding box center [773, 459] width 169 height 40
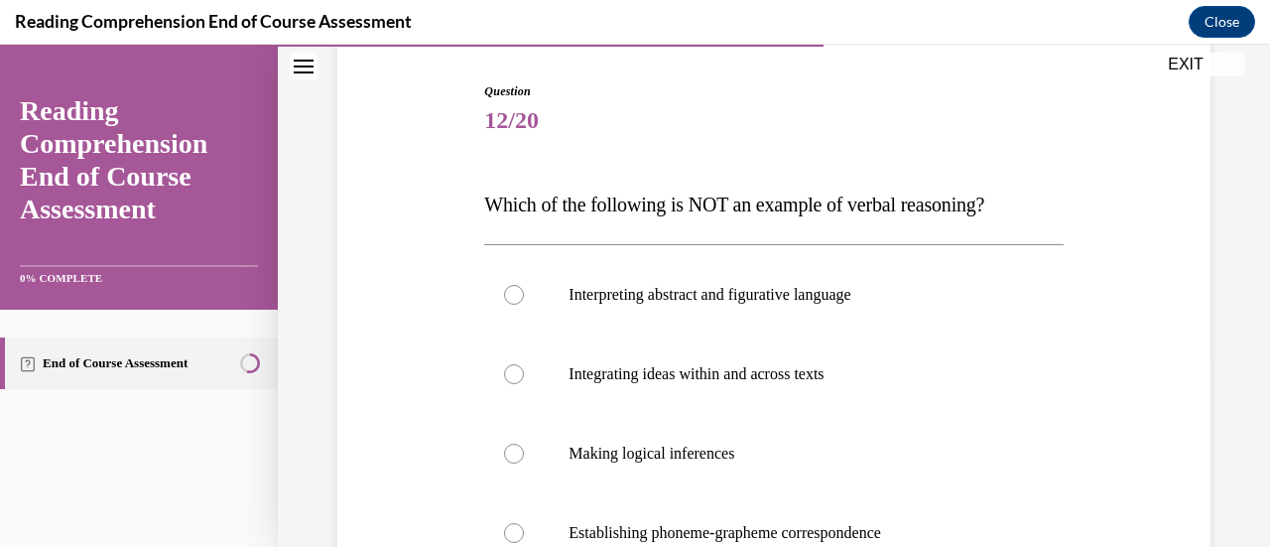
scroll to position [194, 0]
click at [617, 515] on label "Establishing phoneme-grapheme correspondence" at bounding box center [773, 531] width 578 height 79
click at [524, 522] on input "Establishing phoneme-grapheme correspondence" at bounding box center [514, 532] width 20 height 20
radio input "true"
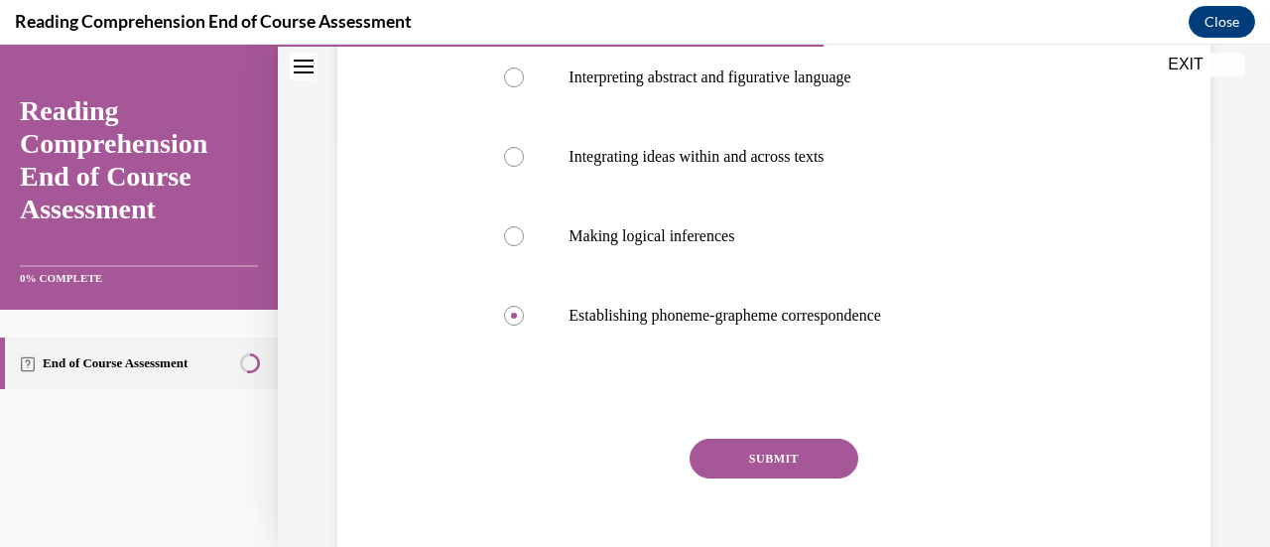
scroll to position [414, 0]
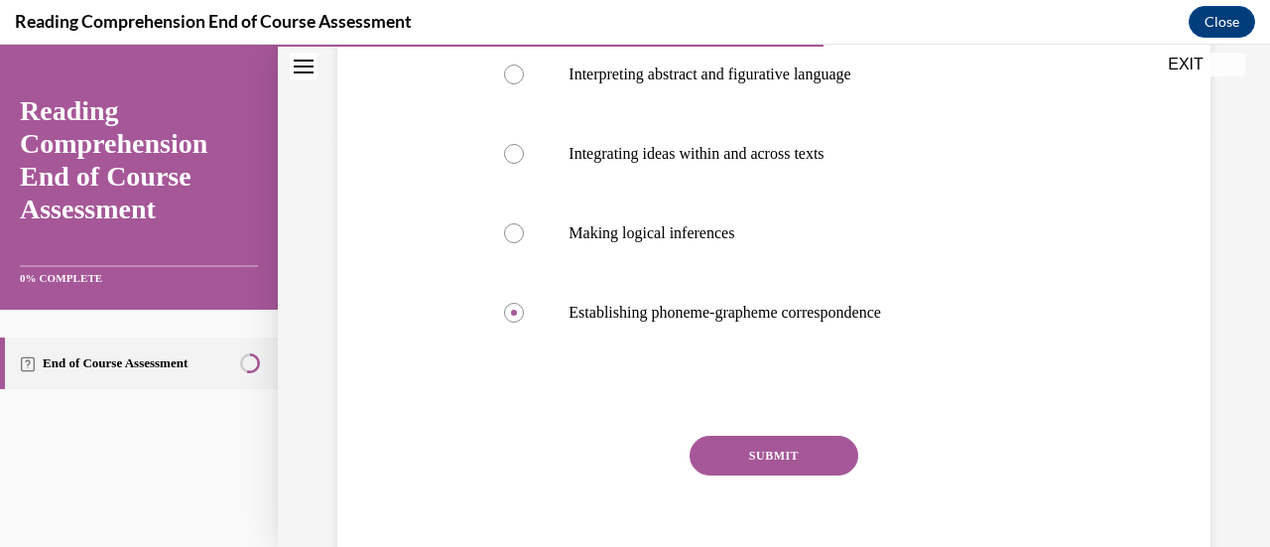
click at [617, 437] on button "SUBMIT" at bounding box center [773, 455] width 169 height 40
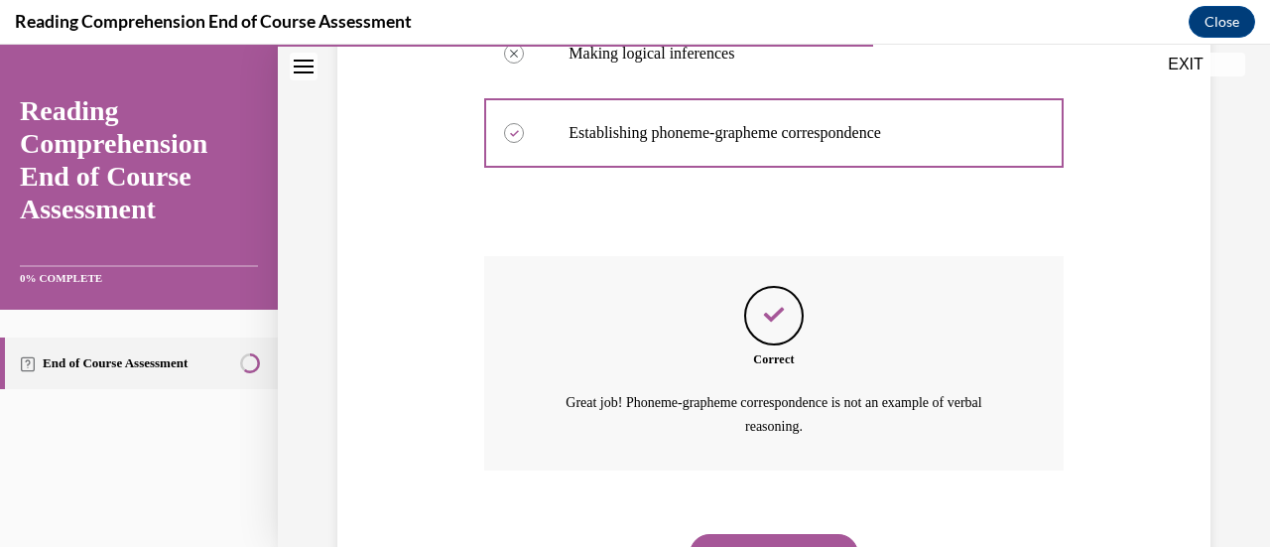
scroll to position [687, 0]
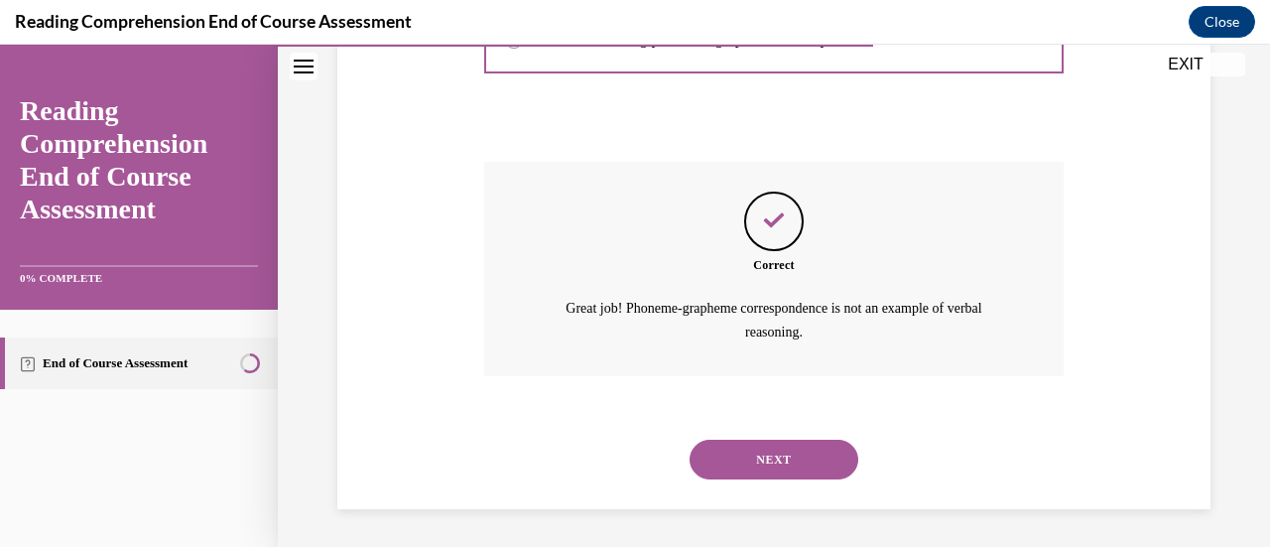
click at [617, 453] on button "NEXT" at bounding box center [773, 459] width 169 height 40
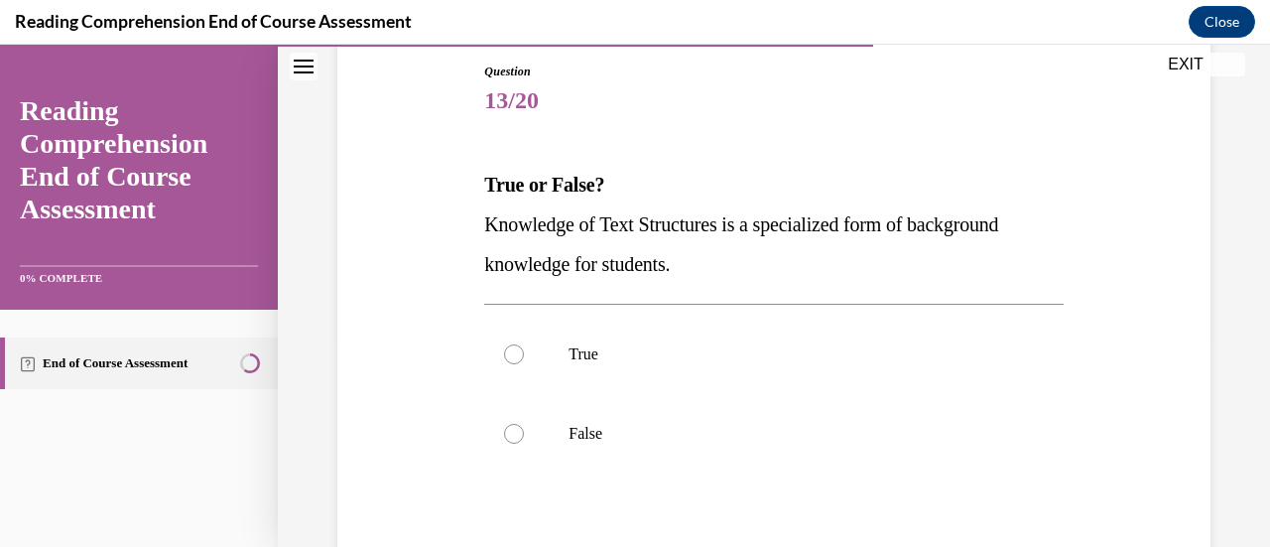
scroll to position [234, 0]
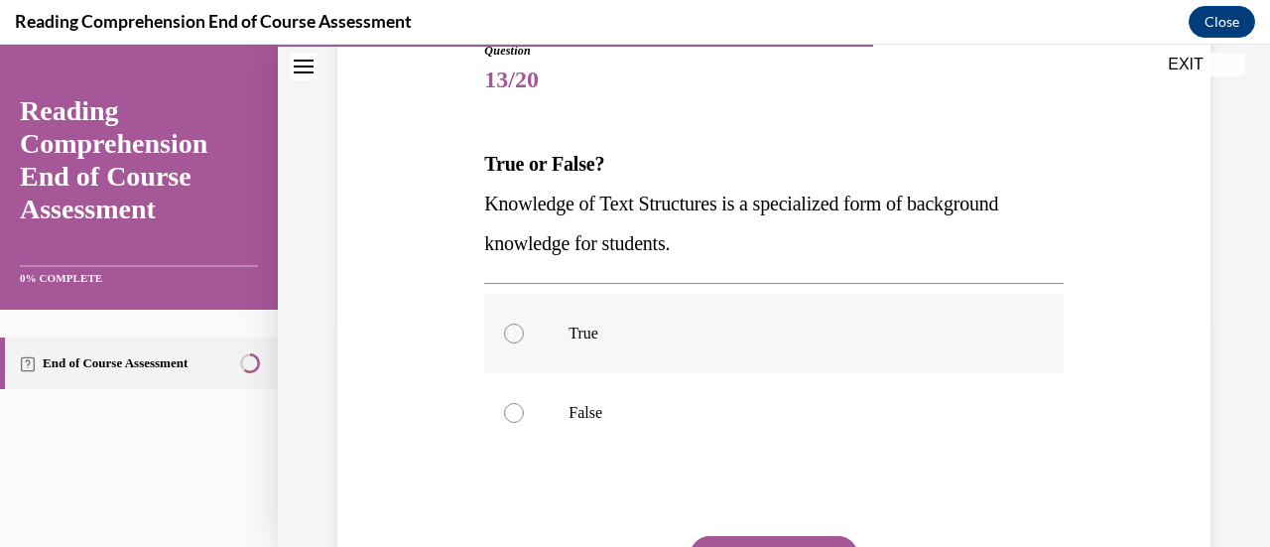
click at [593, 339] on p "True" at bounding box center [790, 333] width 444 height 20
click at [524, 339] on input "True" at bounding box center [514, 333] width 20 height 20
radio input "true"
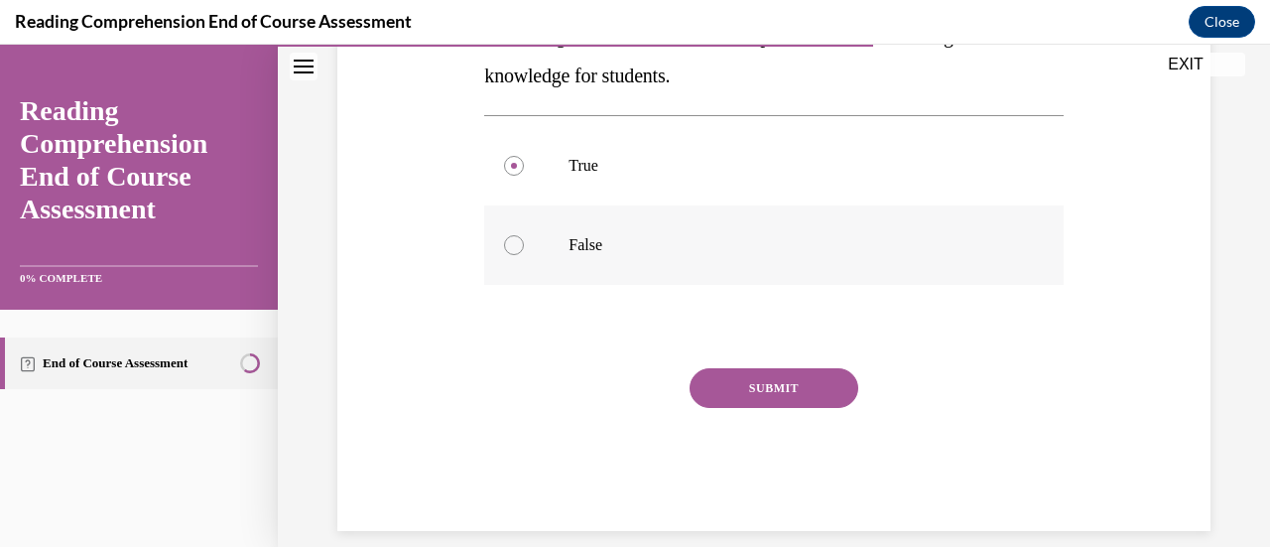
scroll to position [425, 0]
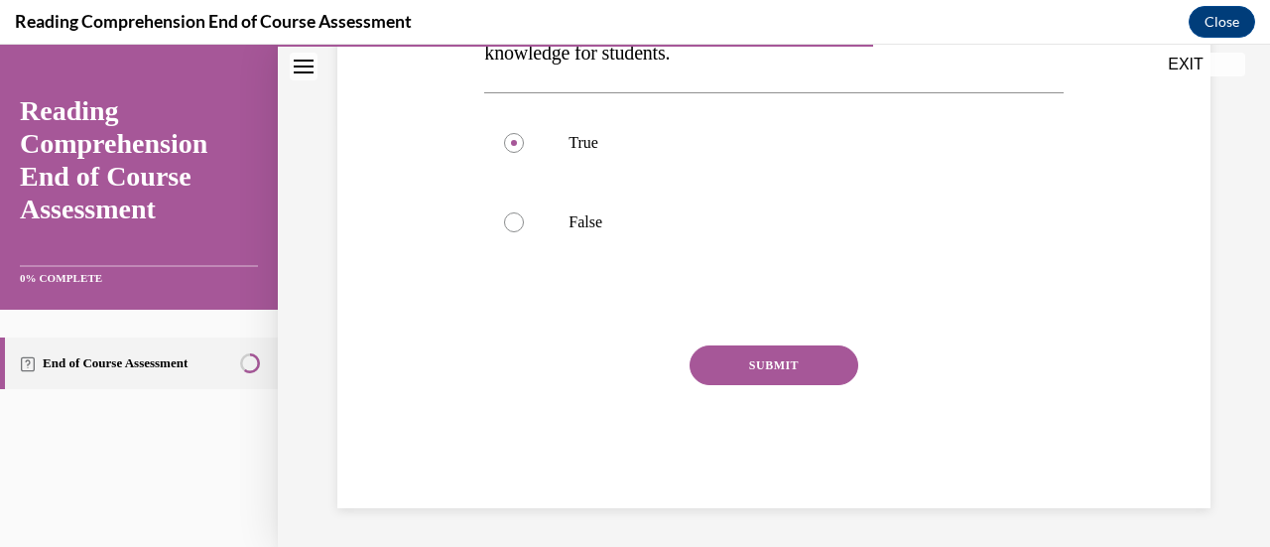
click at [617, 364] on button "SUBMIT" at bounding box center [773, 365] width 169 height 40
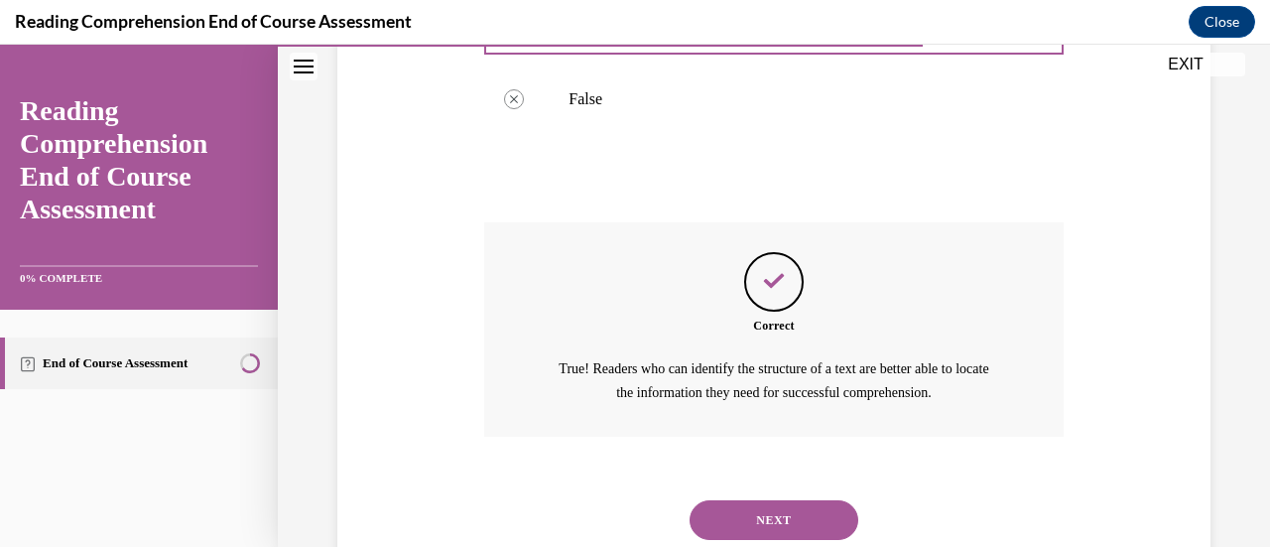
scroll to position [608, 0]
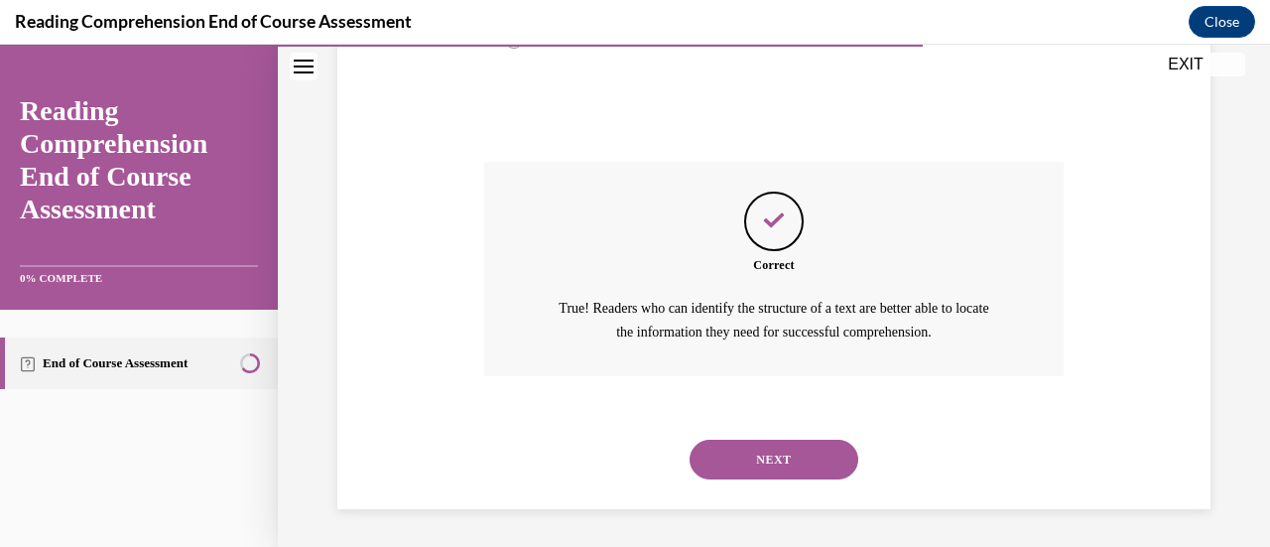
click at [617, 447] on button "NEXT" at bounding box center [773, 459] width 169 height 40
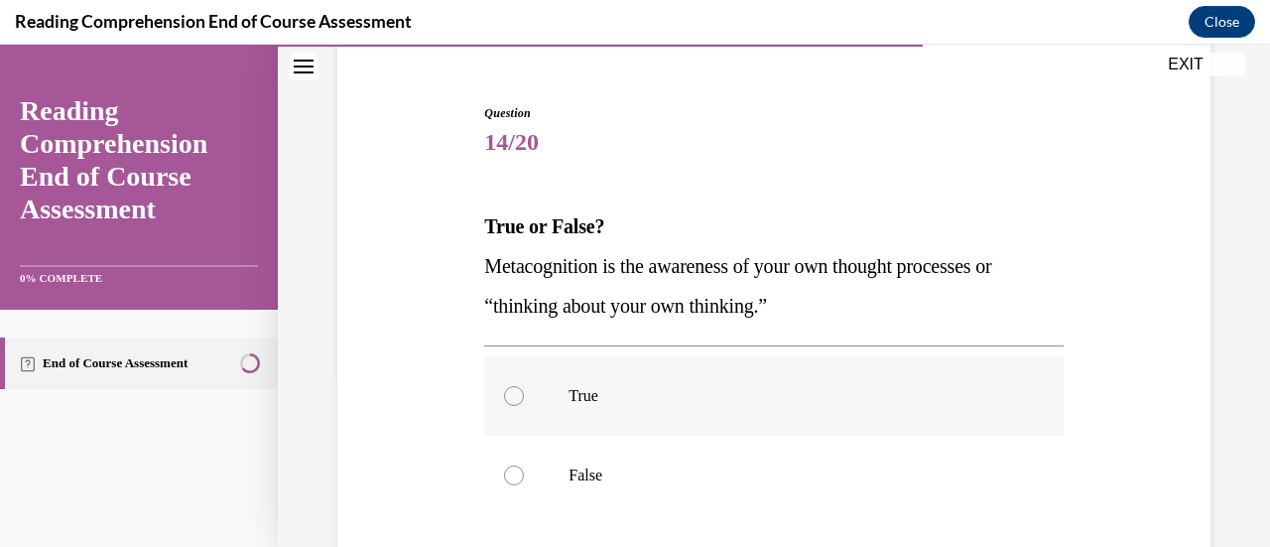
scroll to position [173, 0]
click at [617, 410] on label "True" at bounding box center [773, 394] width 578 height 79
click at [524, 405] on input "True" at bounding box center [514, 395] width 20 height 20
radio input "true"
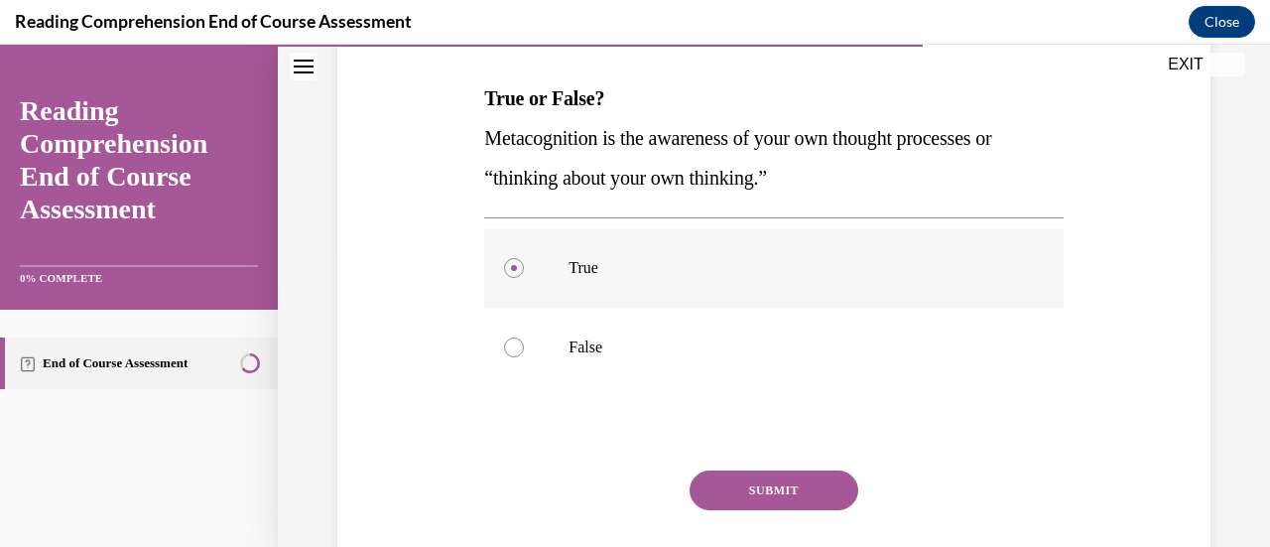
scroll to position [302, 0]
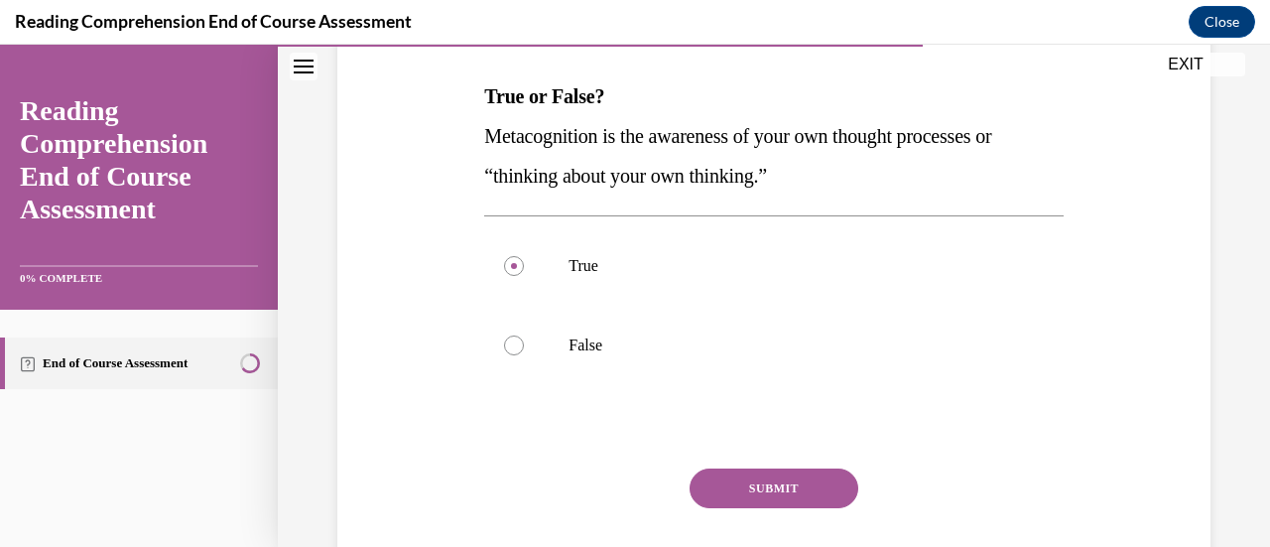
click at [617, 489] on button "SUBMIT" at bounding box center [773, 488] width 169 height 40
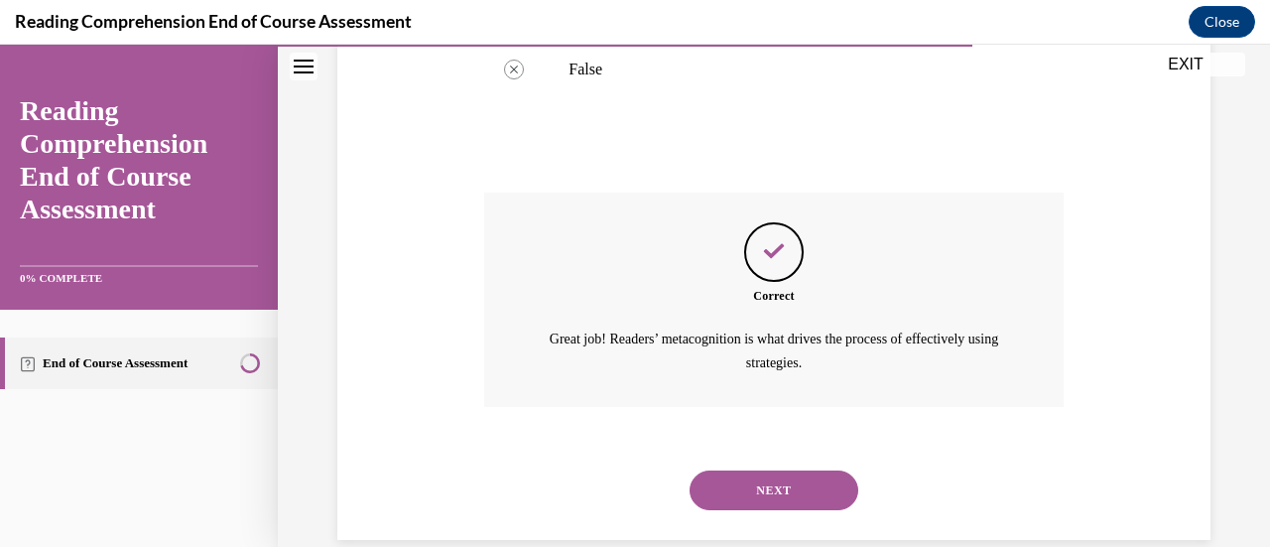
scroll to position [608, 0]
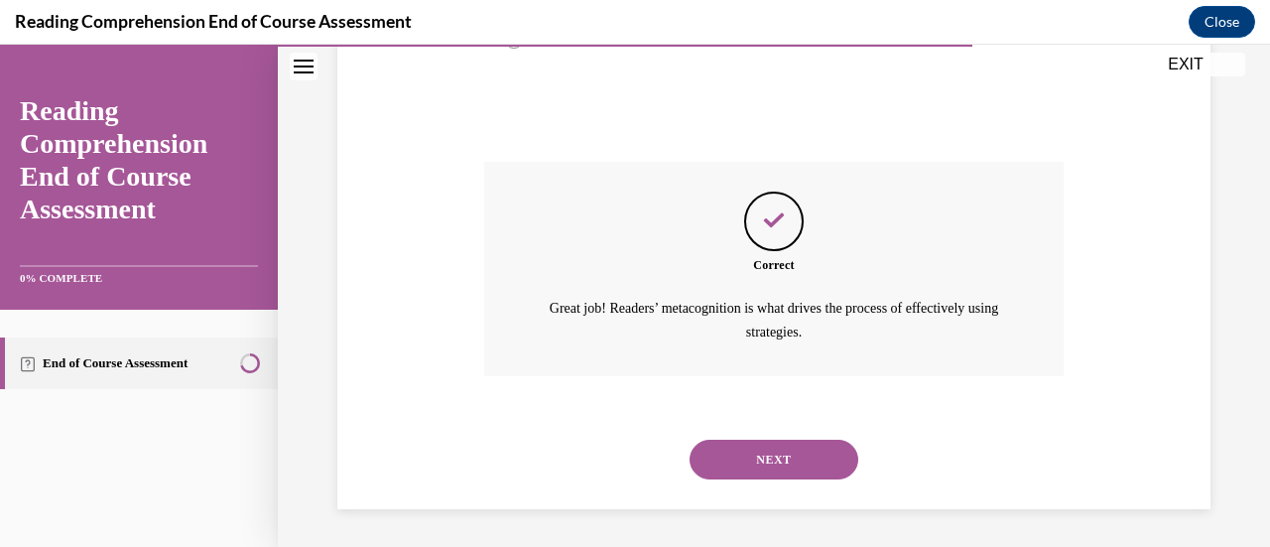
click at [617, 455] on button "NEXT" at bounding box center [773, 459] width 169 height 40
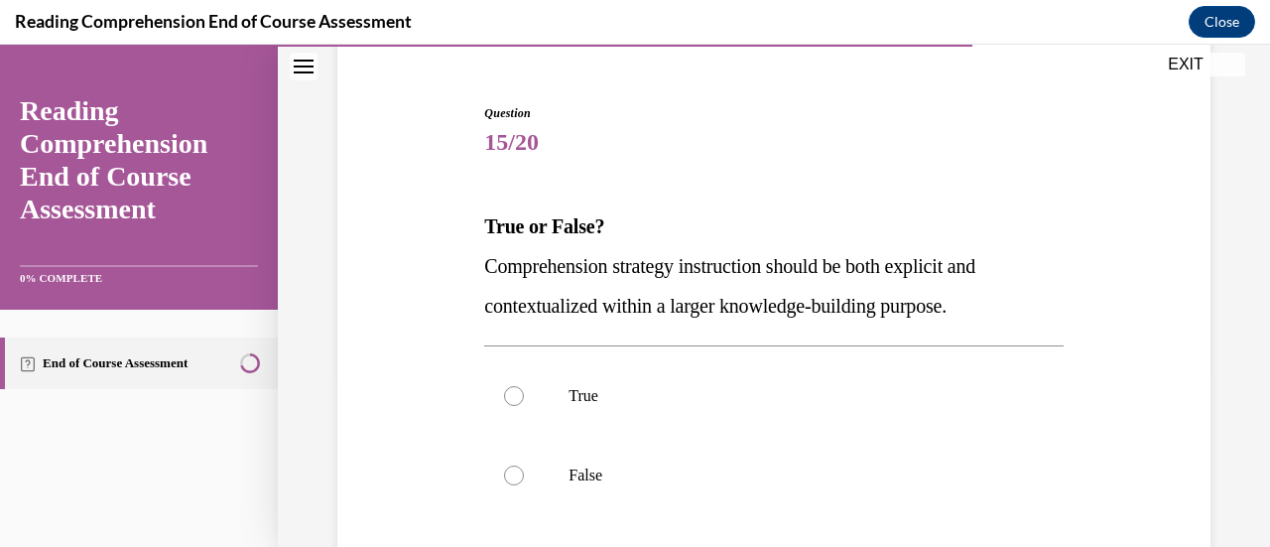
scroll to position [175, 0]
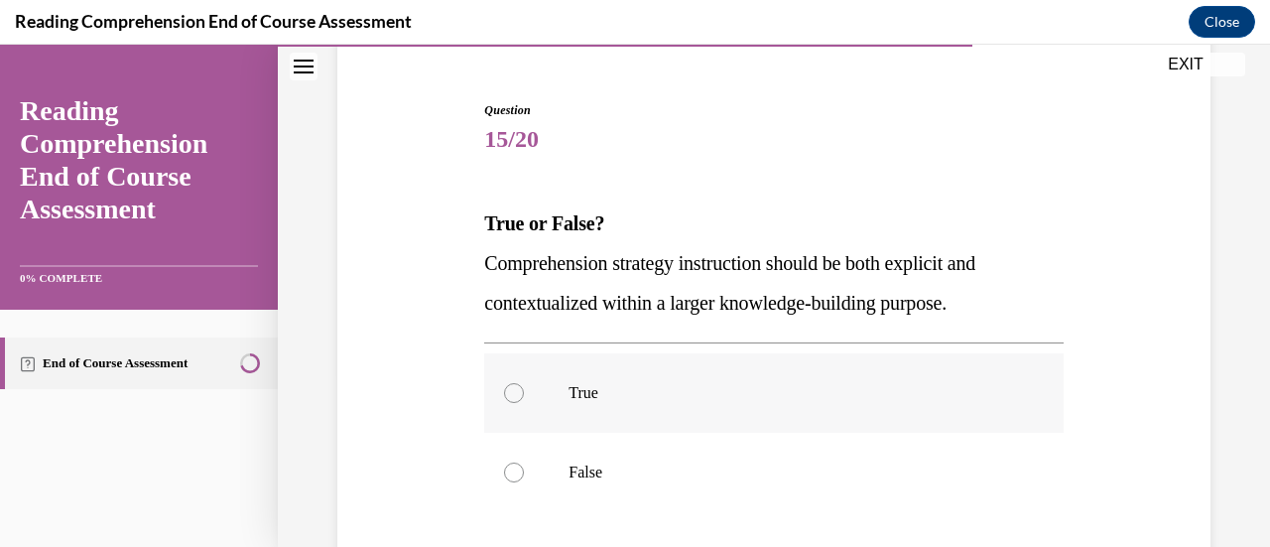
click at [617, 419] on label "True" at bounding box center [773, 392] width 578 height 79
click at [524, 403] on input "True" at bounding box center [514, 393] width 20 height 20
radio input "true"
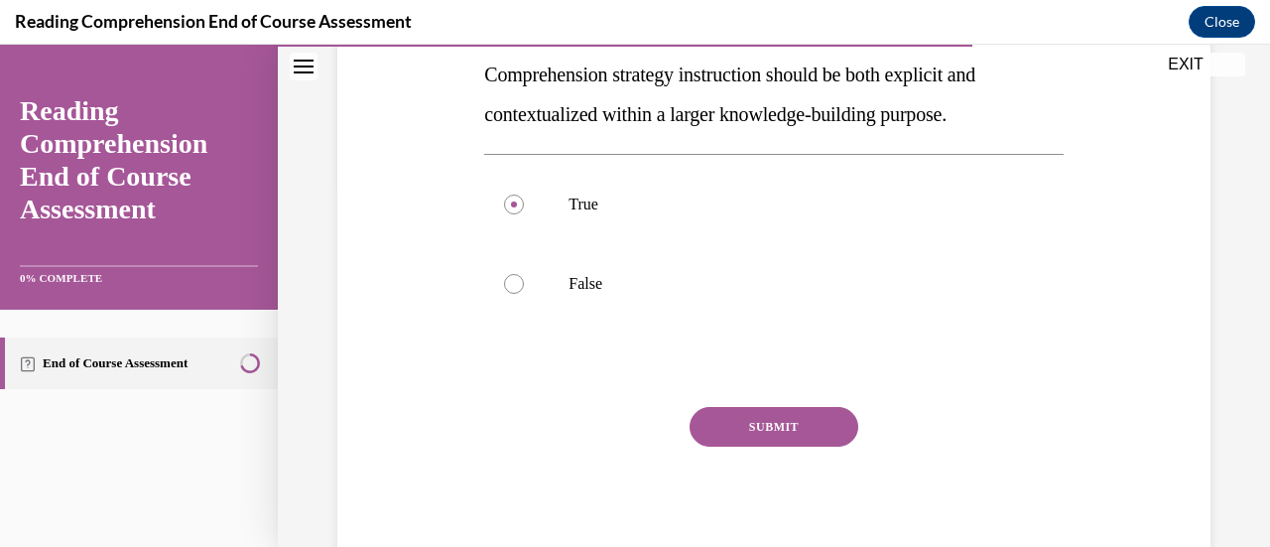
click at [617, 423] on button "SUBMIT" at bounding box center [773, 427] width 169 height 40
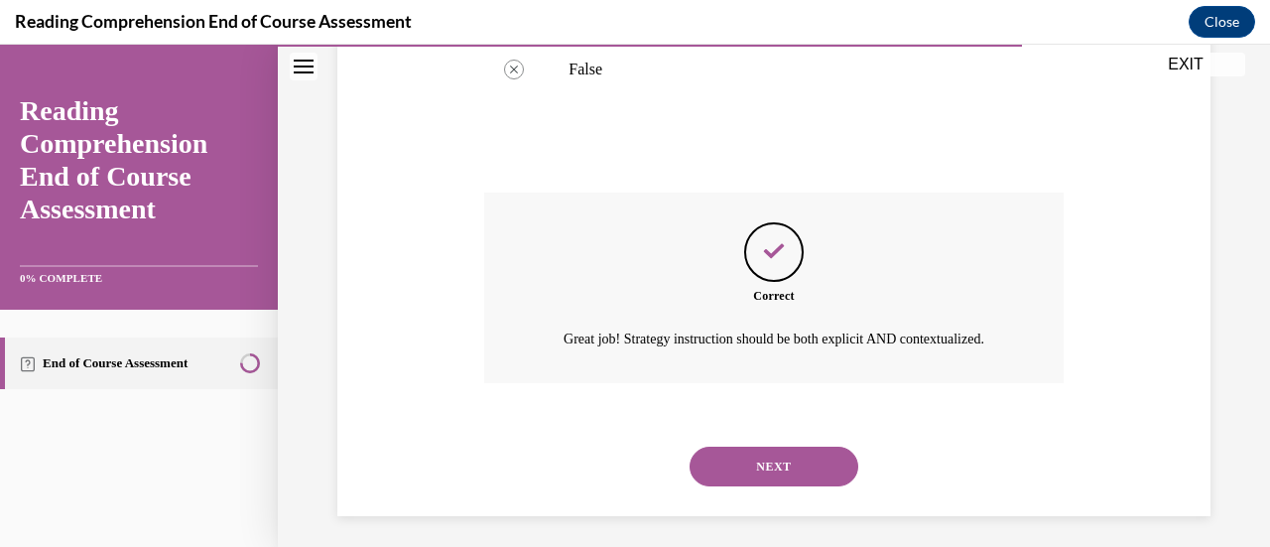
scroll to position [608, 0]
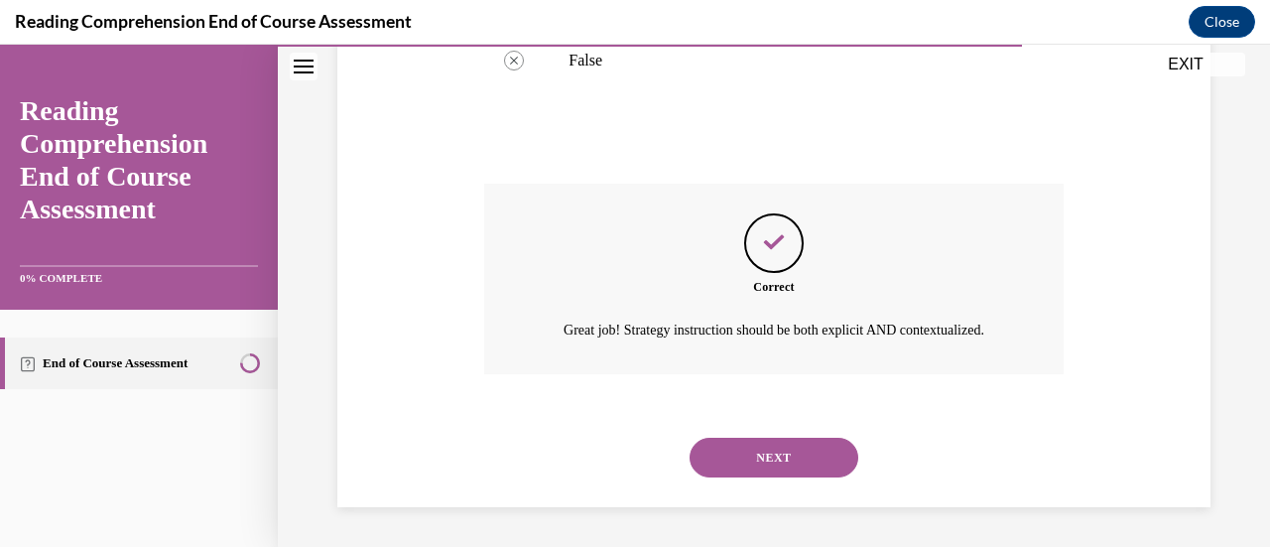
click at [617, 457] on button "NEXT" at bounding box center [773, 457] width 169 height 40
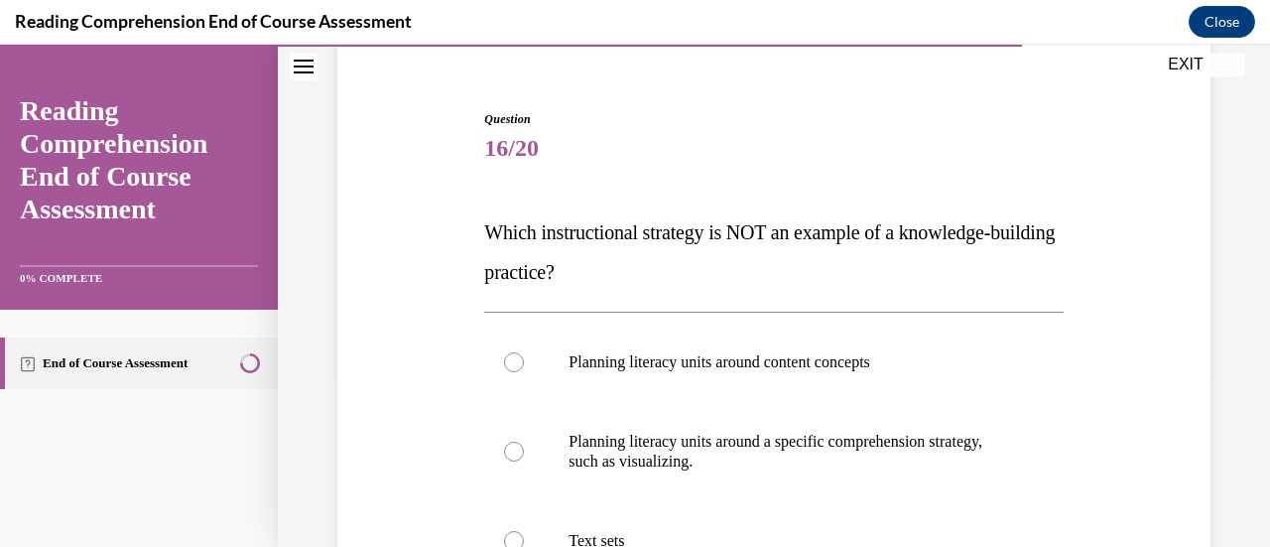
scroll to position [167, 0]
click at [617, 447] on p "Planning literacy units around a specific comprehension strategy, such as visua…" at bounding box center [790, 451] width 444 height 40
click at [524, 447] on input "Planning literacy units around a specific comprehension strategy, such as visua…" at bounding box center [514, 450] width 20 height 20
radio input "true"
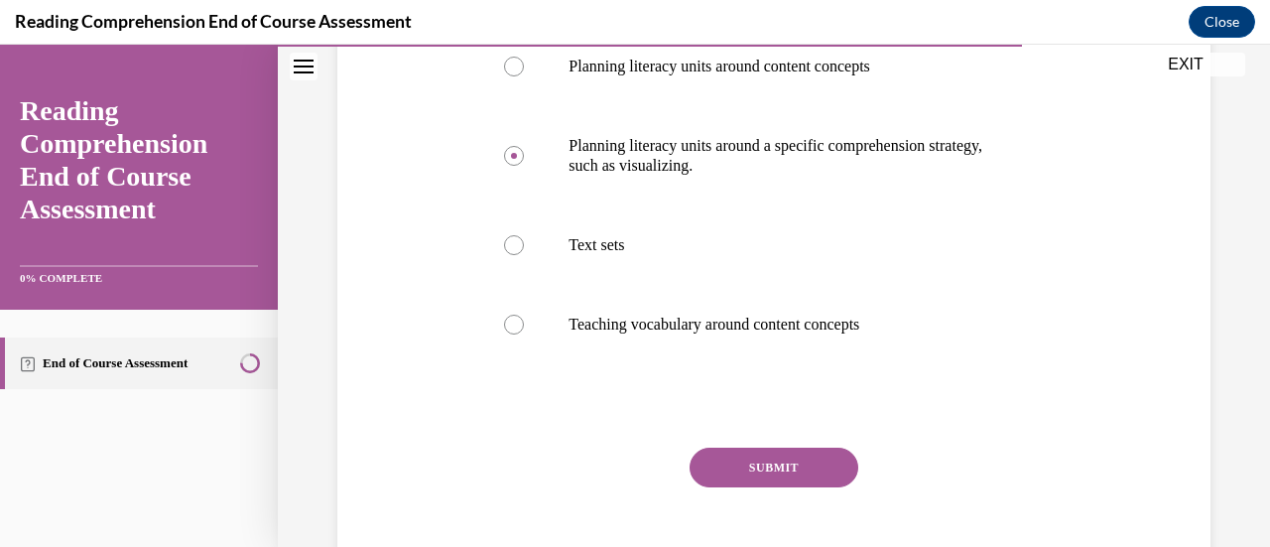
scroll to position [465, 0]
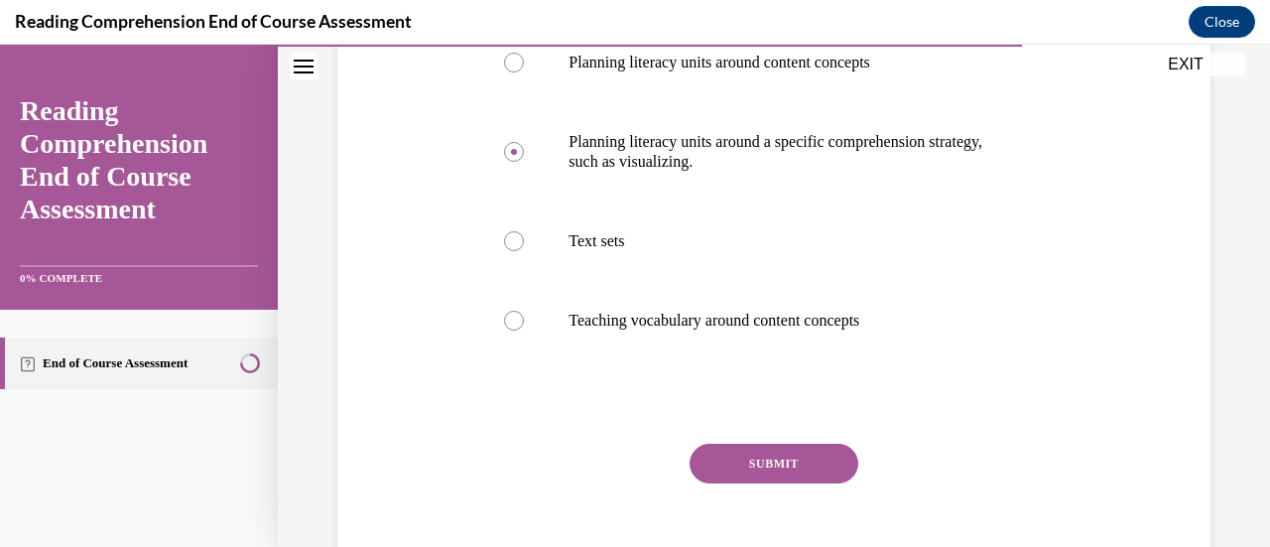
click at [617, 458] on button "SUBMIT" at bounding box center [773, 463] width 169 height 40
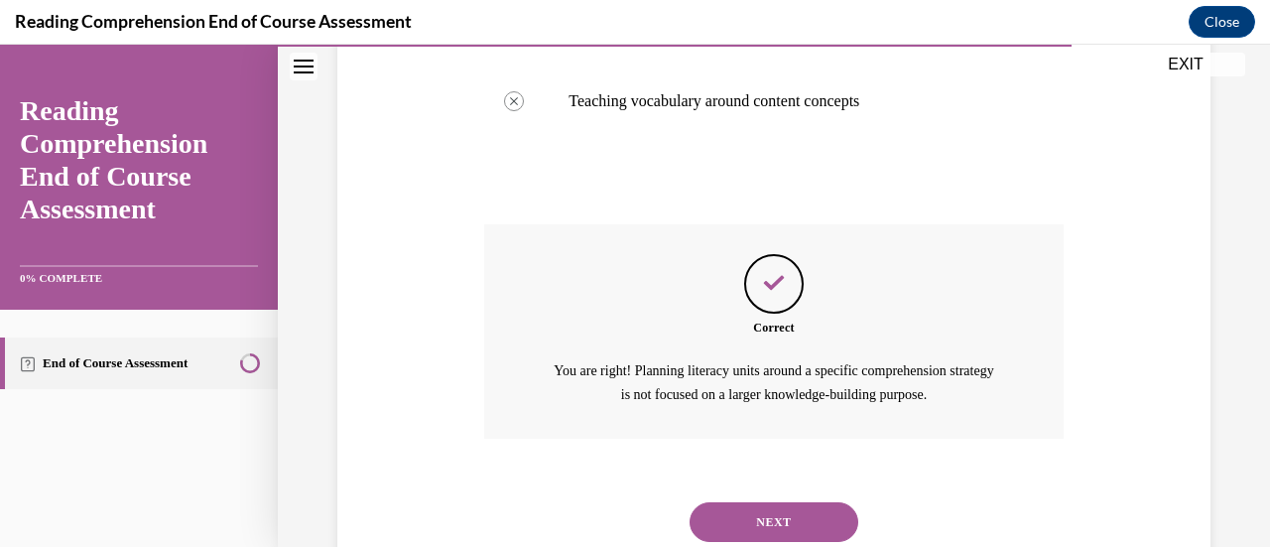
scroll to position [747, 0]
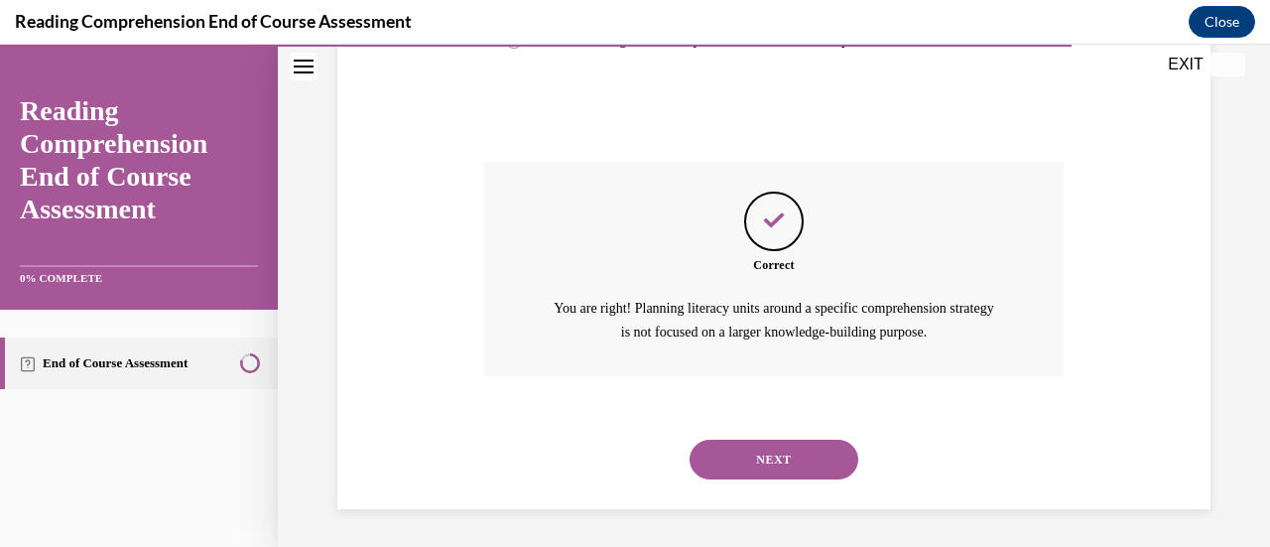
click at [617, 446] on button "NEXT" at bounding box center [773, 459] width 169 height 40
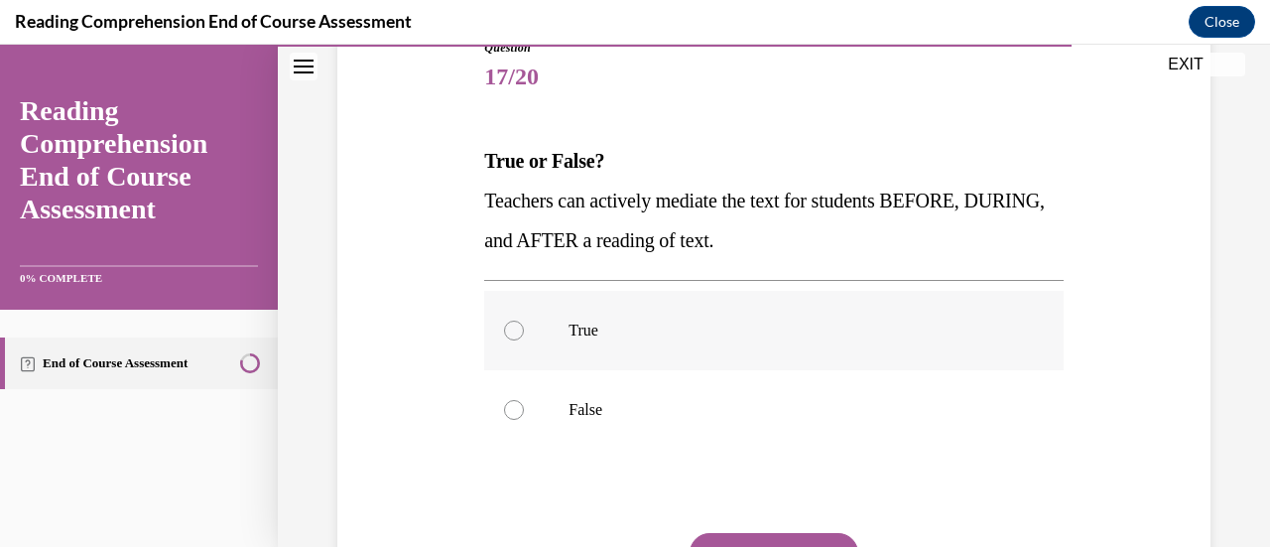
scroll to position [238, 0]
click at [617, 322] on p "True" at bounding box center [790, 329] width 444 height 20
click at [524, 322] on input "True" at bounding box center [514, 329] width 20 height 20
radio input "true"
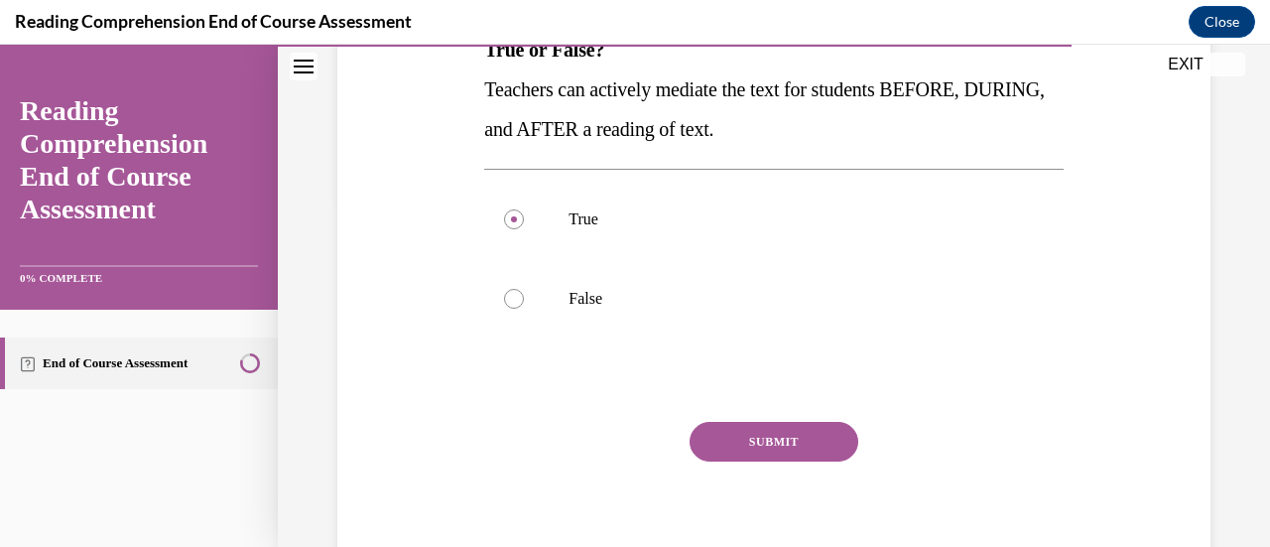
click at [617, 430] on button "SUBMIT" at bounding box center [773, 442] width 169 height 40
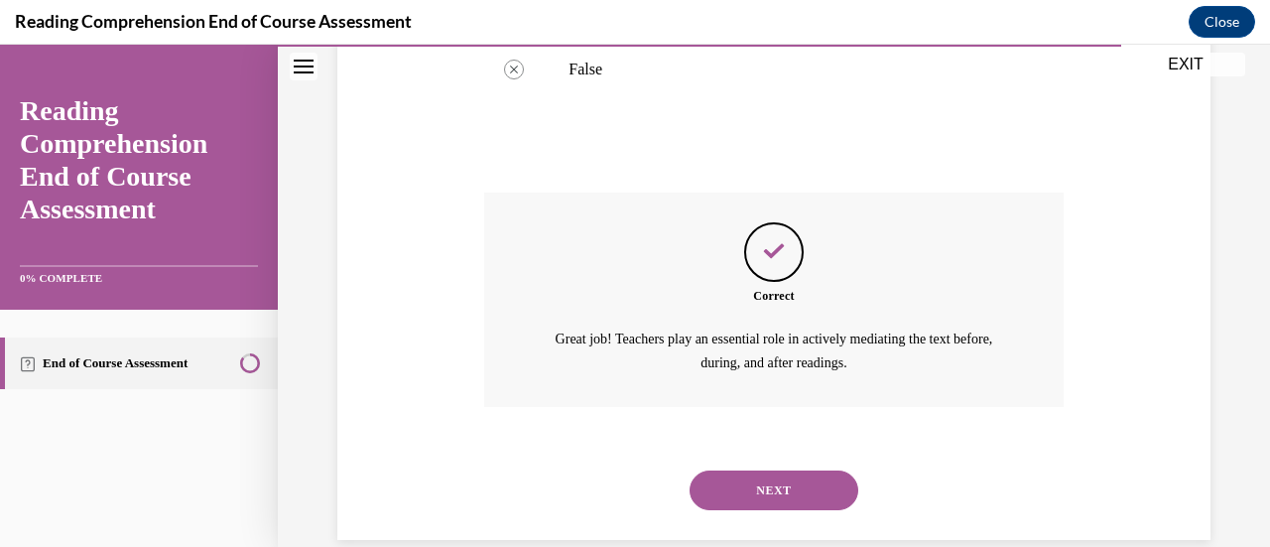
scroll to position [608, 0]
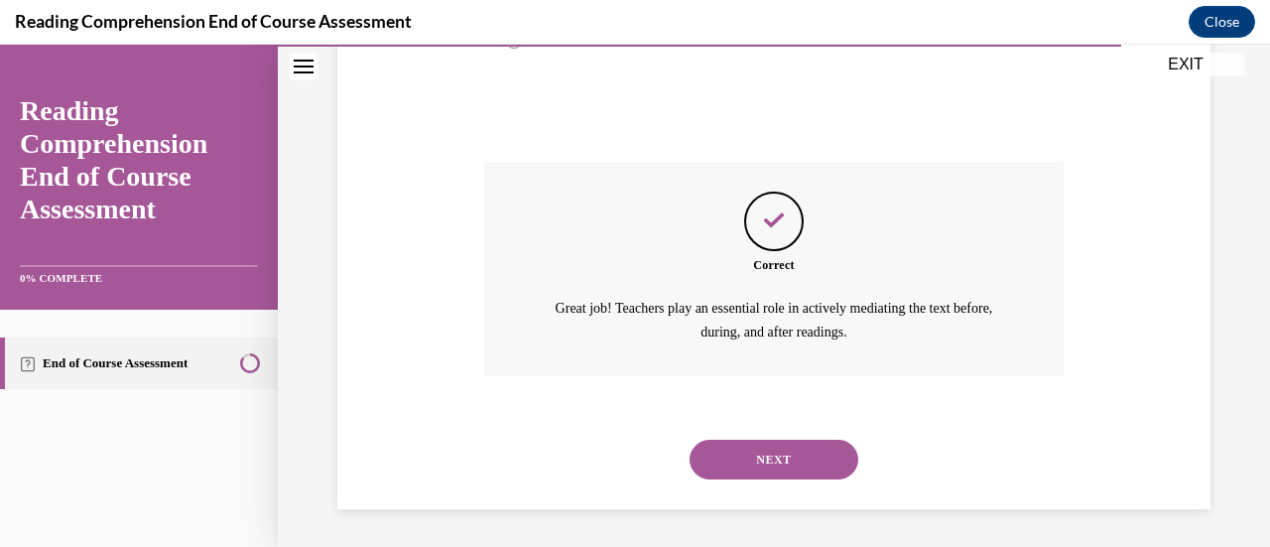
click at [617, 463] on button "NEXT" at bounding box center [773, 459] width 169 height 40
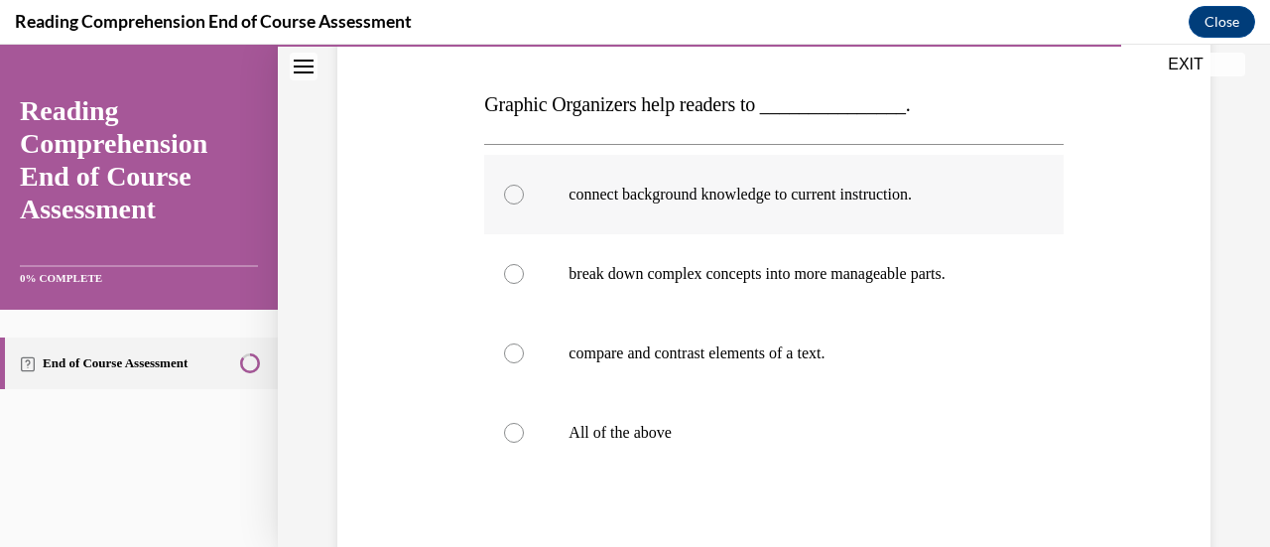
scroll to position [305, 0]
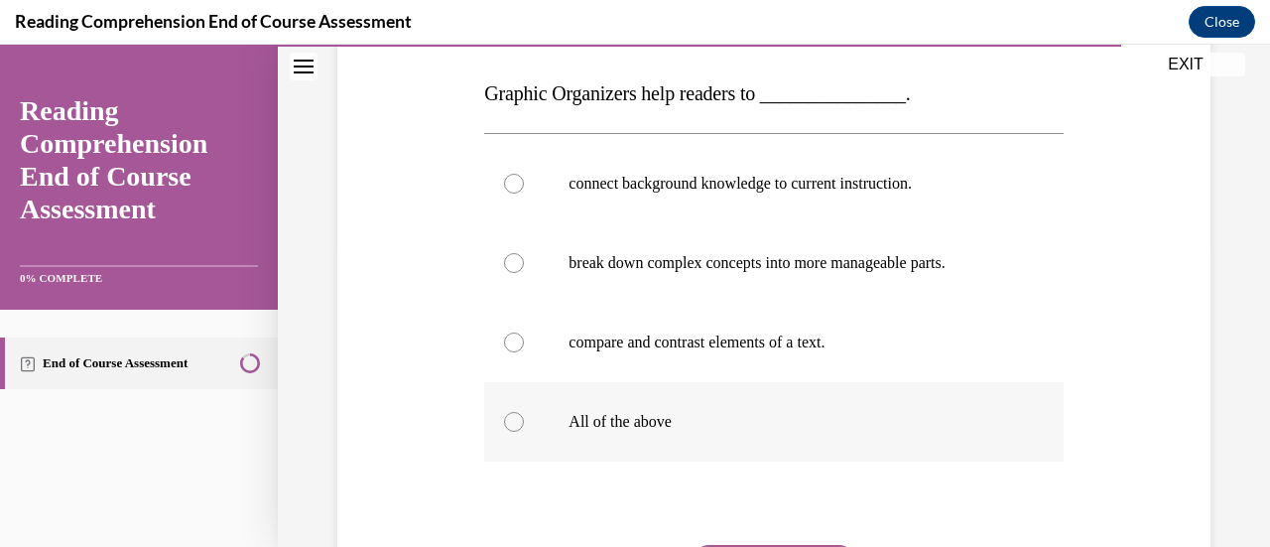
click at [617, 424] on p "All of the above" at bounding box center [790, 422] width 444 height 20
click at [524, 424] on input "All of the above" at bounding box center [514, 422] width 20 height 20
radio input "true"
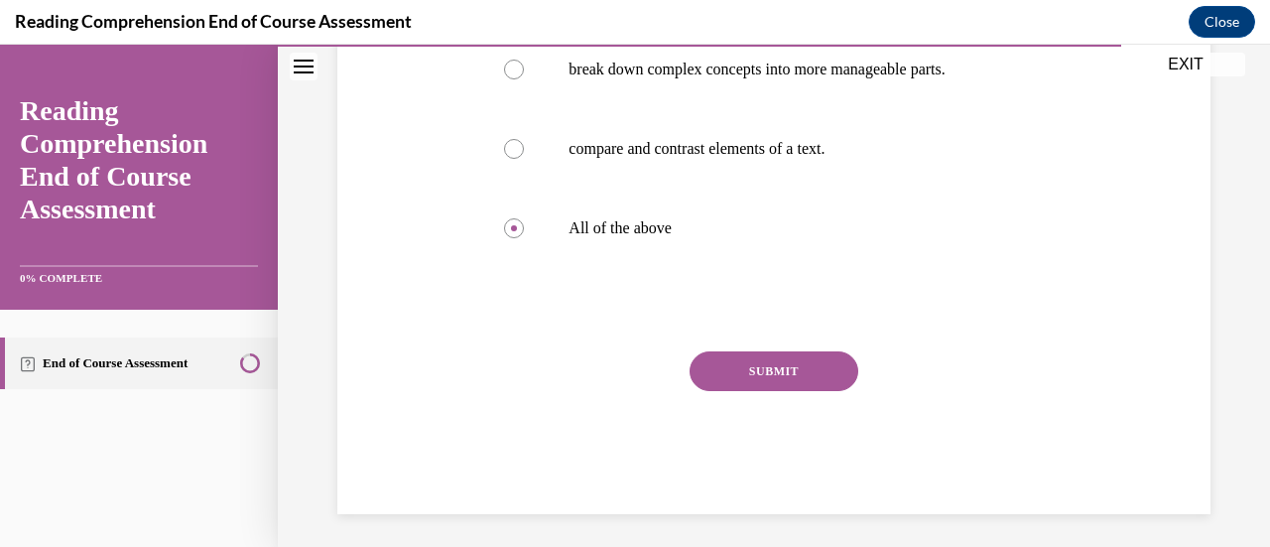
click at [617, 371] on button "SUBMIT" at bounding box center [773, 371] width 169 height 40
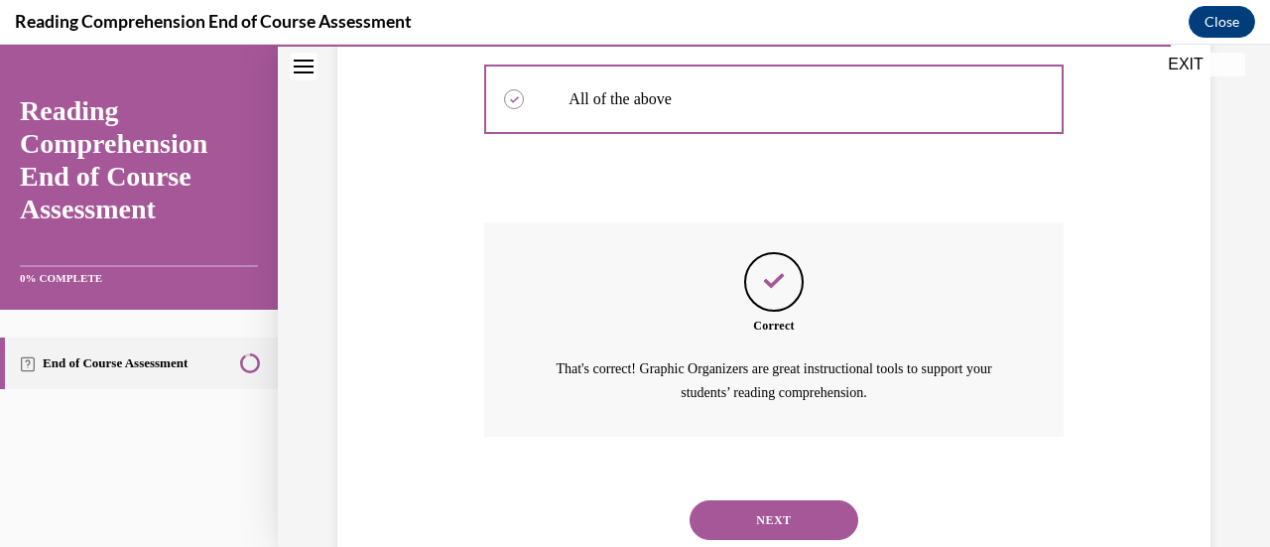
scroll to position [687, 0]
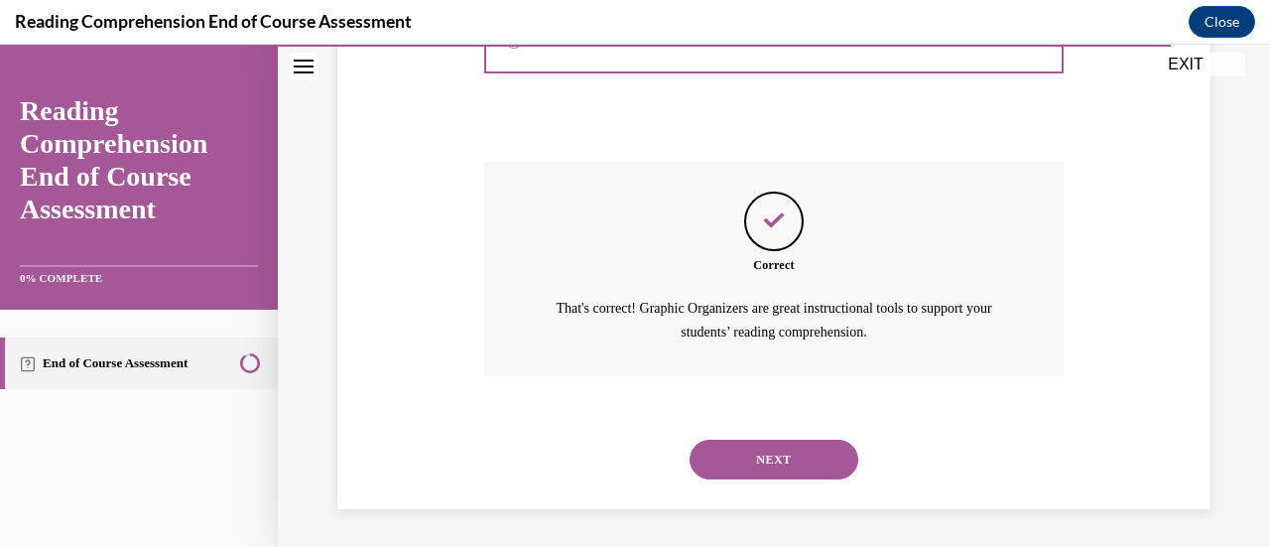
click at [617, 455] on button "NEXT" at bounding box center [773, 459] width 169 height 40
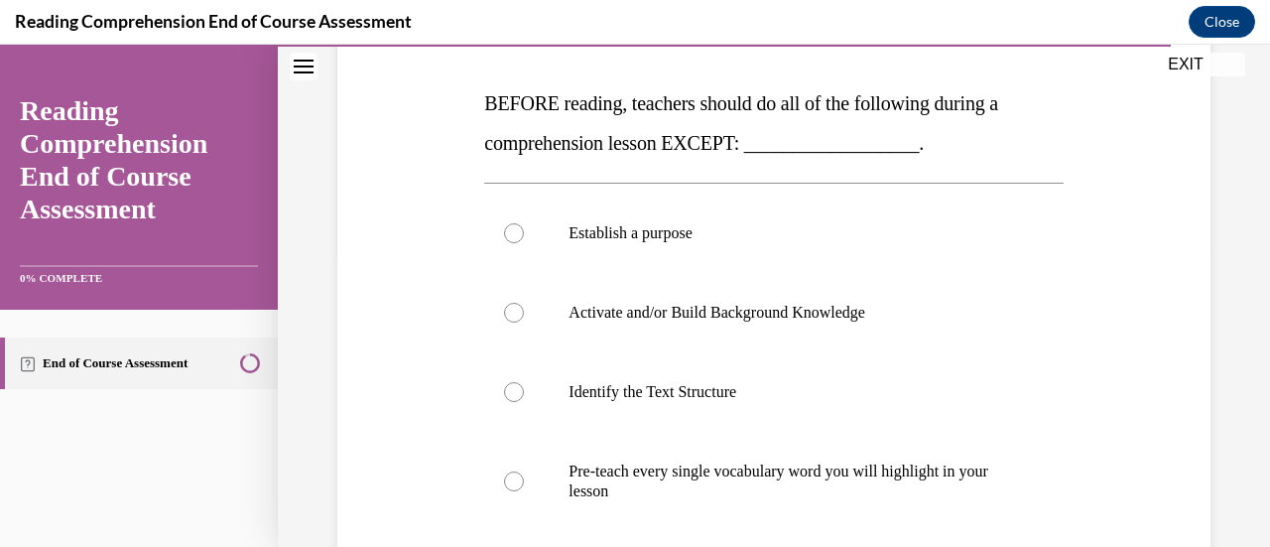
scroll to position [321, 0]
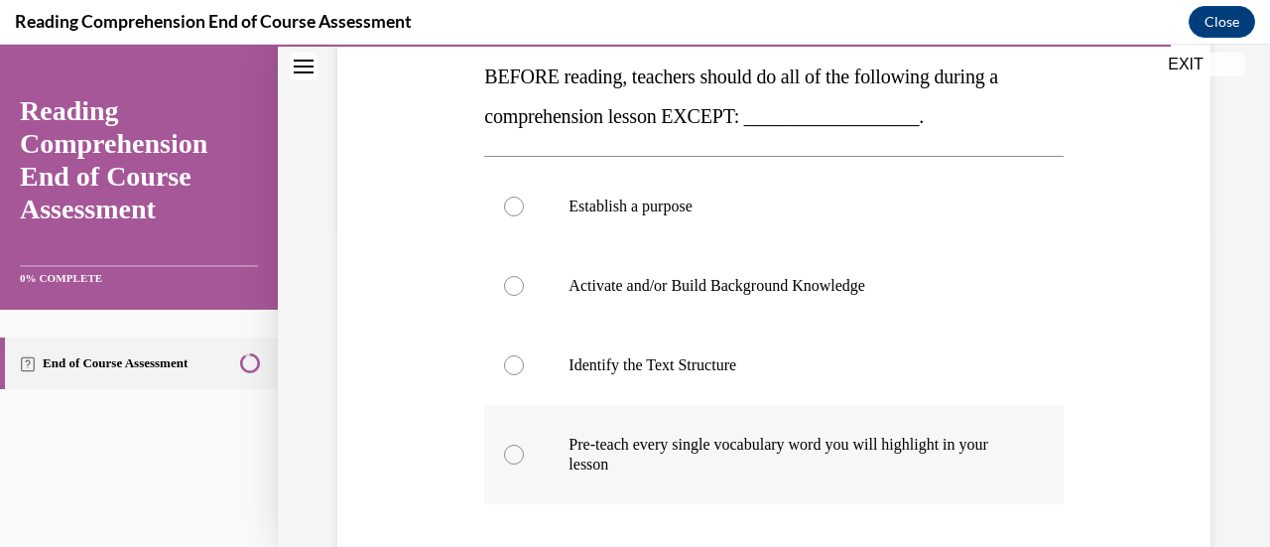
click at [617, 446] on p "Pre-teach every single vocabulary word you will highlight in your lesson" at bounding box center [790, 454] width 444 height 40
click at [524, 446] on input "Pre-teach every single vocabulary word you will highlight in your lesson" at bounding box center [514, 454] width 20 height 20
radio input "true"
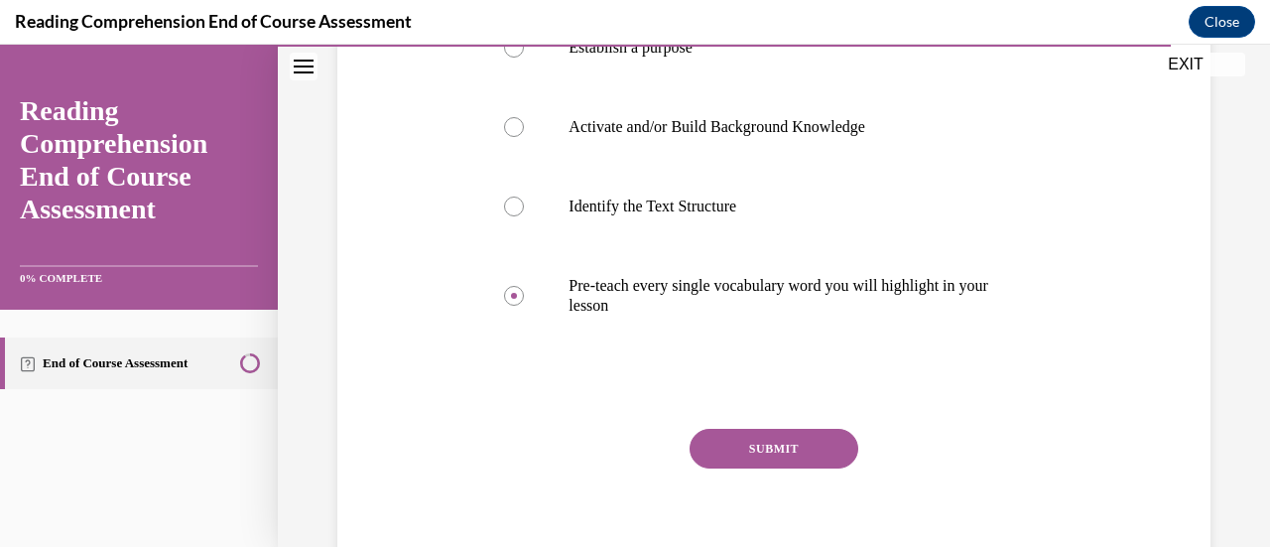
click at [617, 447] on button "SUBMIT" at bounding box center [773, 449] width 169 height 40
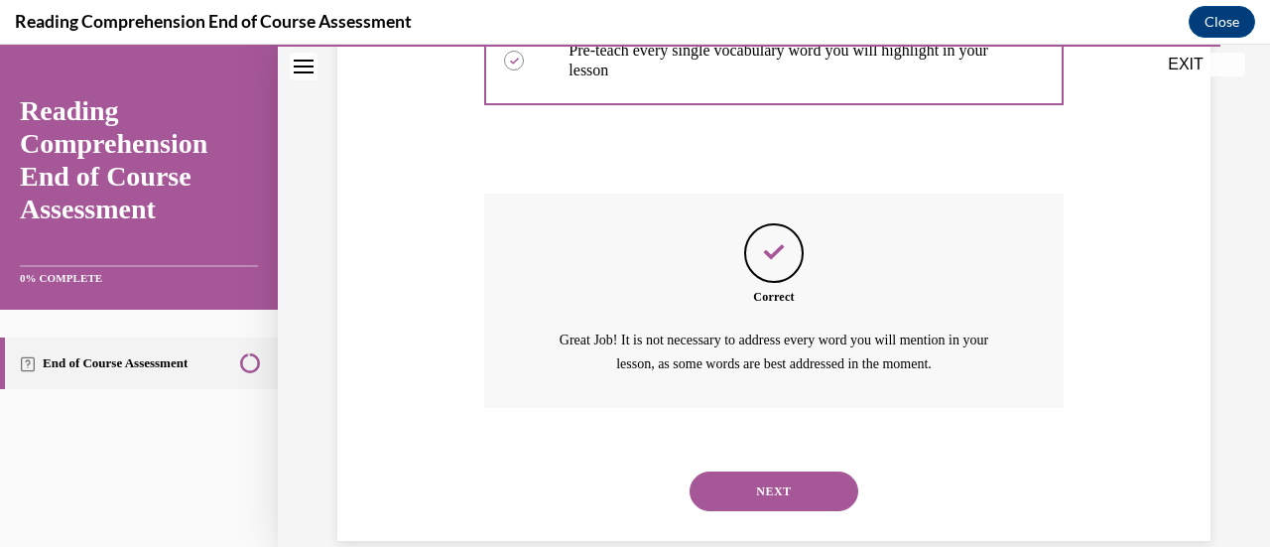
scroll to position [747, 0]
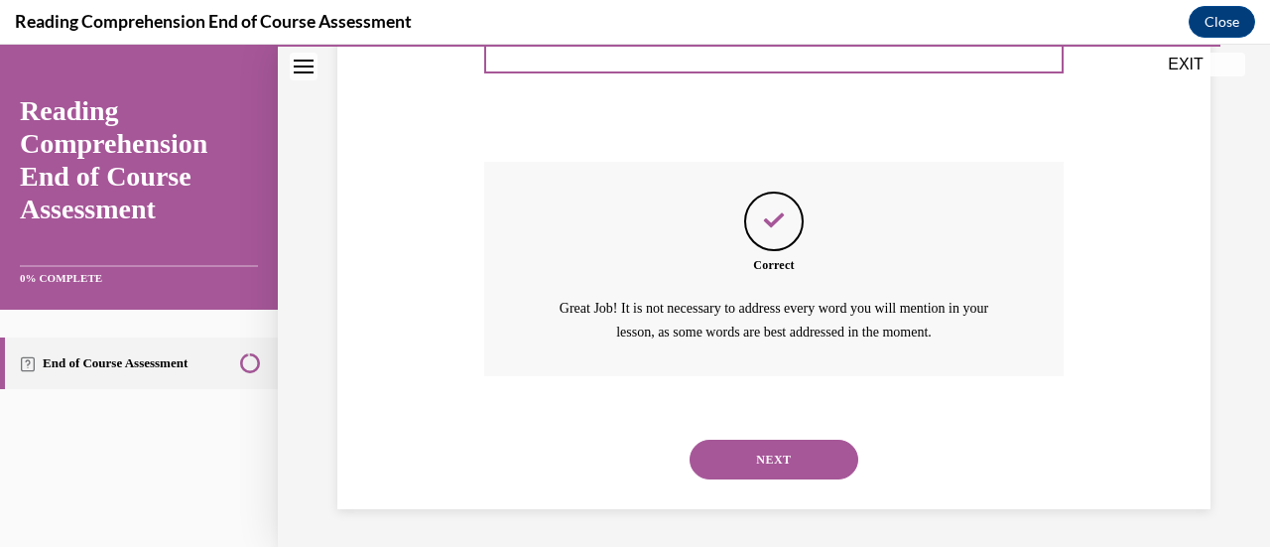
click at [617, 457] on button "NEXT" at bounding box center [773, 459] width 169 height 40
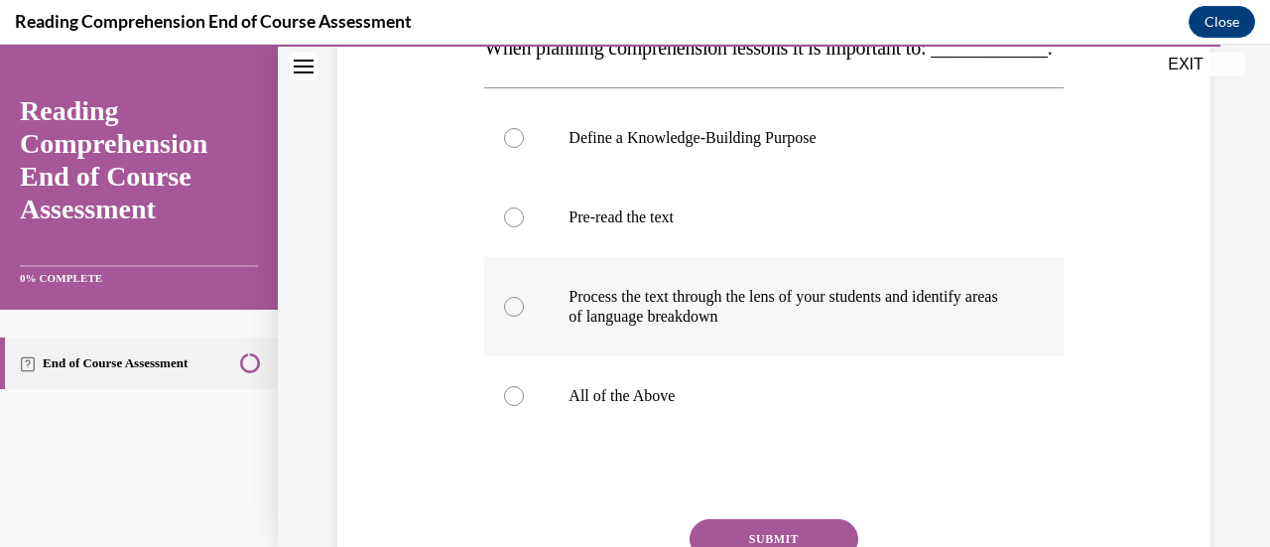
scroll to position [351, 0]
click at [617, 414] on label "All of the Above" at bounding box center [773, 394] width 578 height 79
click at [524, 405] on input "All of the Above" at bounding box center [514, 395] width 20 height 20
radio input "true"
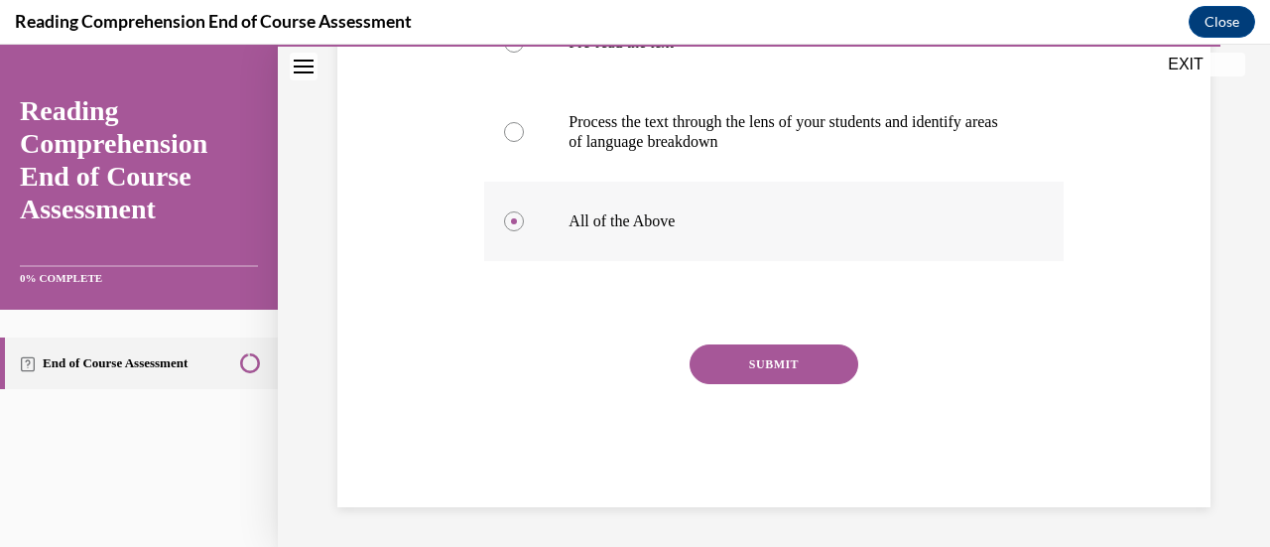
scroll to position [563, 0]
click at [617, 367] on button "SUBMIT" at bounding box center [773, 364] width 169 height 40
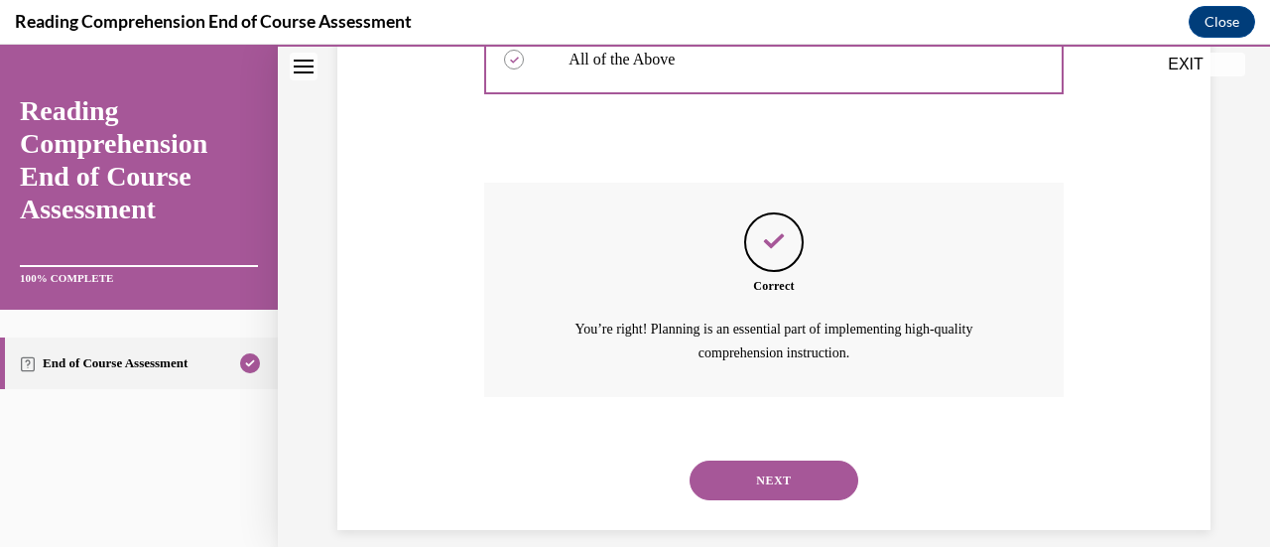
scroll to position [747, 0]
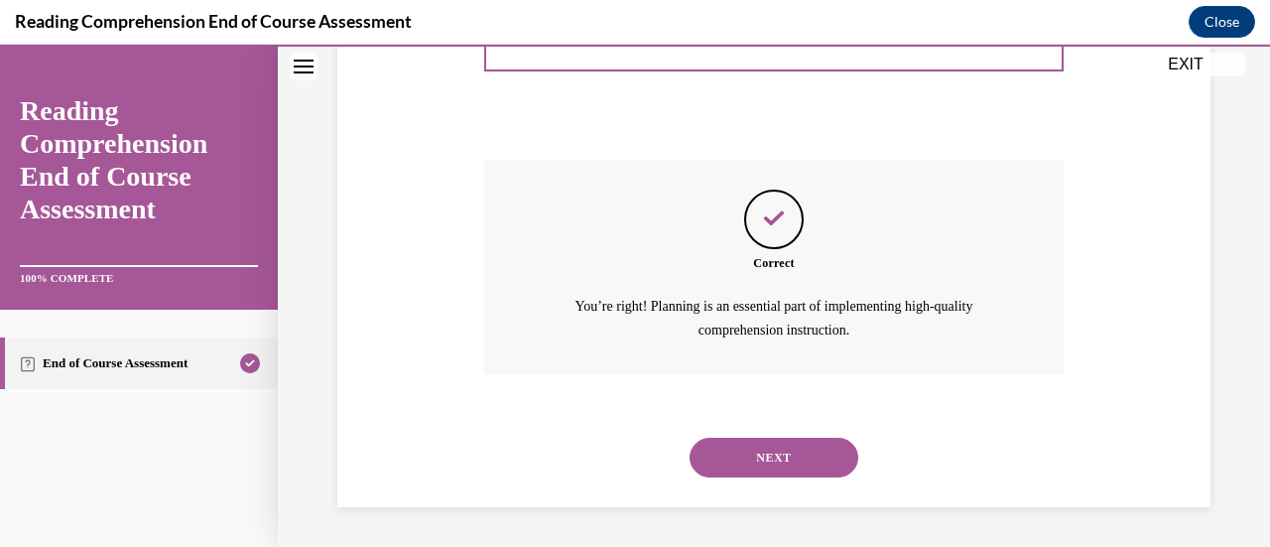
click at [617, 467] on button "NEXT" at bounding box center [773, 457] width 169 height 40
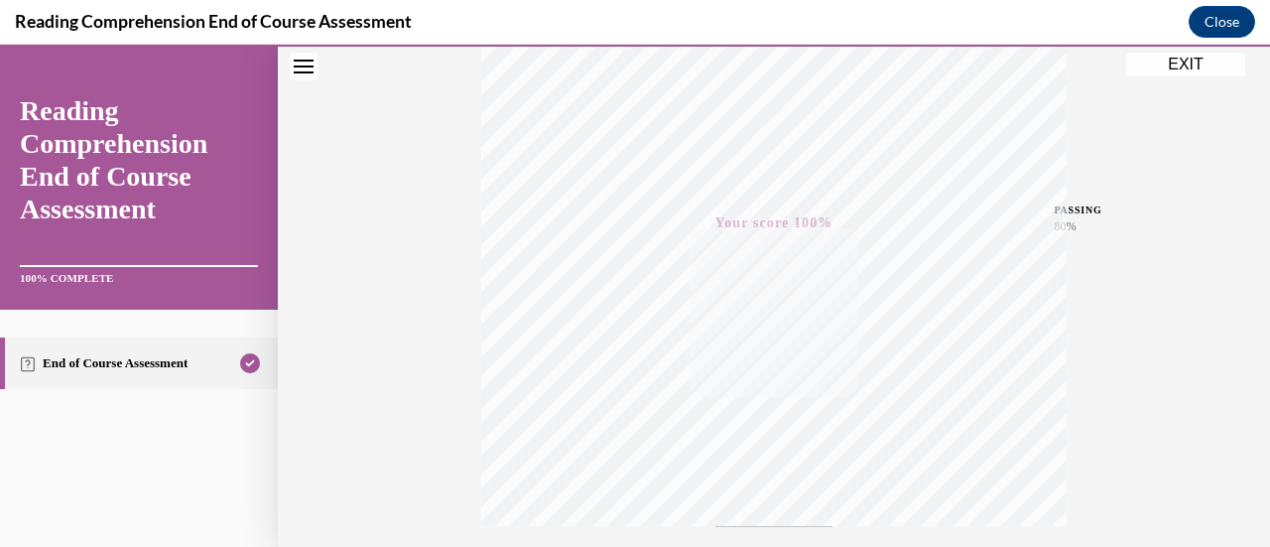
scroll to position [514, 0]
click at [617, 67] on button "EXIT" at bounding box center [1185, 65] width 119 height 24
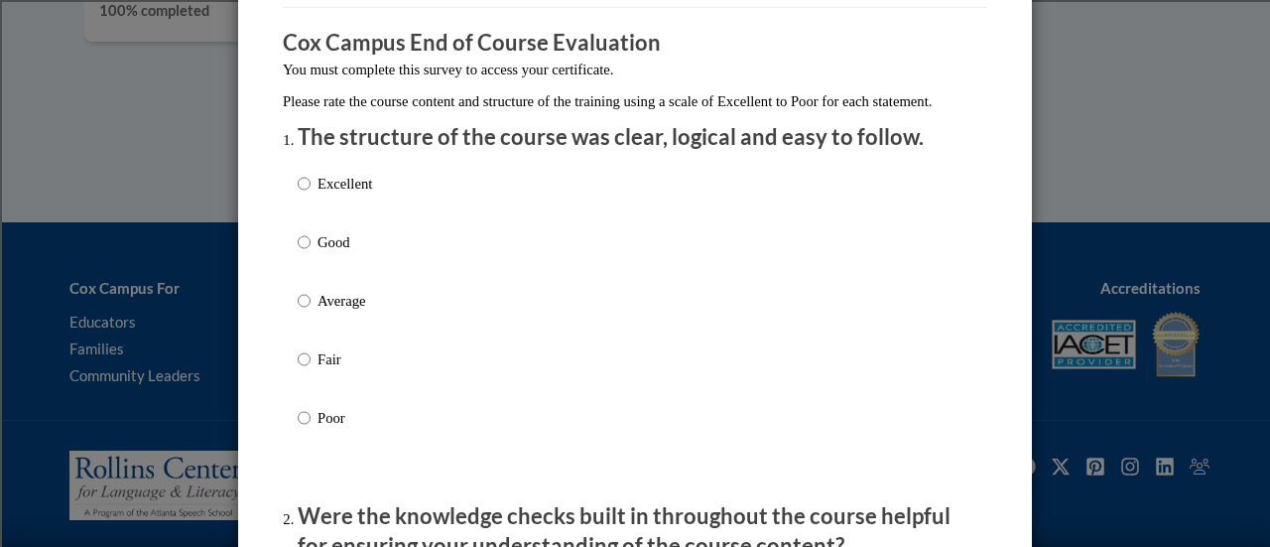
scroll to position [156, 0]
click at [338, 193] on p "Excellent" at bounding box center [344, 183] width 55 height 22
click at [310, 193] on input "Excellent" at bounding box center [304, 183] width 13 height 22
radio input "true"
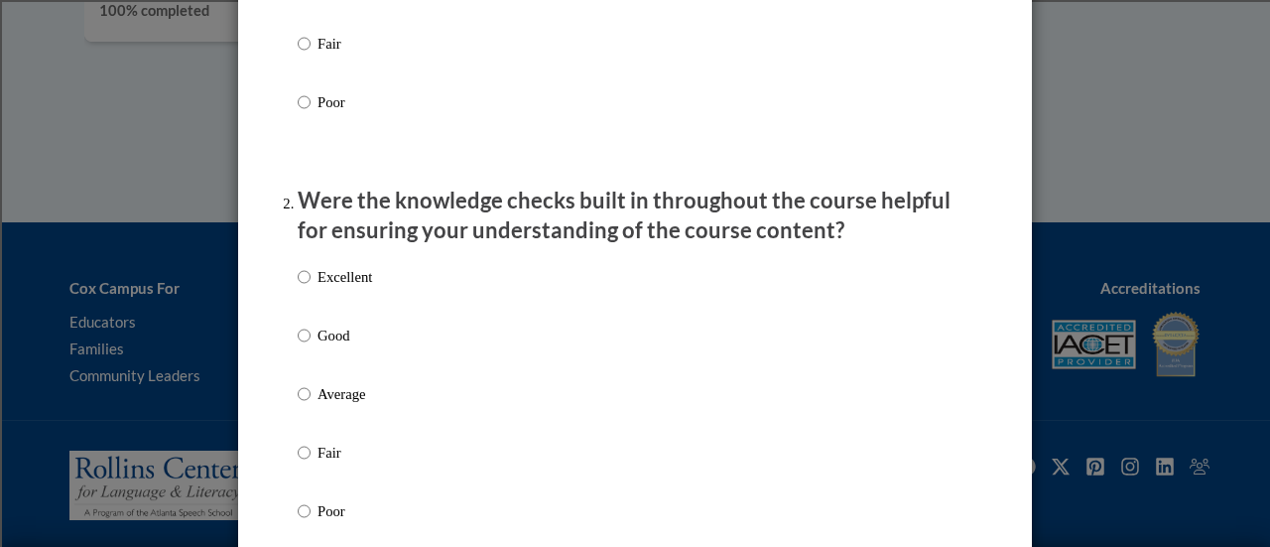
scroll to position [476, 0]
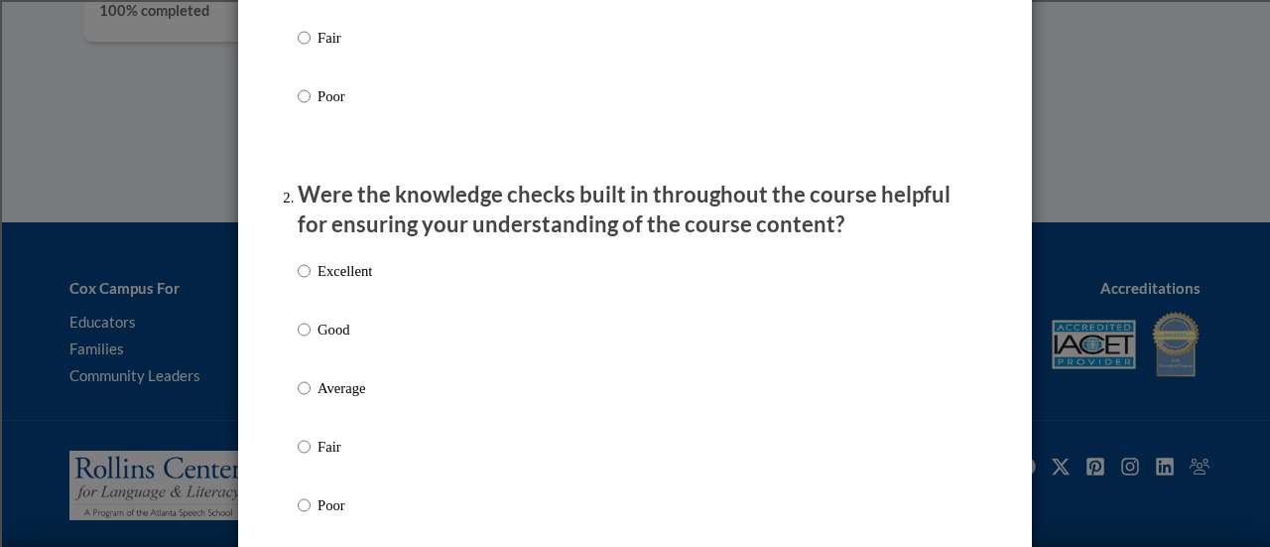
click at [339, 282] on p "Excellent" at bounding box center [344, 271] width 55 height 22
click at [310, 282] on input "Excellent" at bounding box center [304, 271] width 13 height 22
radio input "true"
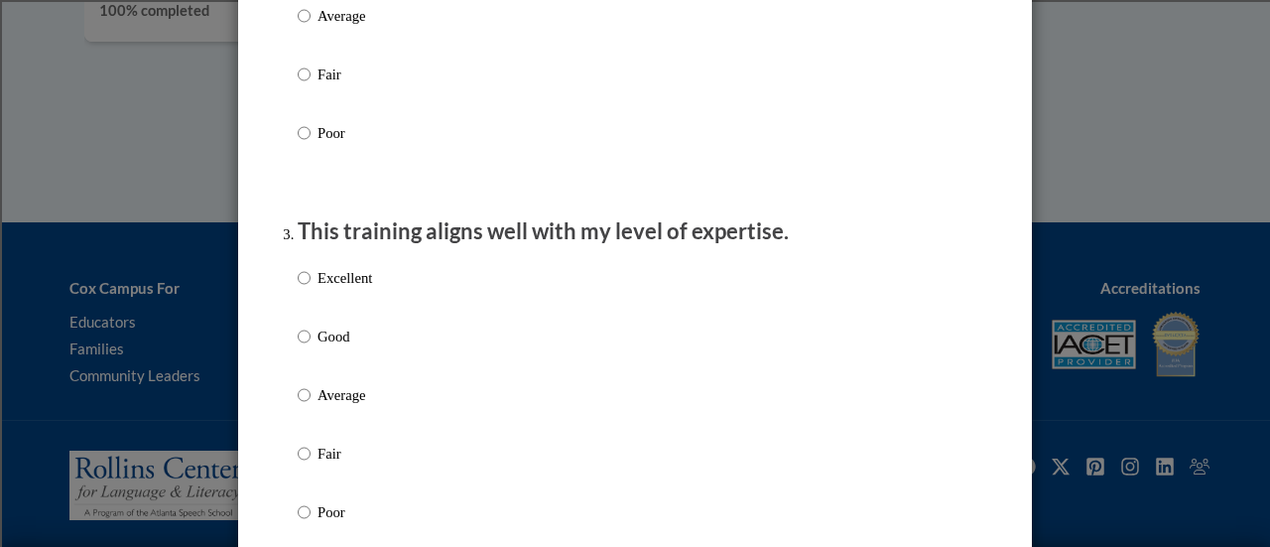
scroll to position [860, 0]
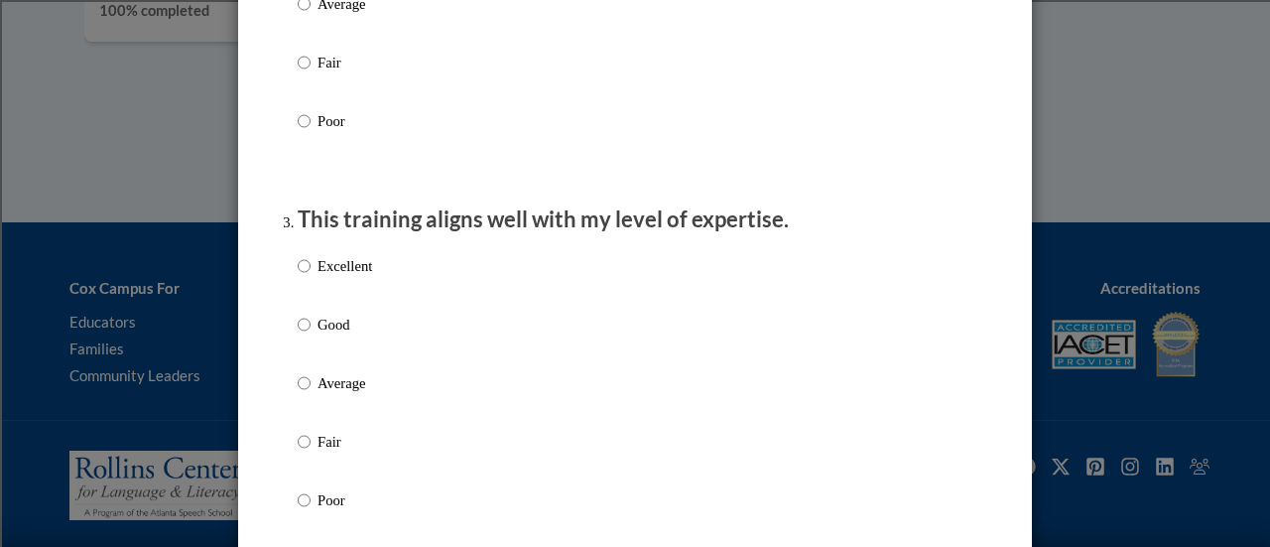
click at [341, 277] on p "Excellent" at bounding box center [344, 266] width 55 height 22
click at [310, 277] on input "Excellent" at bounding box center [304, 266] width 13 height 22
radio input "true"
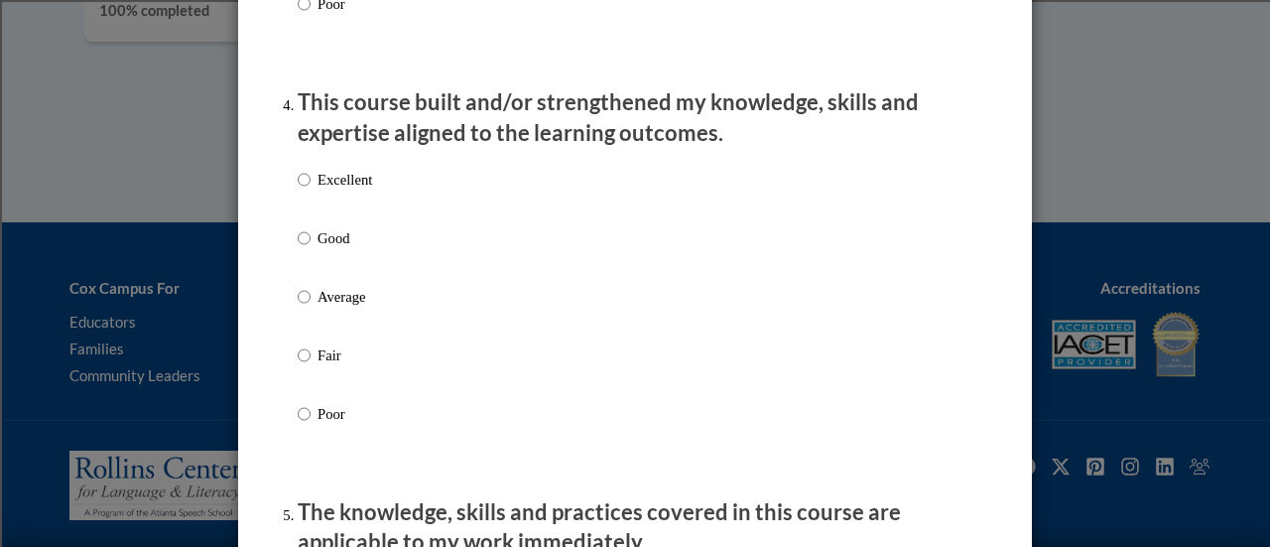
scroll to position [1361, 0]
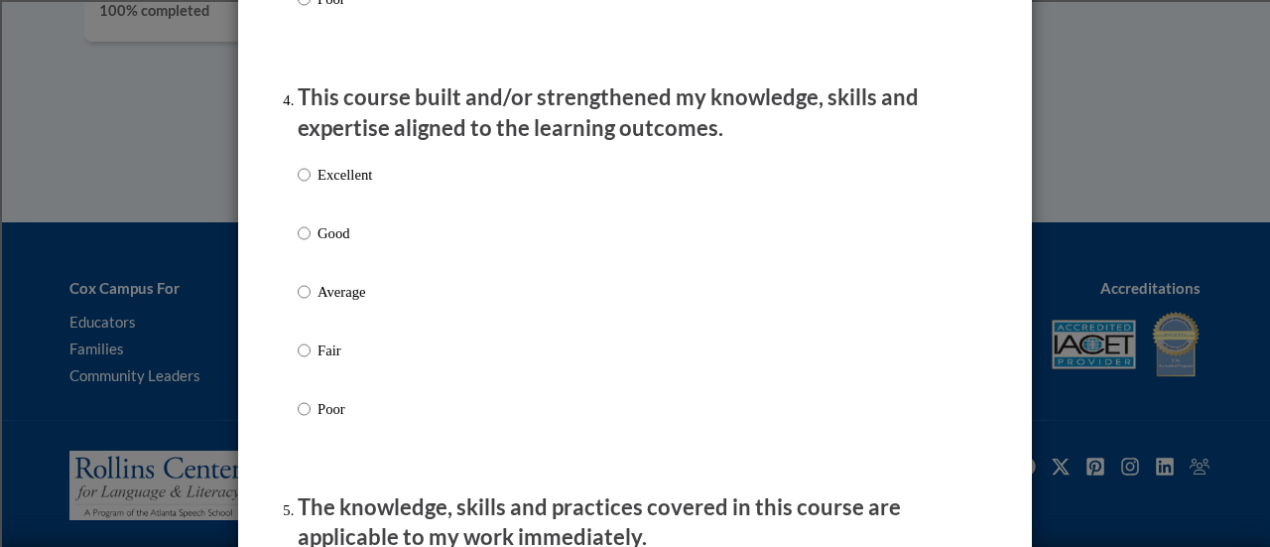
click at [336, 185] on p "Excellent" at bounding box center [344, 175] width 55 height 22
click at [310, 185] on input "Excellent" at bounding box center [304, 175] width 13 height 22
radio input "true"
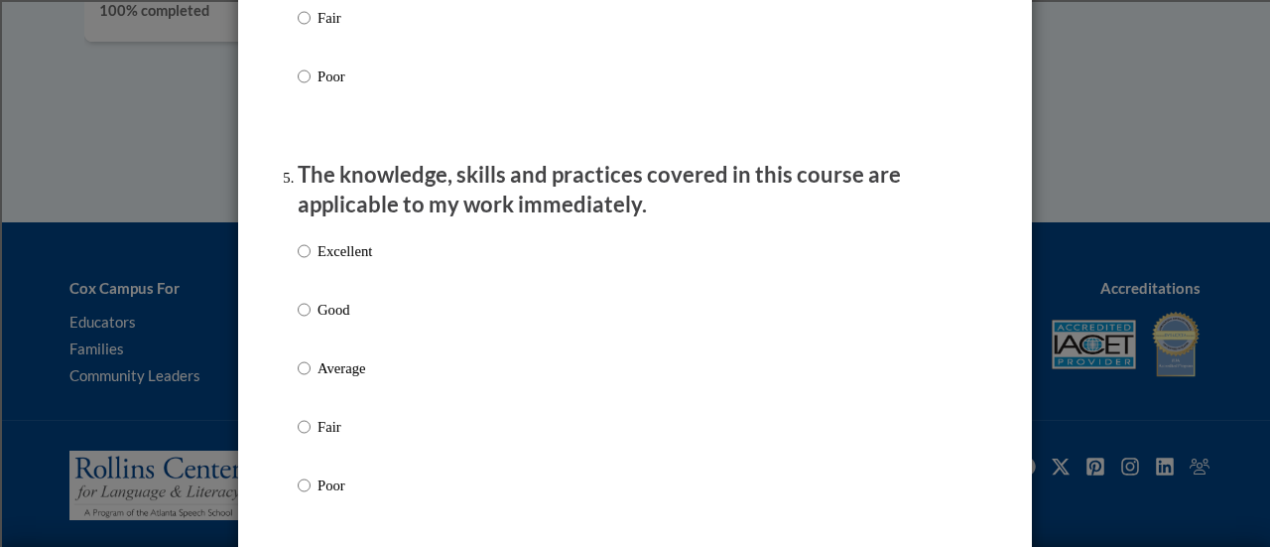
scroll to position [1696, 0]
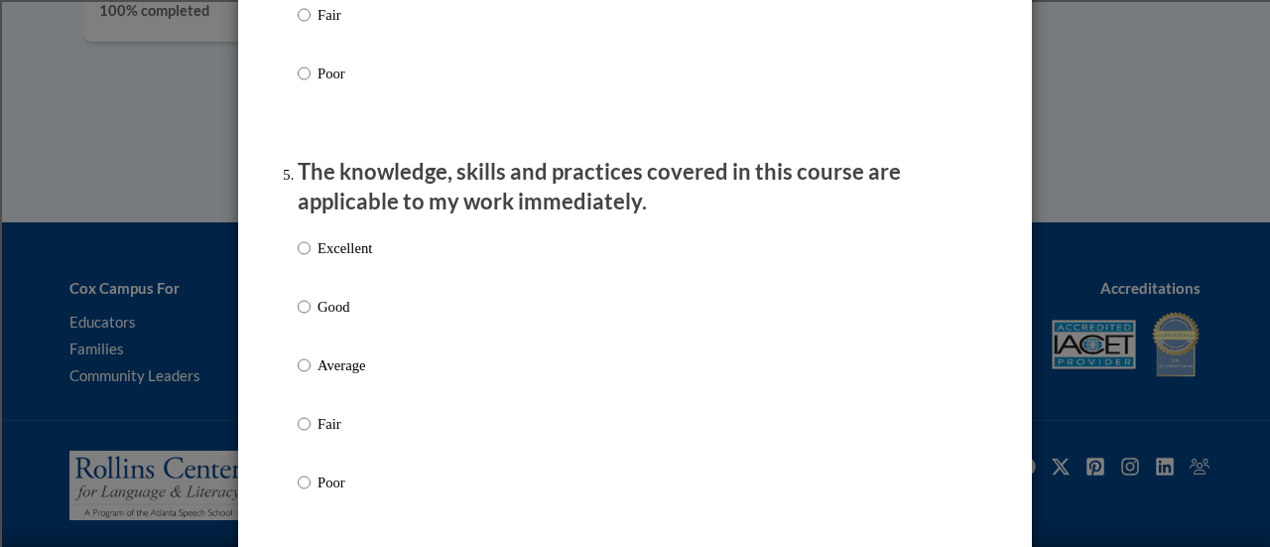
click at [337, 259] on p "Excellent" at bounding box center [344, 248] width 55 height 22
click at [310, 259] on input "Excellent" at bounding box center [304, 248] width 13 height 22
radio input "true"
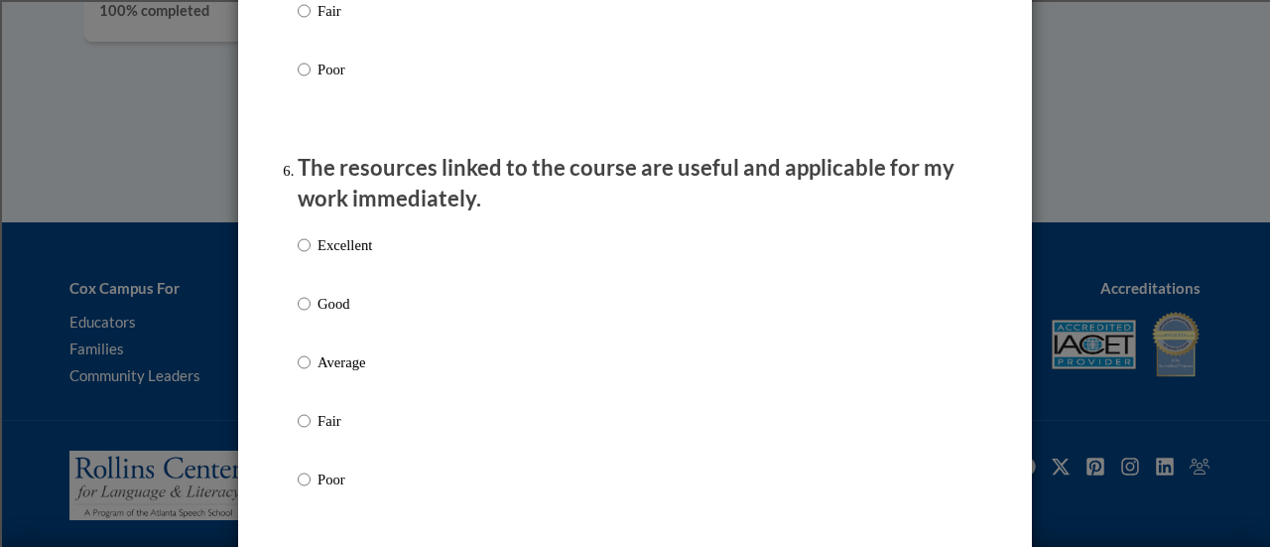
scroll to position [2110, 0]
click at [331, 255] on p "Excellent" at bounding box center [344, 244] width 55 height 22
click at [310, 255] on input "Excellent" at bounding box center [304, 244] width 13 height 22
radio input "true"
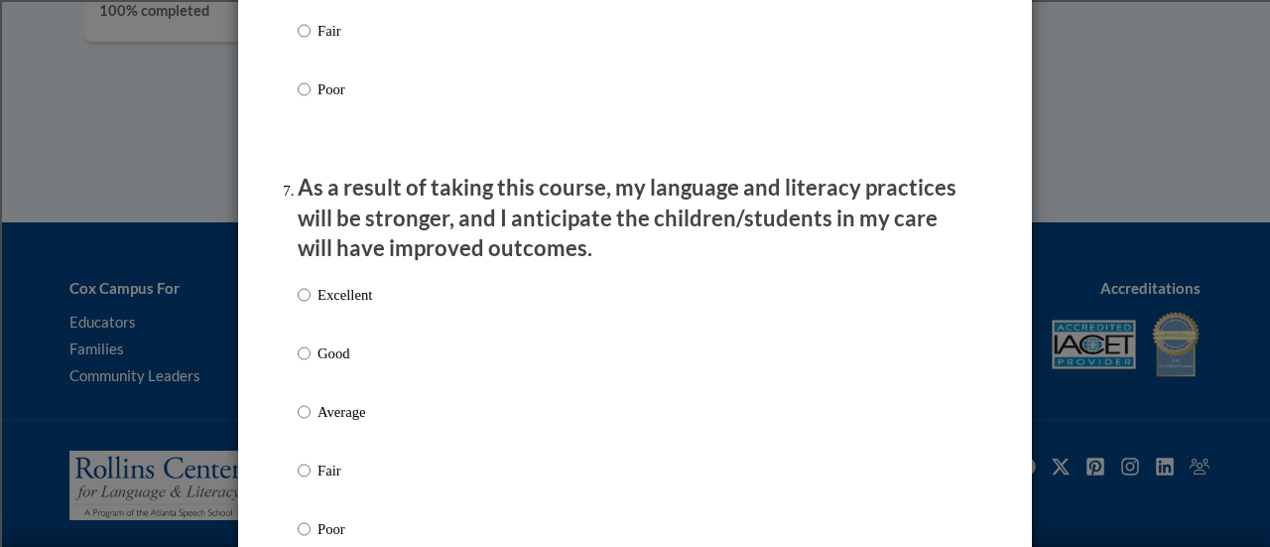
scroll to position [2505, 0]
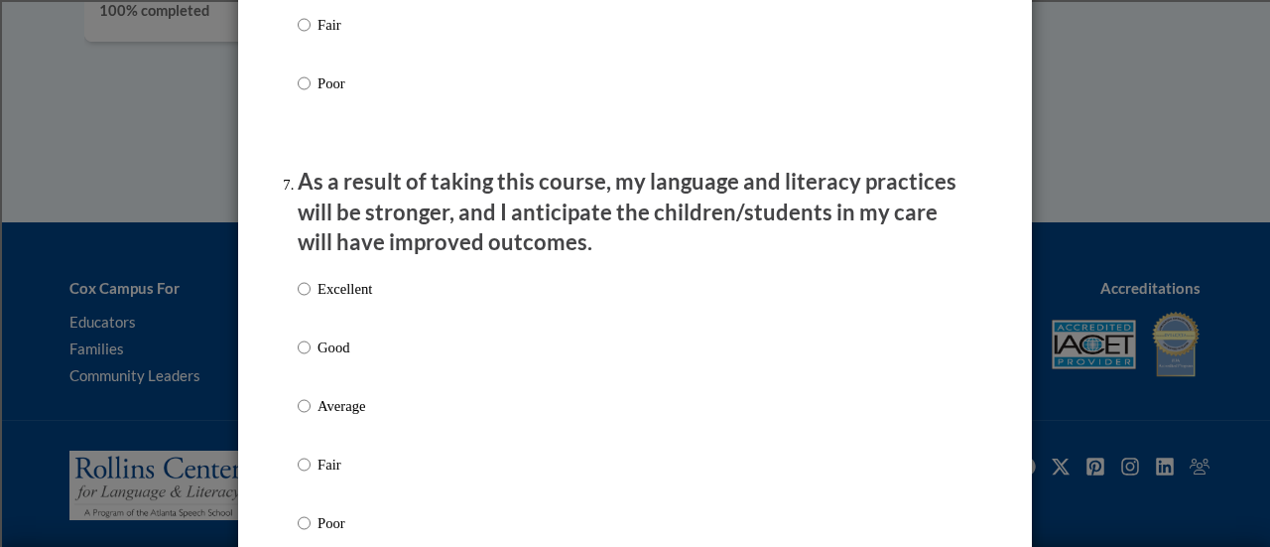
click at [344, 295] on div "Excellent Good Average Fair Poor" at bounding box center [335, 422] width 74 height 308
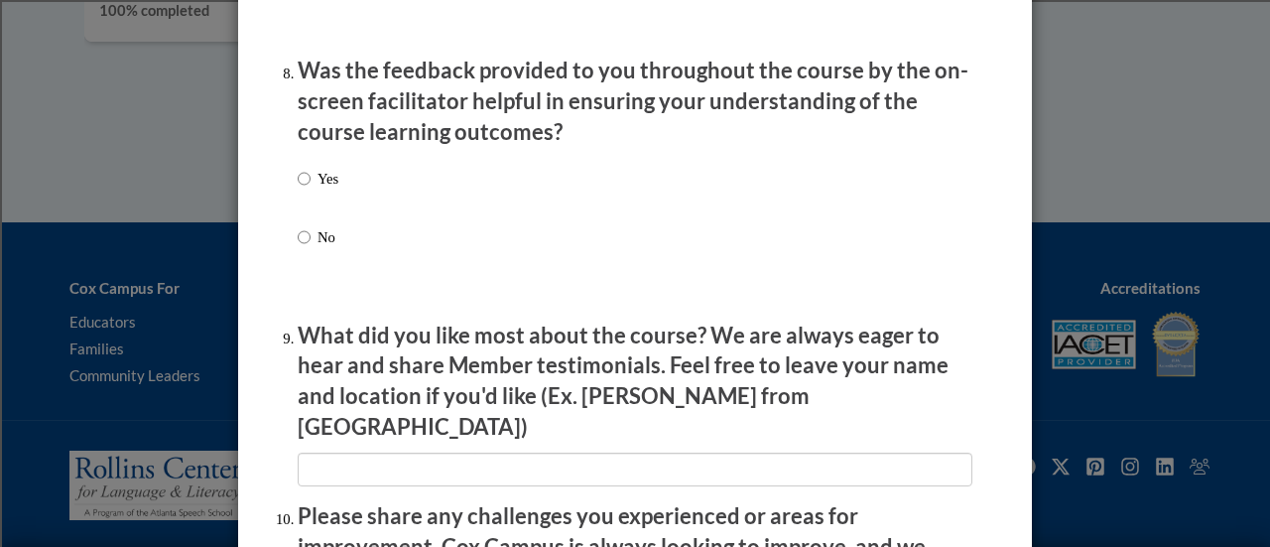
scroll to position [3056, 0]
click at [325, 188] on p "Yes" at bounding box center [327, 178] width 21 height 22
click at [310, 188] on input "Yes" at bounding box center [304, 178] width 13 height 22
radio input "true"
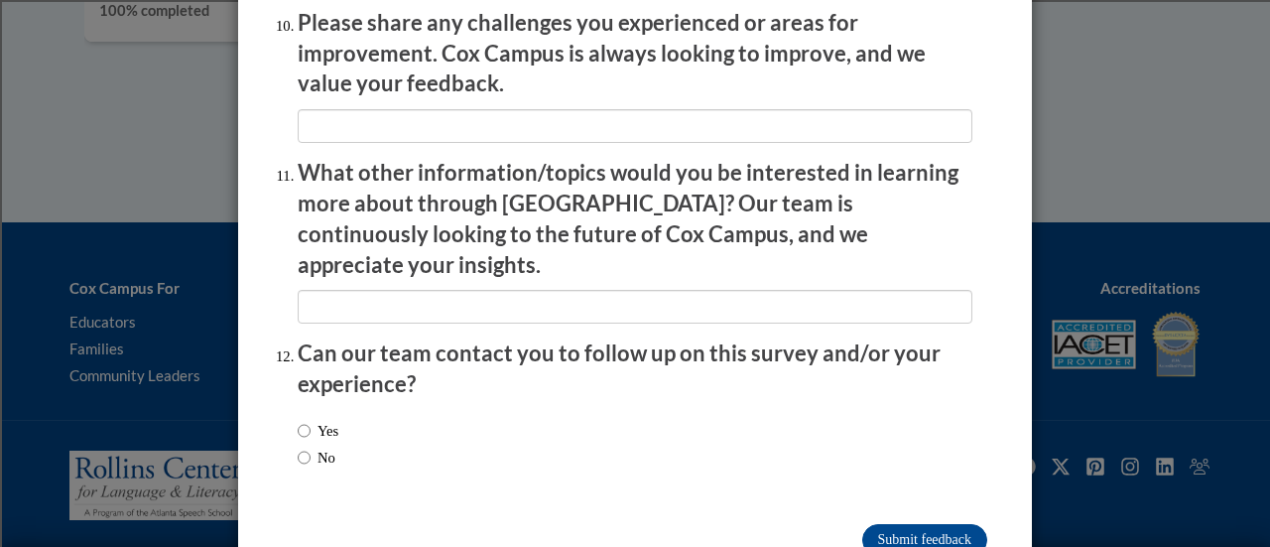
scroll to position [3578, 0]
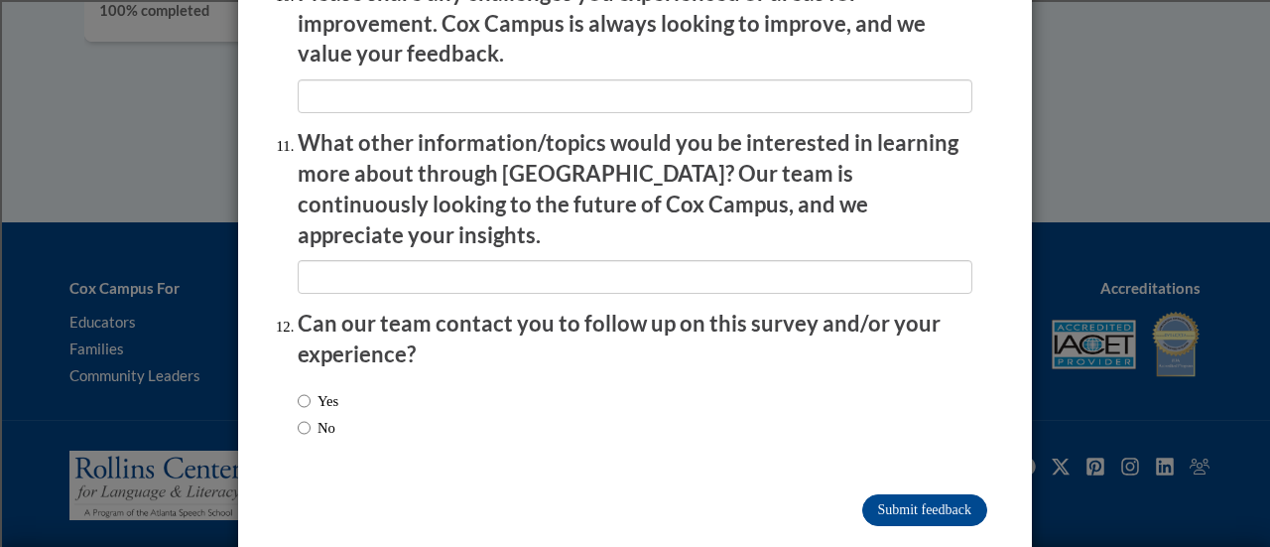
click at [313, 390] on label "Yes" at bounding box center [318, 401] width 41 height 22
click at [310, 390] on input "Yes" at bounding box center [304, 401] width 13 height 22
radio input "true"
click at [617, 494] on input "Submit feedback" at bounding box center [924, 510] width 125 height 32
